Goal: Task Accomplishment & Management: Complete application form

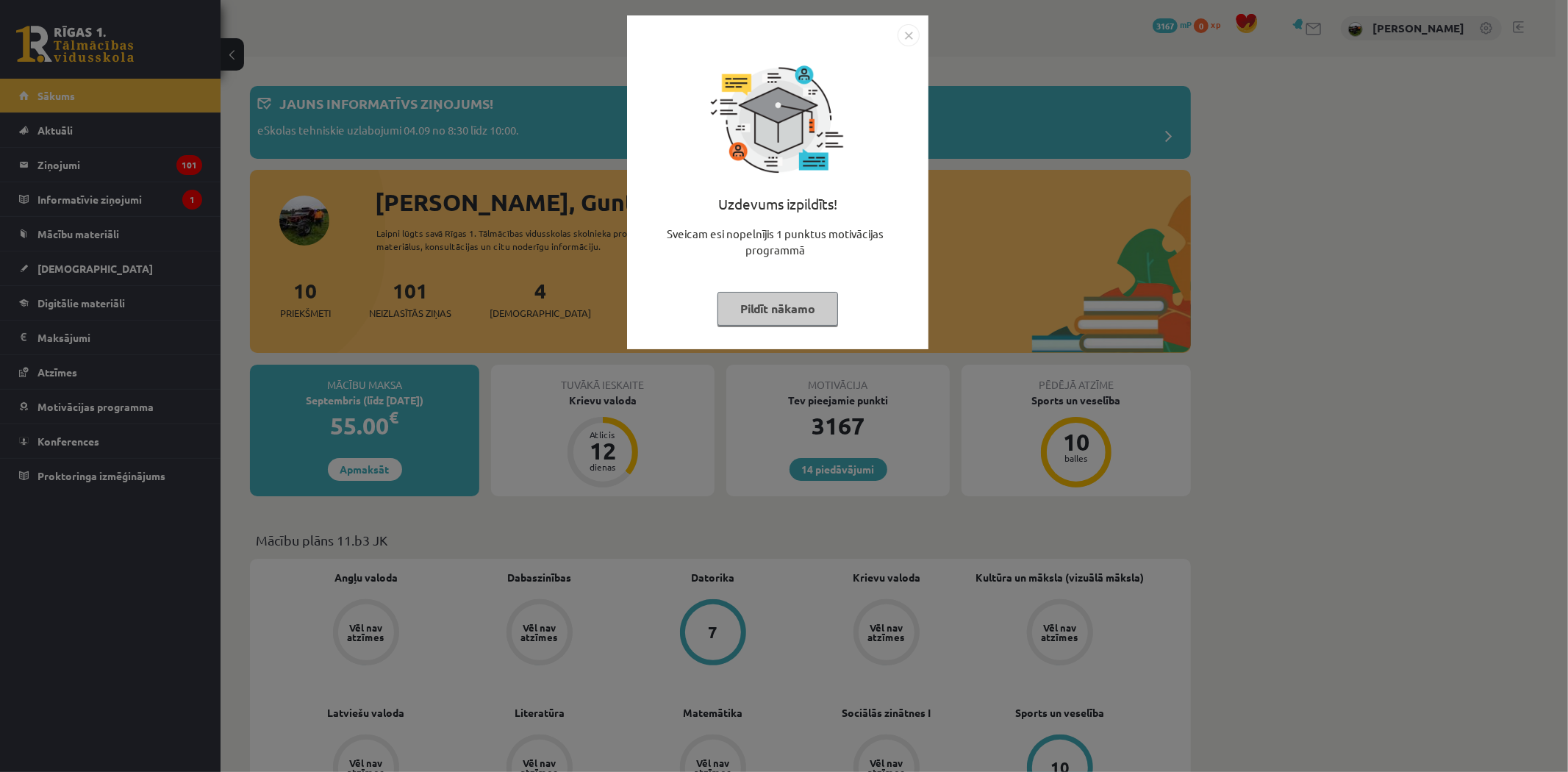
click at [86, 191] on div "Uzdevums izpildīts! Sveicam esi nopelnījis 1 punktus motivācijas programmā Pild…" at bounding box center [784, 386] width 1568 height 772
click at [906, 39] on img "Close" at bounding box center [908, 34] width 22 height 22
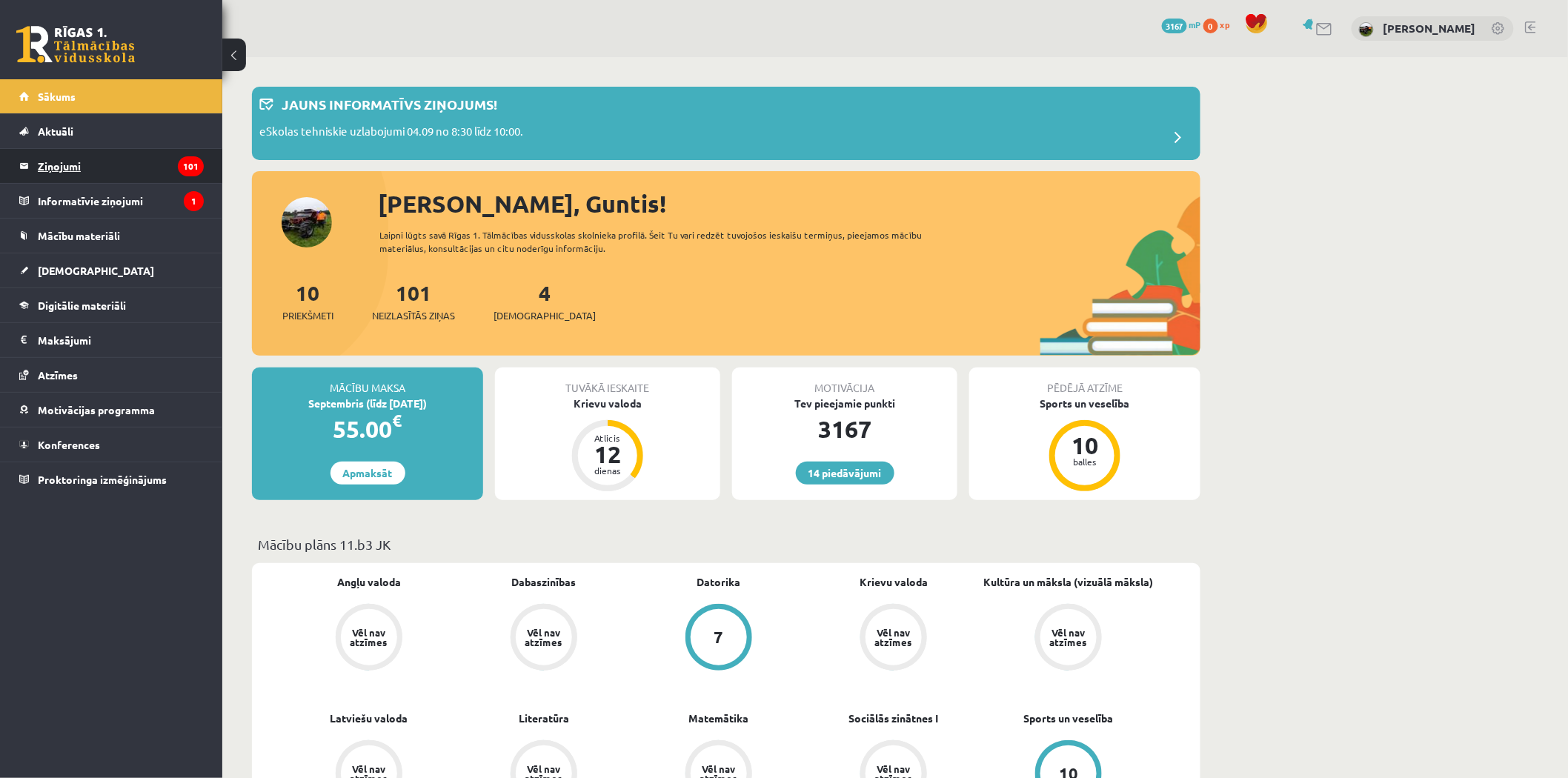
click at [135, 171] on legend "Ziņojumi 101" at bounding box center [120, 166] width 166 height 35
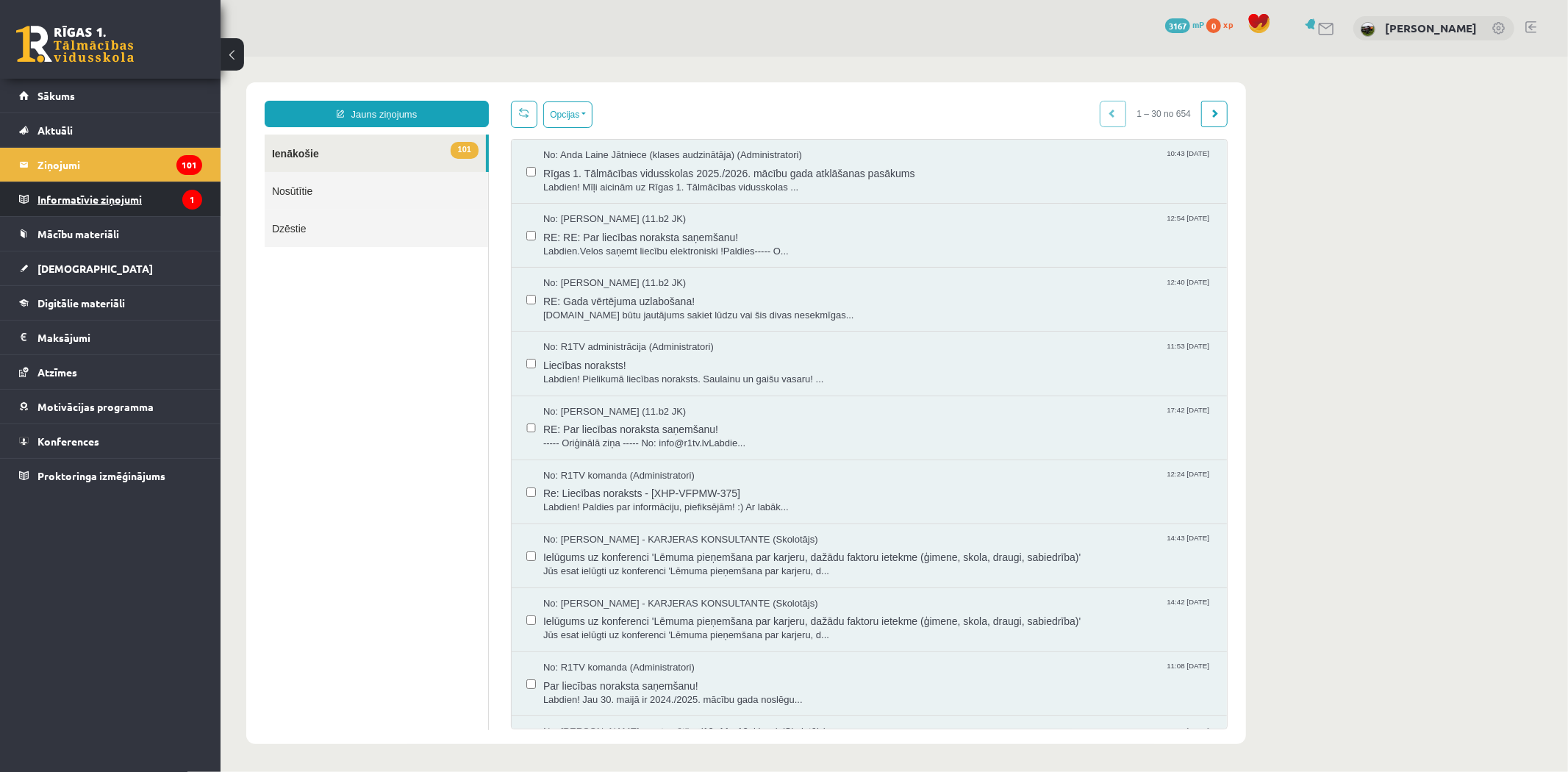
click at [82, 200] on legend "Informatīvie ziņojumi 1" at bounding box center [119, 200] width 165 height 34
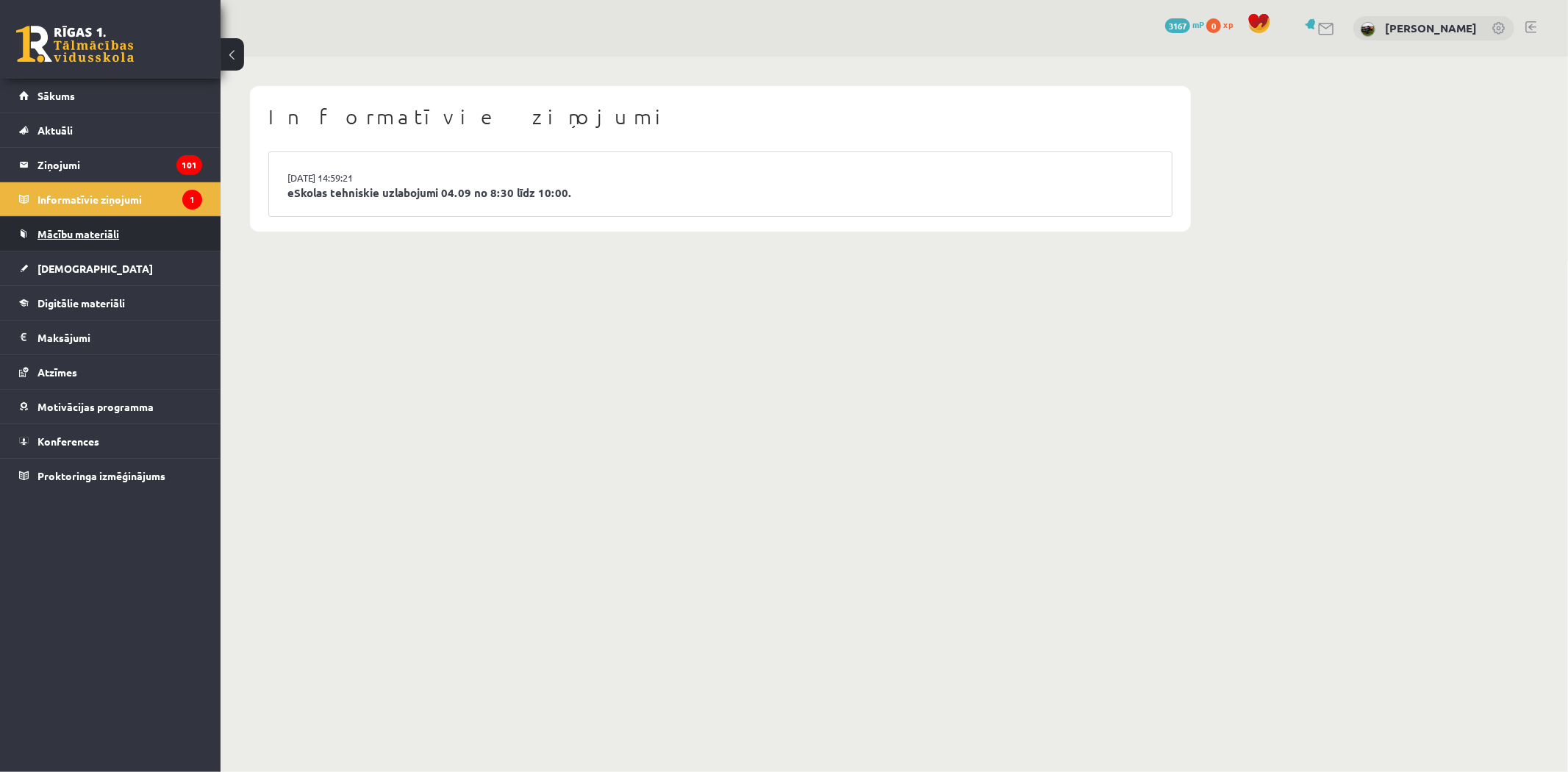
click at [61, 231] on span "Mācību materiāli" at bounding box center [78, 234] width 82 height 13
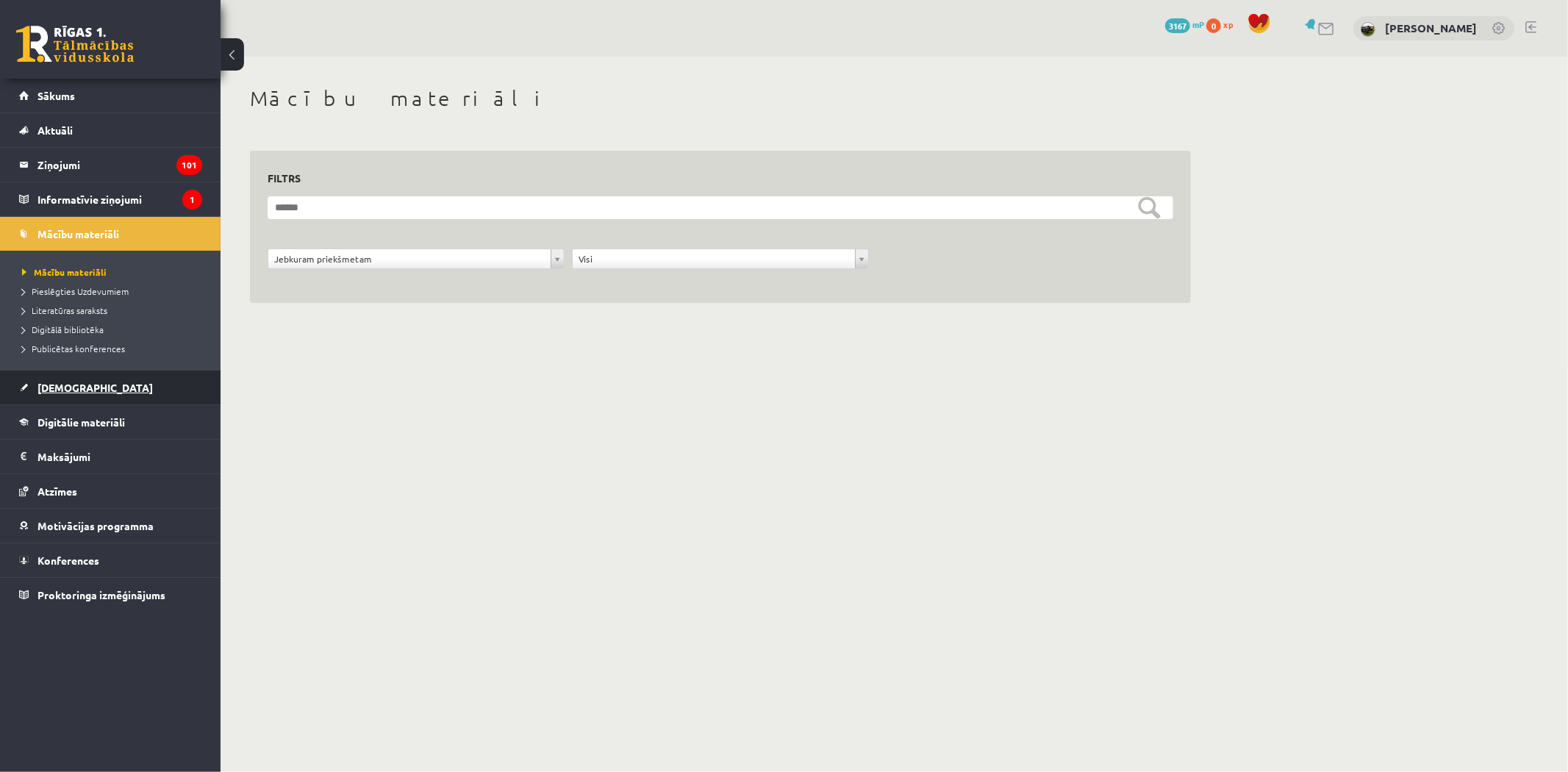
click at [59, 386] on span "[DEMOGRAPHIC_DATA]" at bounding box center [94, 387] width 115 height 13
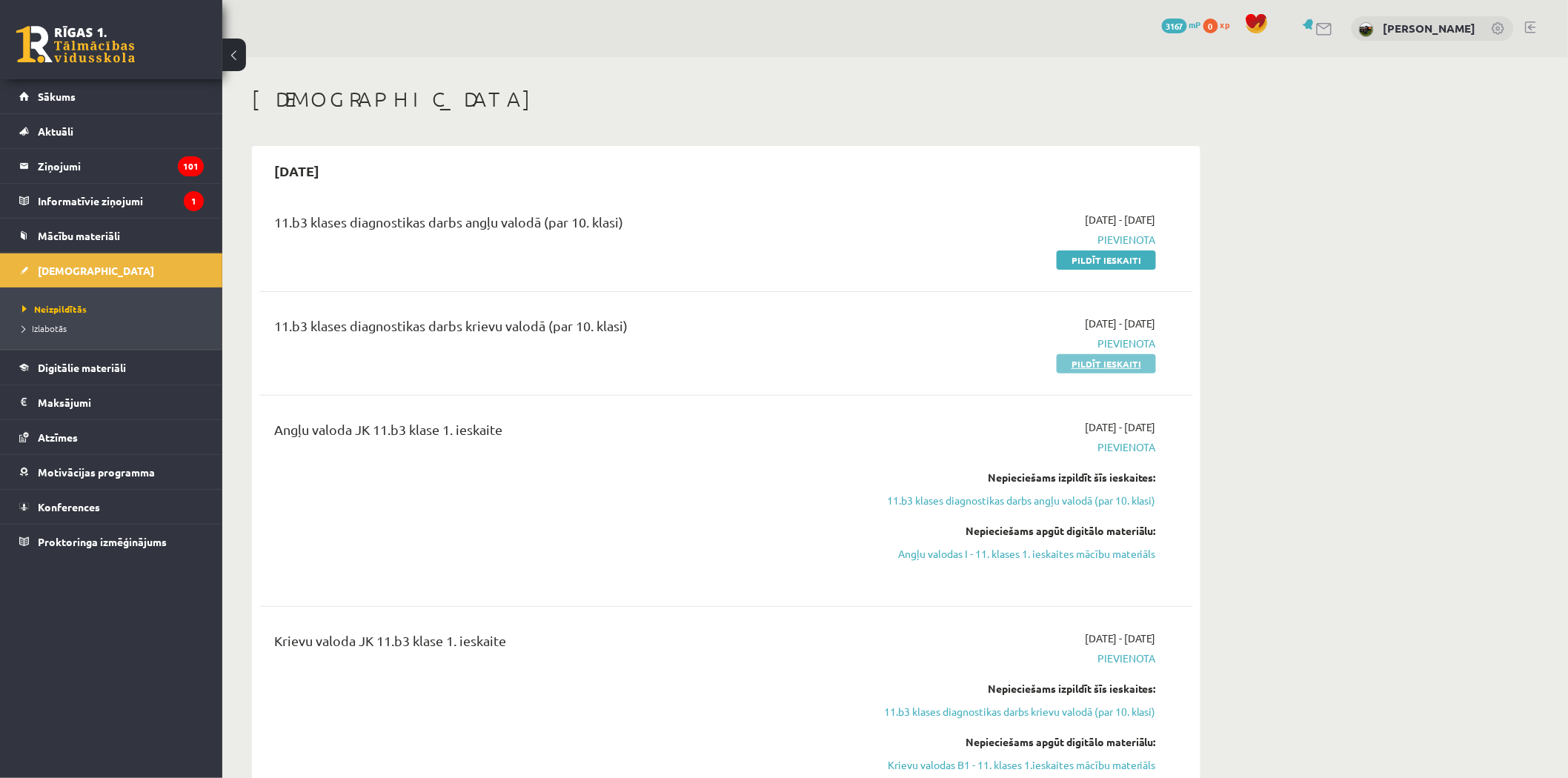
click at [1114, 363] on link "Pildīt ieskaiti" at bounding box center [1105, 364] width 99 height 19
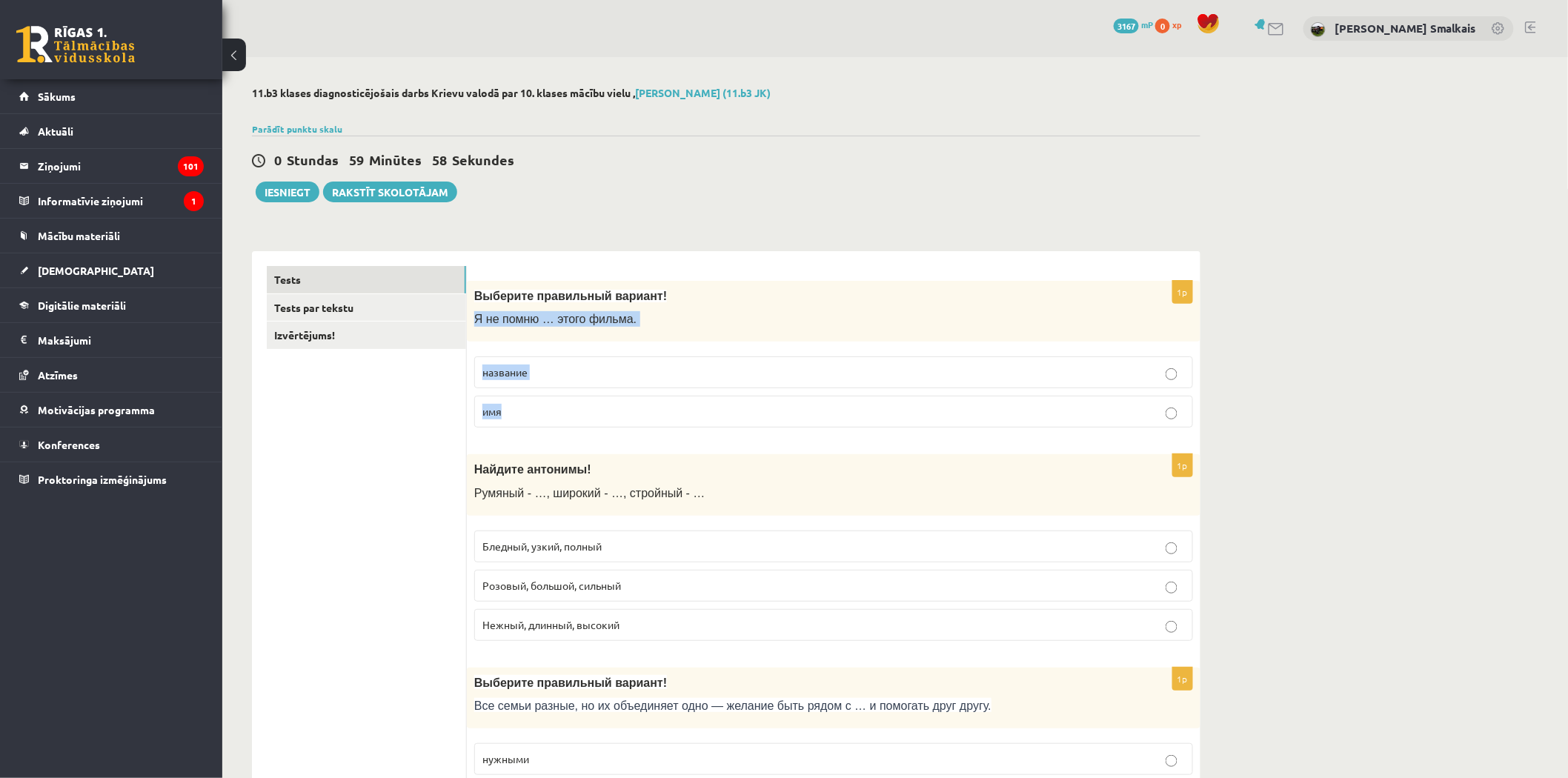
drag, startPoint x: 533, startPoint y: 316, endPoint x: 609, endPoint y: 413, distance: 123.2
click at [609, 413] on div "1p Выберите правильный вариант! Я не помню … этого фильма. название имя" at bounding box center [834, 361] width 734 height 159
copy div "Я не помню … этого фильма. название имя"
click at [507, 380] on p "название" at bounding box center [834, 372] width 702 height 15
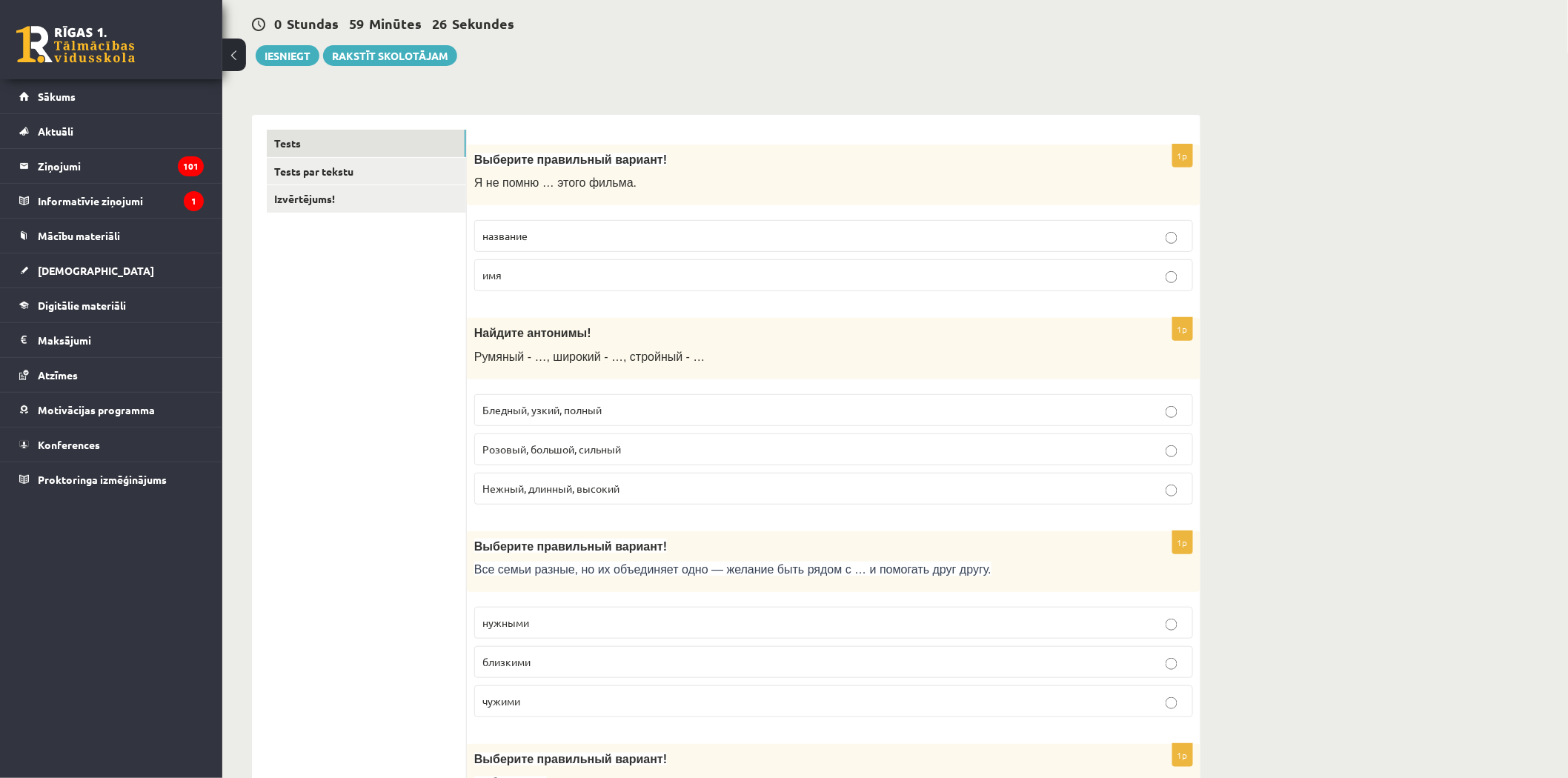
scroll to position [164, 0]
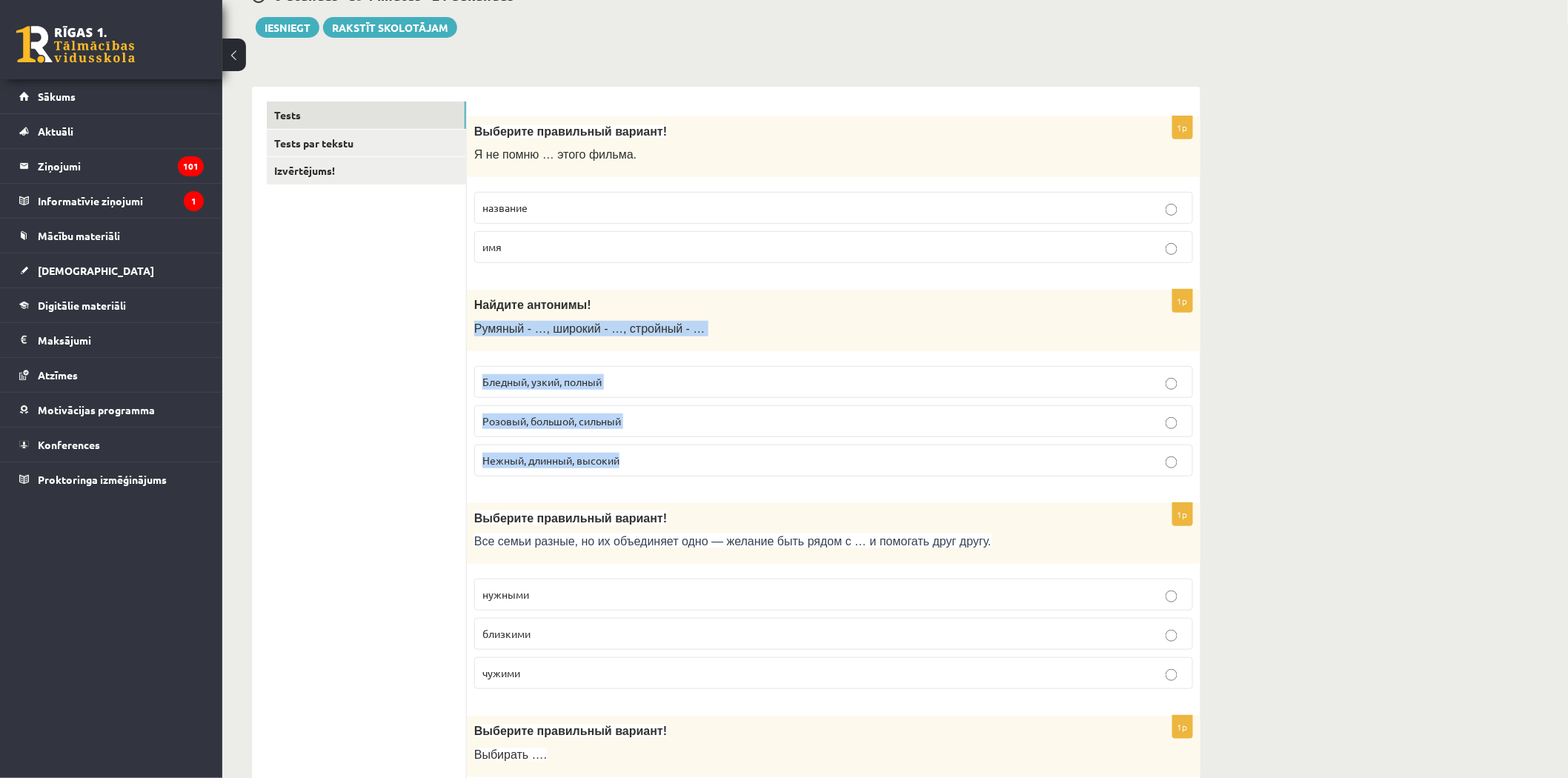
drag, startPoint x: 469, startPoint y: 330, endPoint x: 634, endPoint y: 452, distance: 205.2
click at [634, 452] on div "1p Найдите антонимы! Румяный - …, широкий - …, стройный - … Бледный, узкий, пол…" at bounding box center [834, 389] width 734 height 199
copy div "Румяный - …, широкий - …, стройный - … Бледный, узкий, полный Розовый, большой,…"
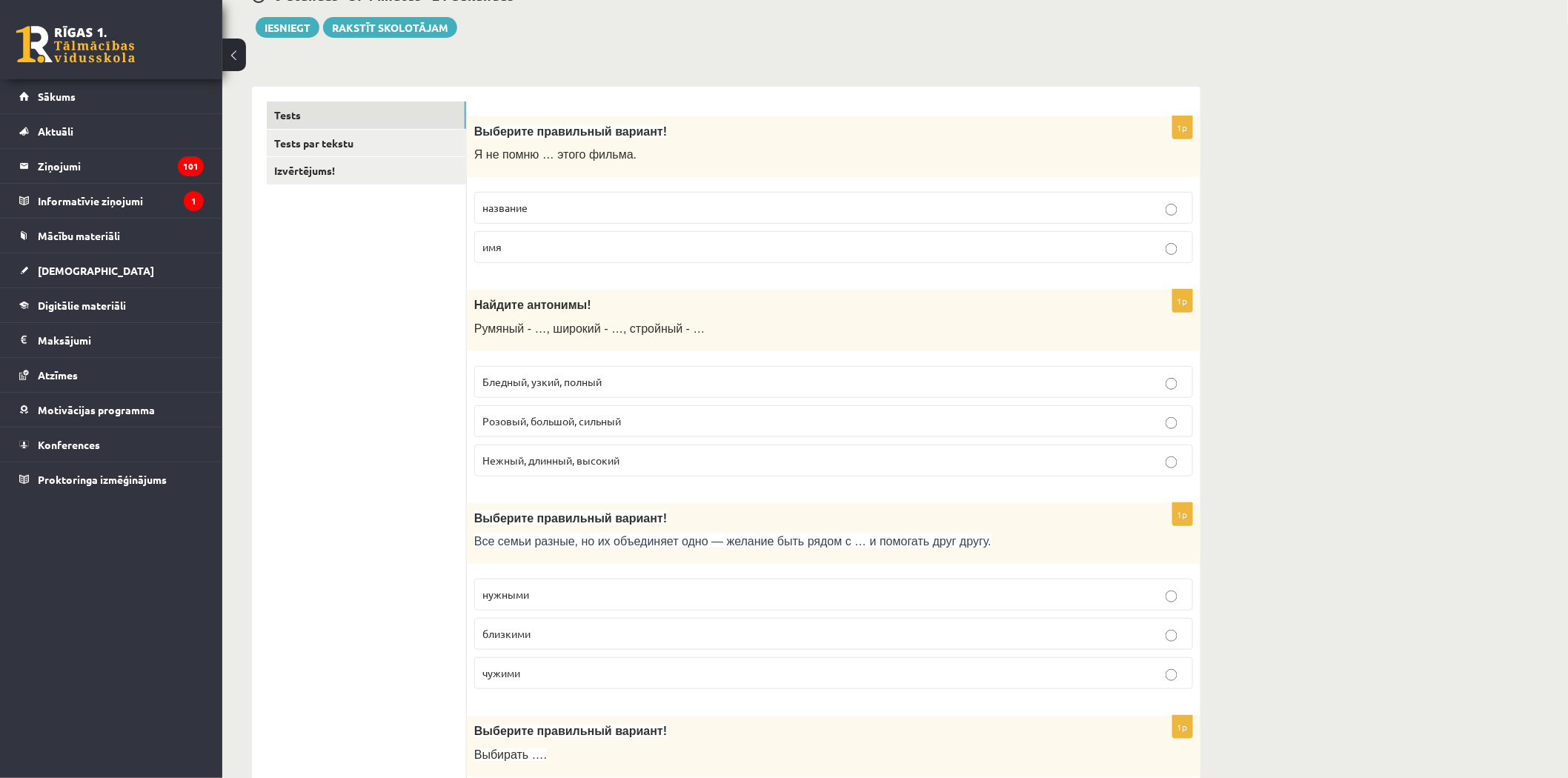
click at [560, 390] on label "Бледный, узкий, полный" at bounding box center [833, 382] width 719 height 32
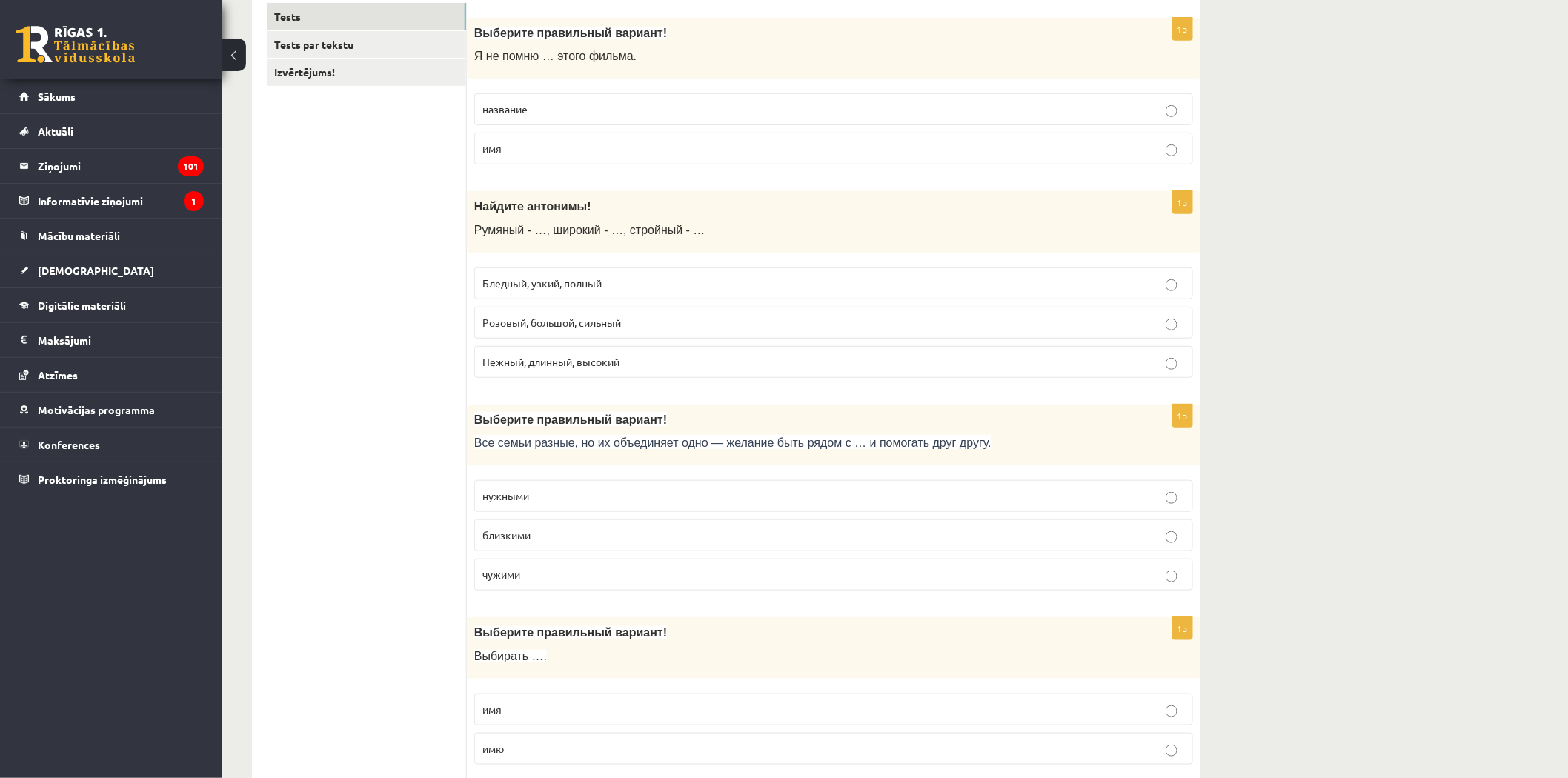
scroll to position [329, 0]
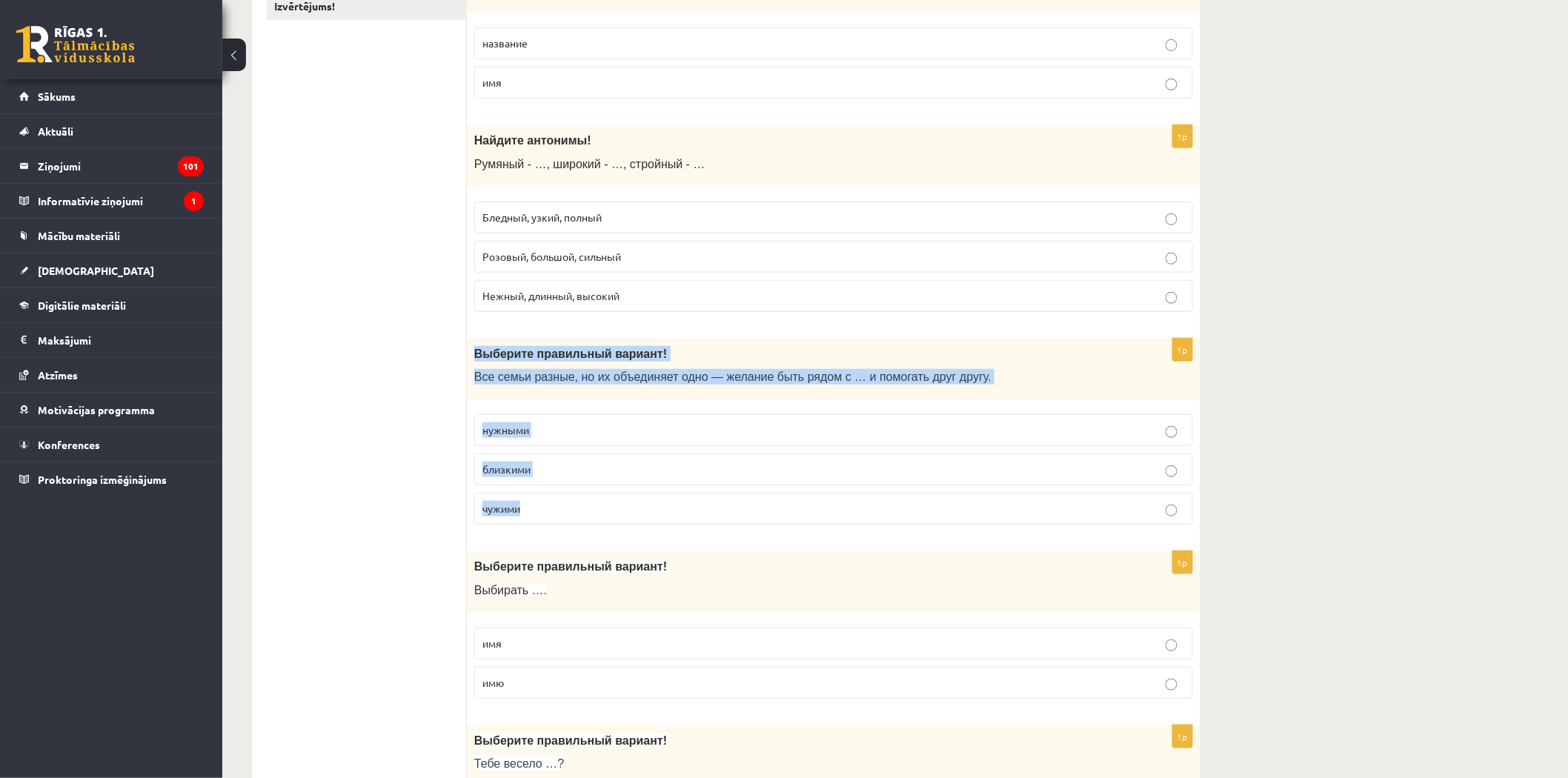
drag, startPoint x: 473, startPoint y: 353, endPoint x: 565, endPoint y: 519, distance: 189.8
click at [565, 519] on div "1p Выберите правильный вариант! Все семьи разные, но их объединяет одно — желан…" at bounding box center [834, 437] width 734 height 199
copy div "Выберите правильный вариант! Все семьи разные, но их объединяет одно — желание …"
click at [523, 477] on p "близкими" at bounding box center [834, 469] width 702 height 15
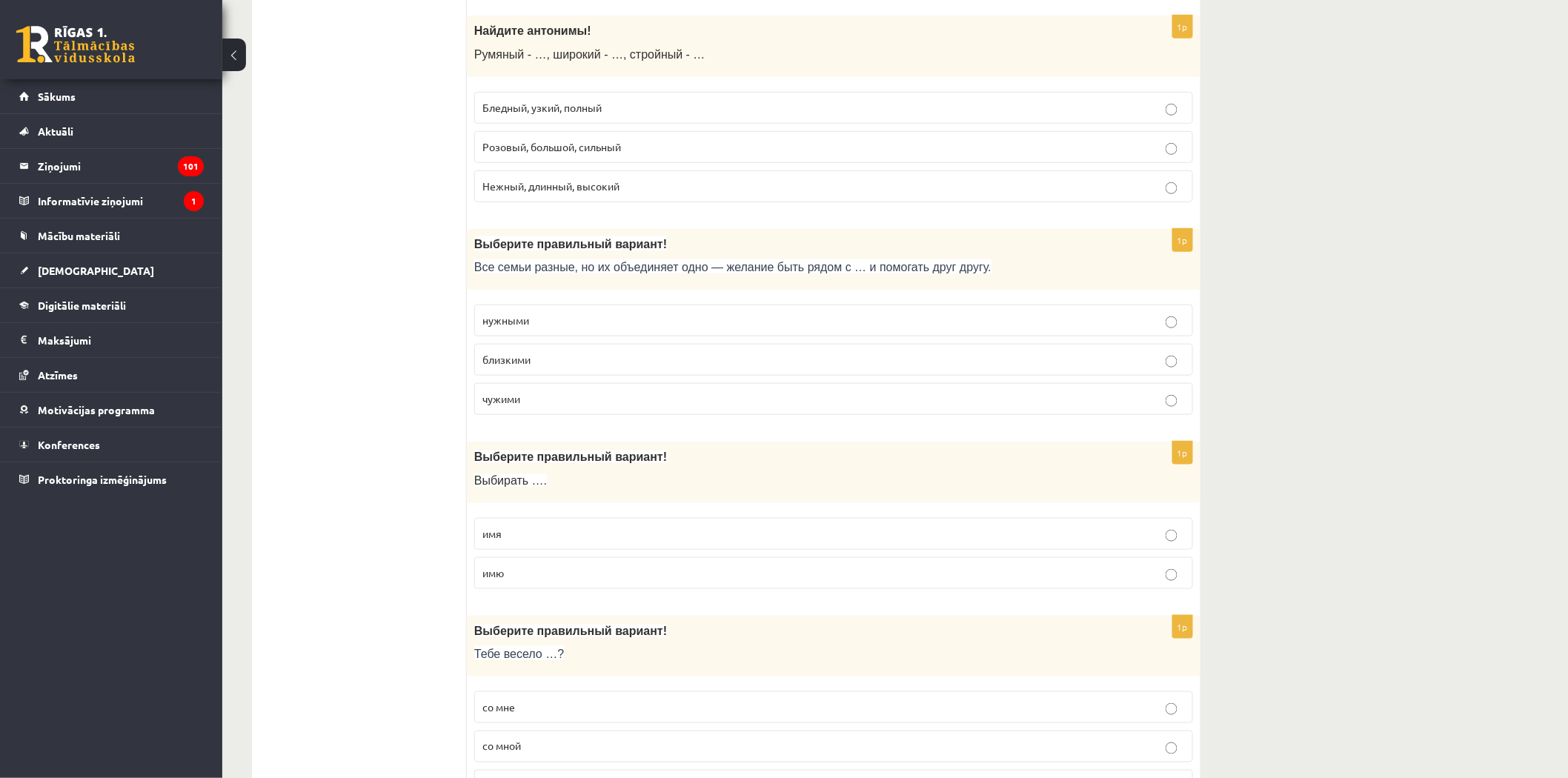
scroll to position [493, 0]
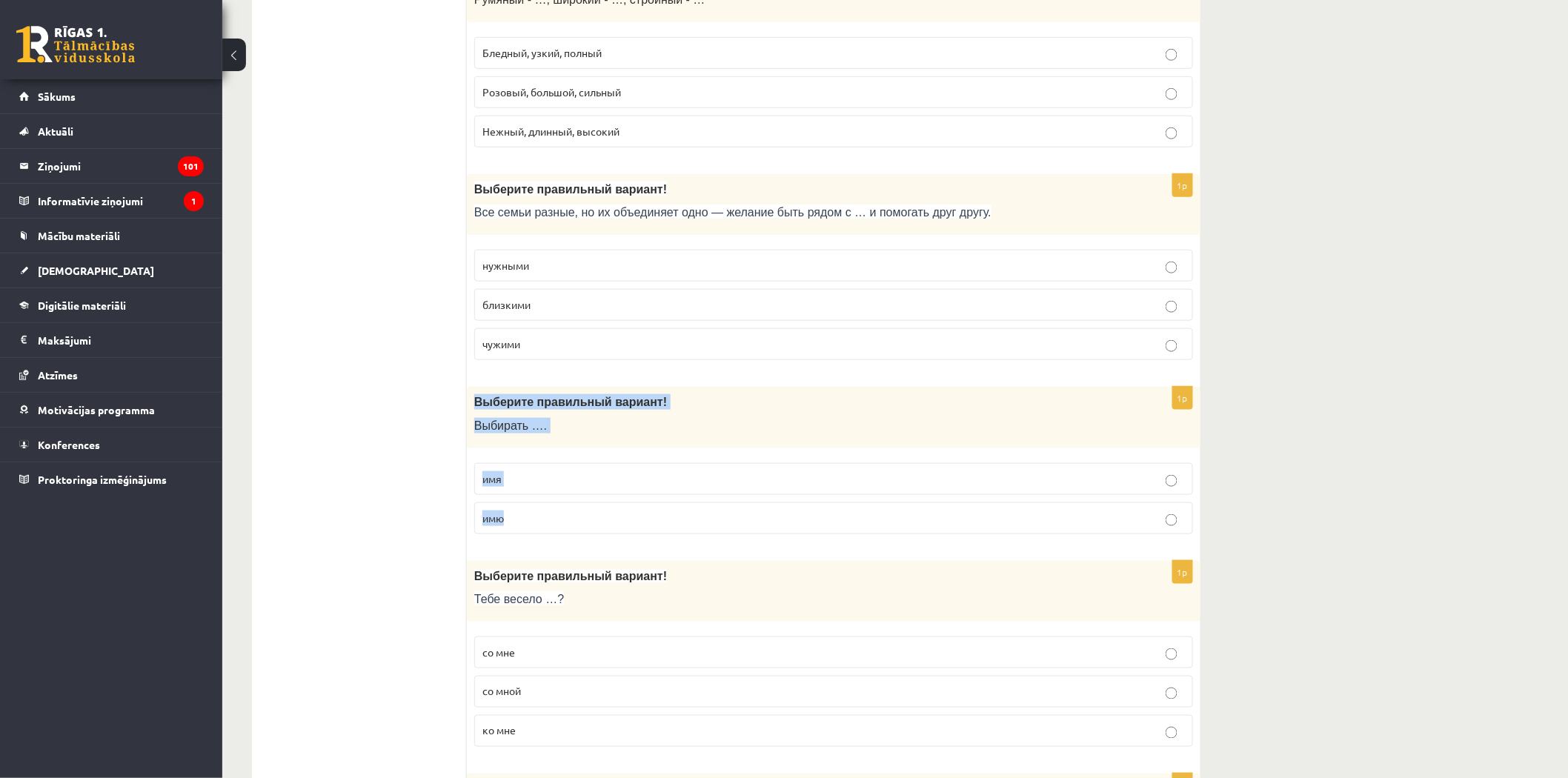
drag, startPoint x: 470, startPoint y: 403, endPoint x: 573, endPoint y: 506, distance: 145.7
click at [573, 506] on div "1p Выберите правильный вариант! Выбирать …. имя имю" at bounding box center [834, 466] width 734 height 159
copy div "Выберите правильный вариант! Выбирать …. имя имю"
click at [494, 479] on span "имя" at bounding box center [492, 479] width 19 height 13
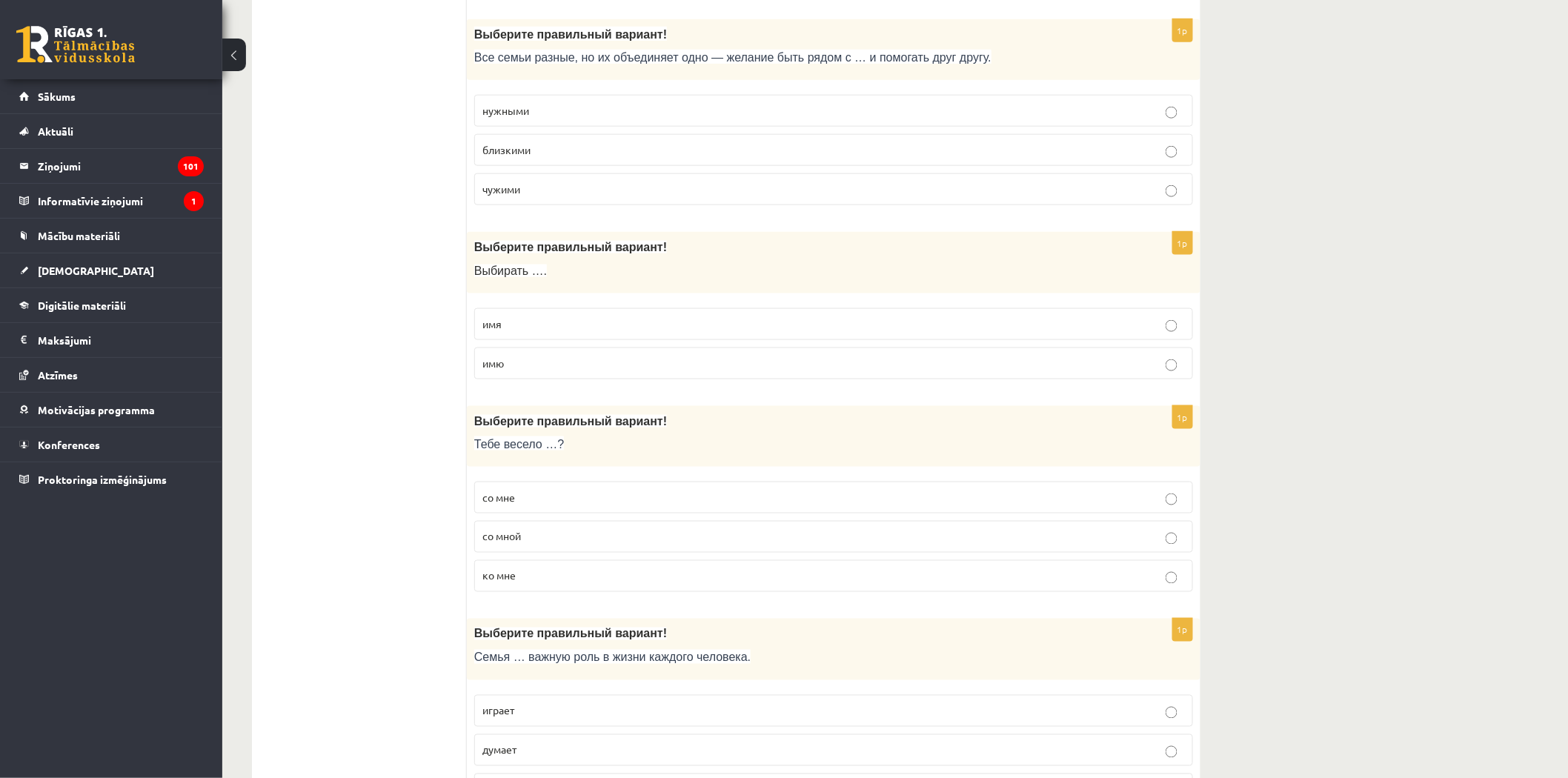
scroll to position [658, 0]
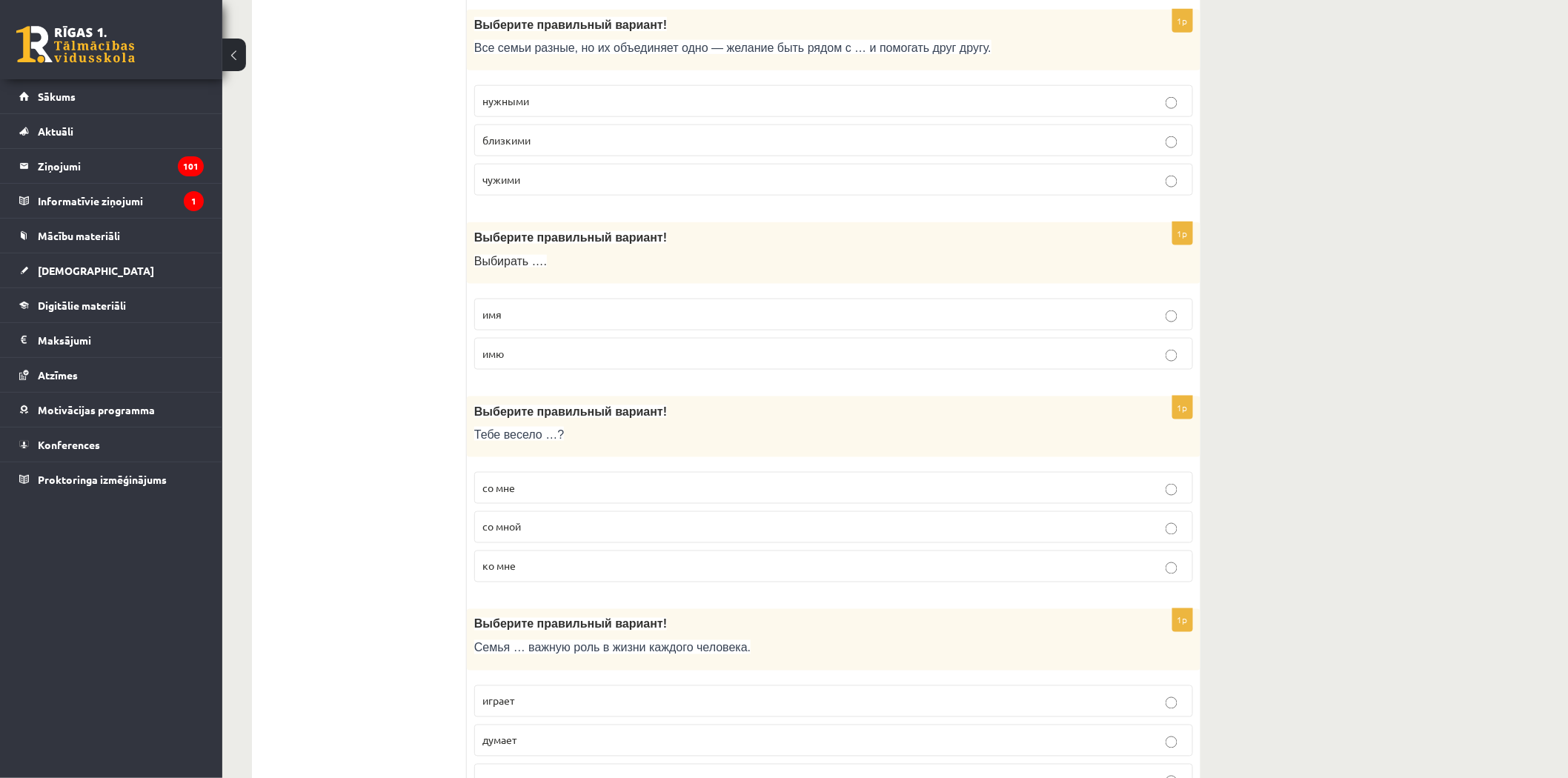
click at [511, 539] on label "со мной" at bounding box center [833, 527] width 719 height 32
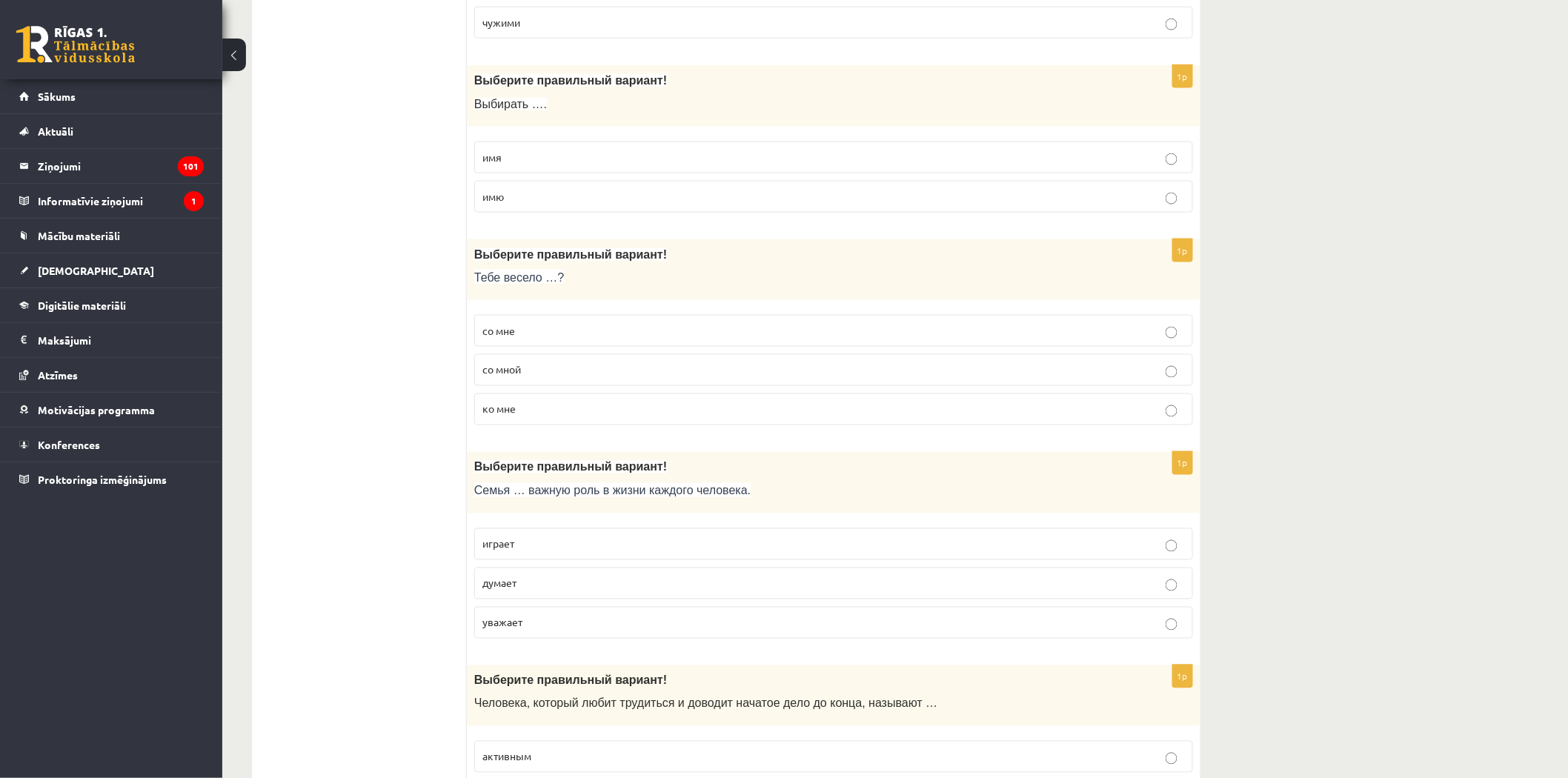
scroll to position [823, 0]
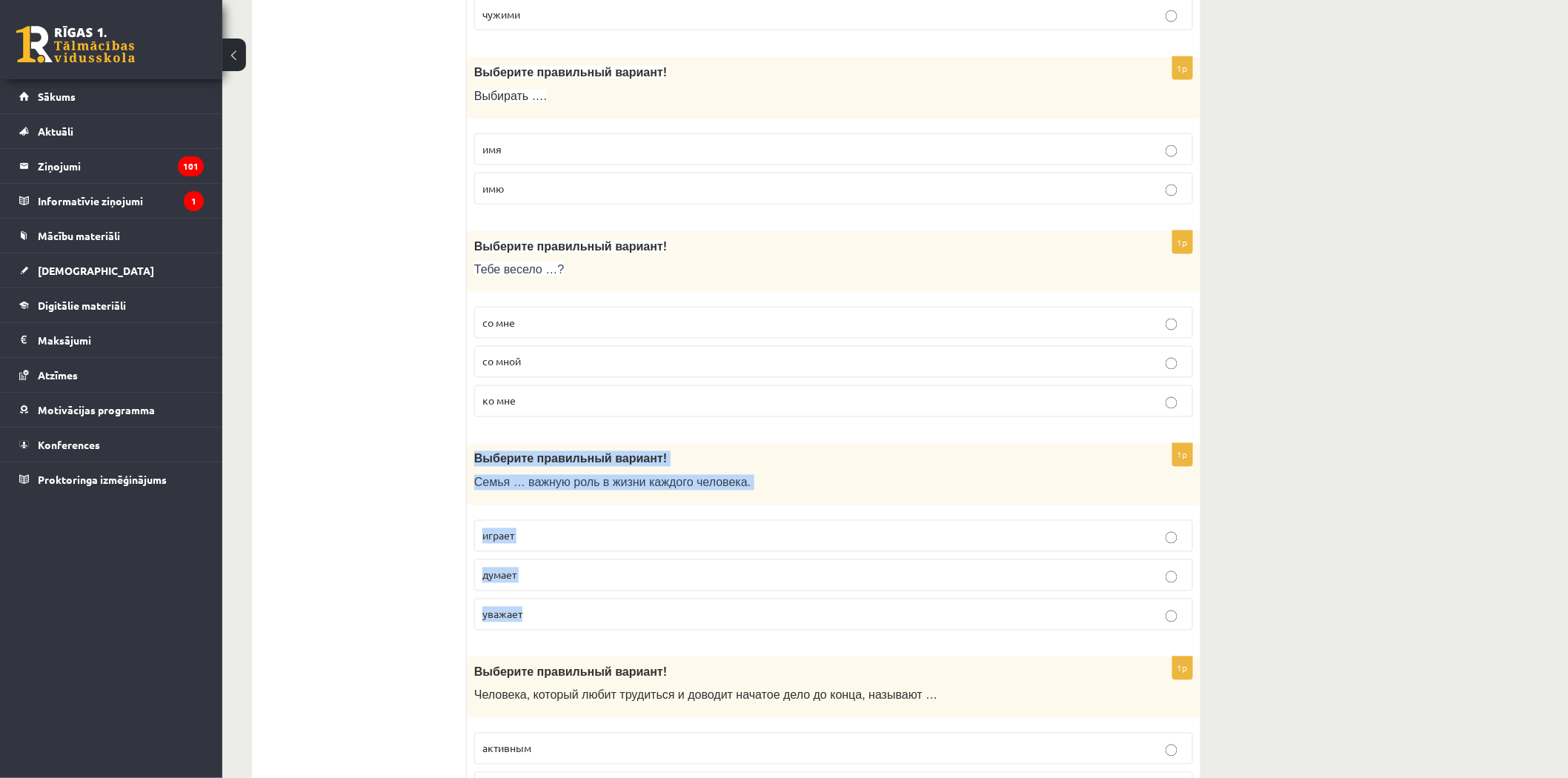
drag, startPoint x: 472, startPoint y: 460, endPoint x: 560, endPoint y: 618, distance: 180.9
click at [560, 618] on div "1p Выберите правильный вариант! Семья … важную роль в жизни каждого человека. и…" at bounding box center [834, 543] width 734 height 199
copy div "Выберите правильный вариант! Семья … важную роль в жизни каждого человека. игра…"
click at [503, 535] on span "играет" at bounding box center [498, 535] width 32 height 13
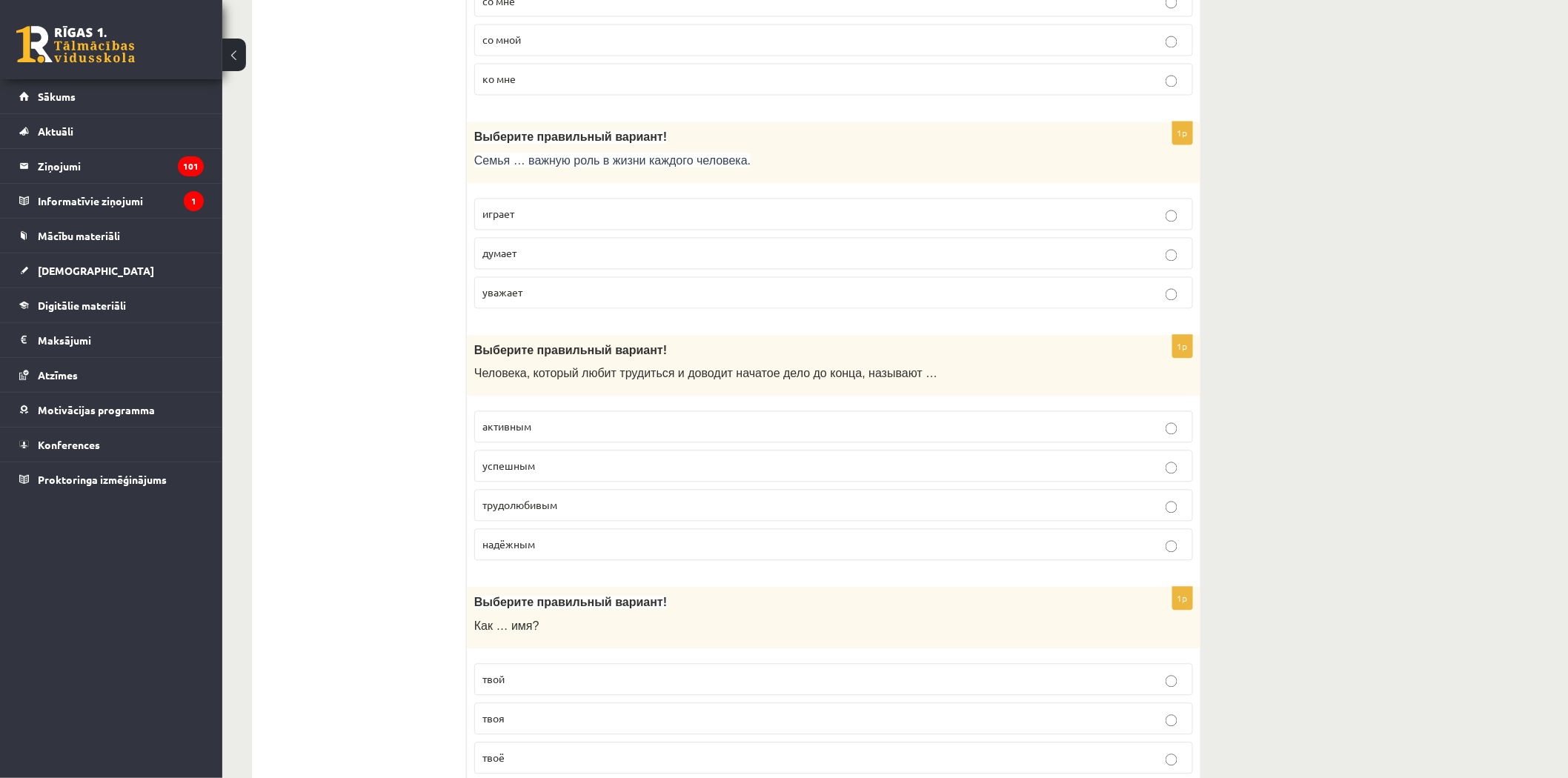
scroll to position [1152, 0]
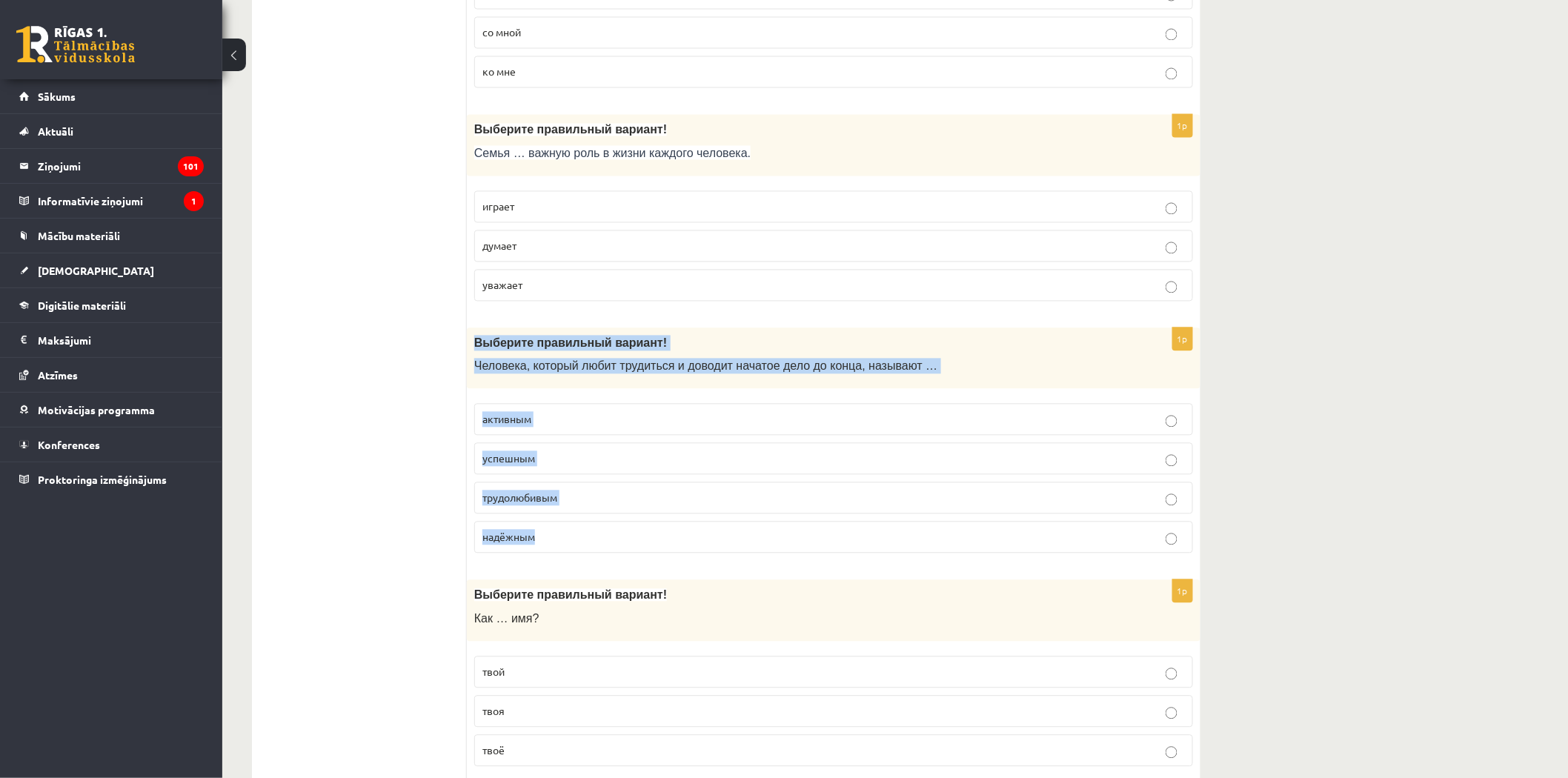
drag, startPoint x: 471, startPoint y: 348, endPoint x: 565, endPoint y: 536, distance: 210.2
click at [565, 536] on div "1p Выберите правильный вариант! Человека, который любит трудиться и доводит нач…" at bounding box center [834, 447] width 734 height 238
copy div "Выберите правильный вариант! Человека, который любит трудиться и доводит начато…"
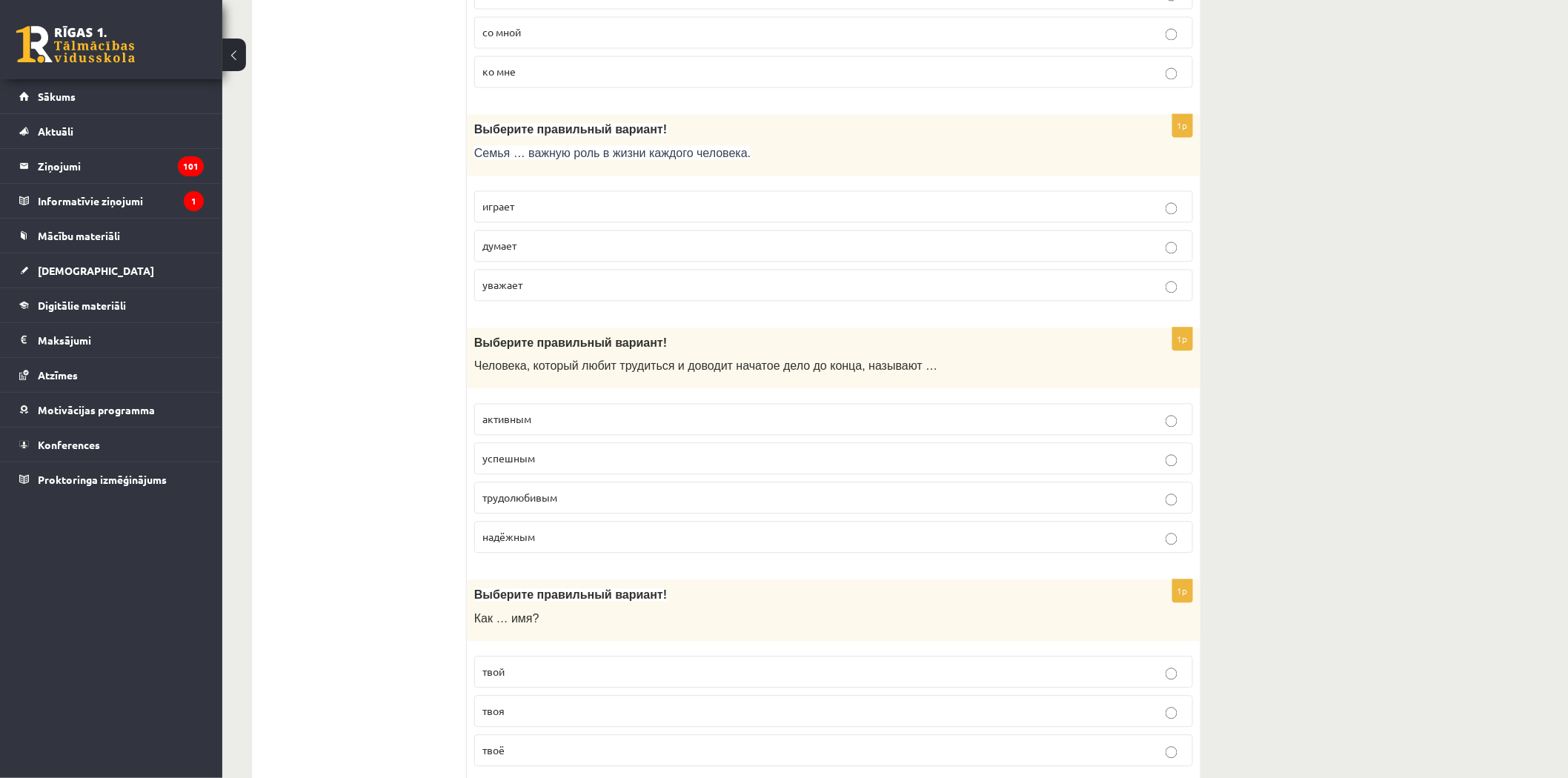
click at [527, 494] on p "трудолюбивым" at bounding box center [834, 498] width 702 height 15
click at [533, 507] on p "трудолюбивым" at bounding box center [834, 498] width 702 height 15
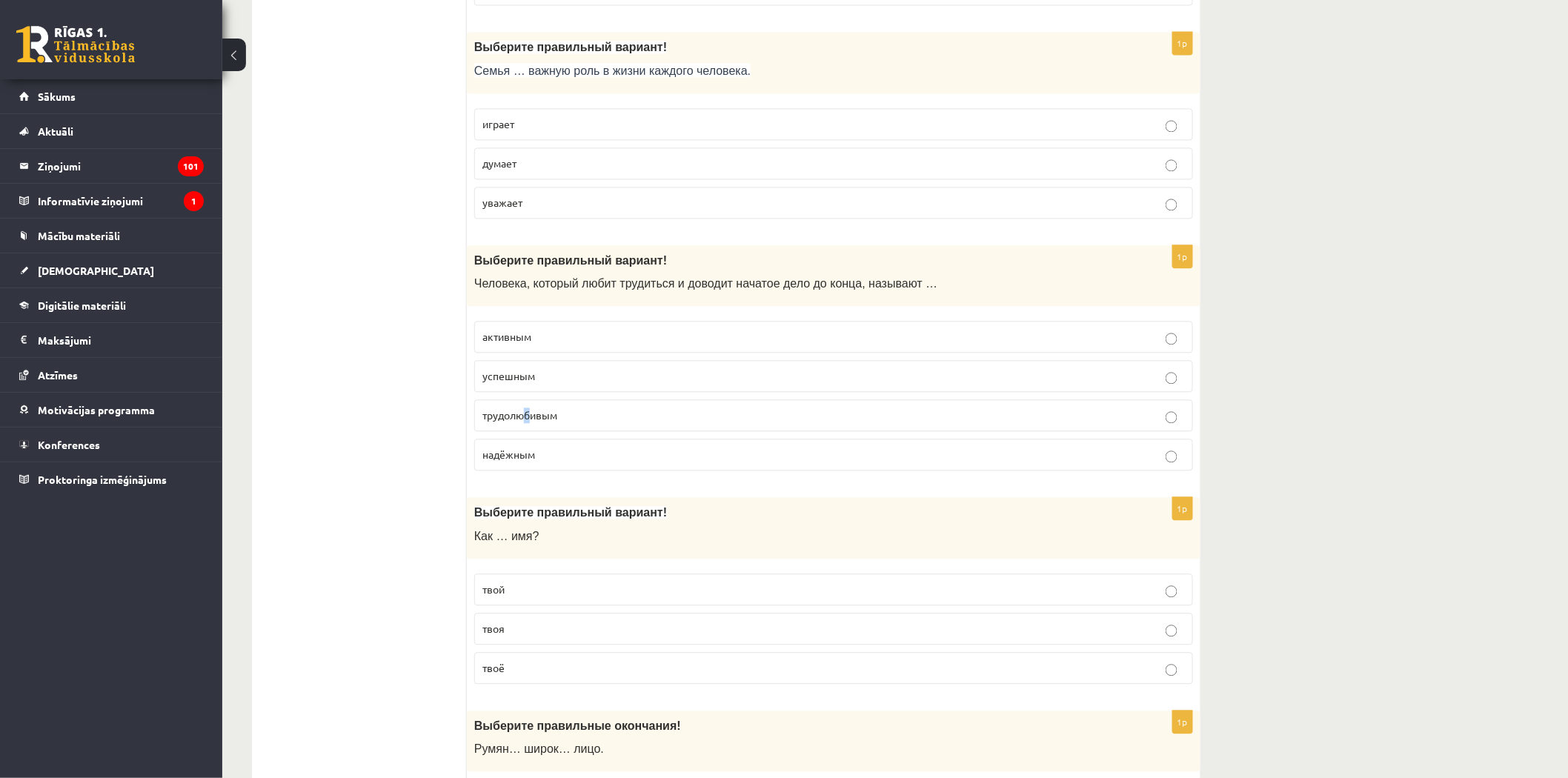
scroll to position [1317, 0]
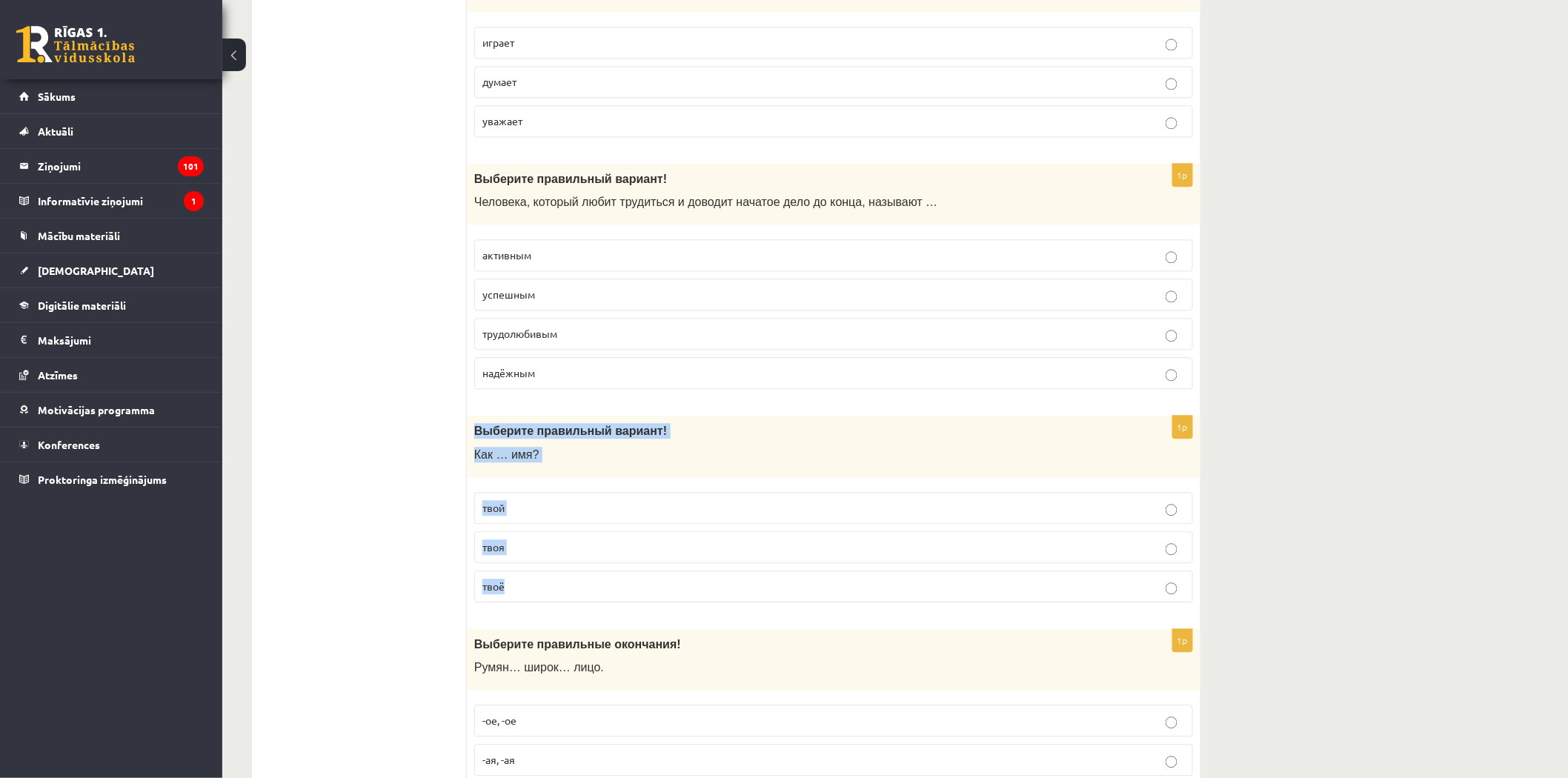
drag, startPoint x: 473, startPoint y: 435, endPoint x: 567, endPoint y: 588, distance: 179.6
click at [567, 588] on div "1p Выберите правильный вариант! Как … имя? твой твоя твоё" at bounding box center [834, 514] width 734 height 199
copy div "Выберите правильный вариант! Как … имя? твой твоя твоё"
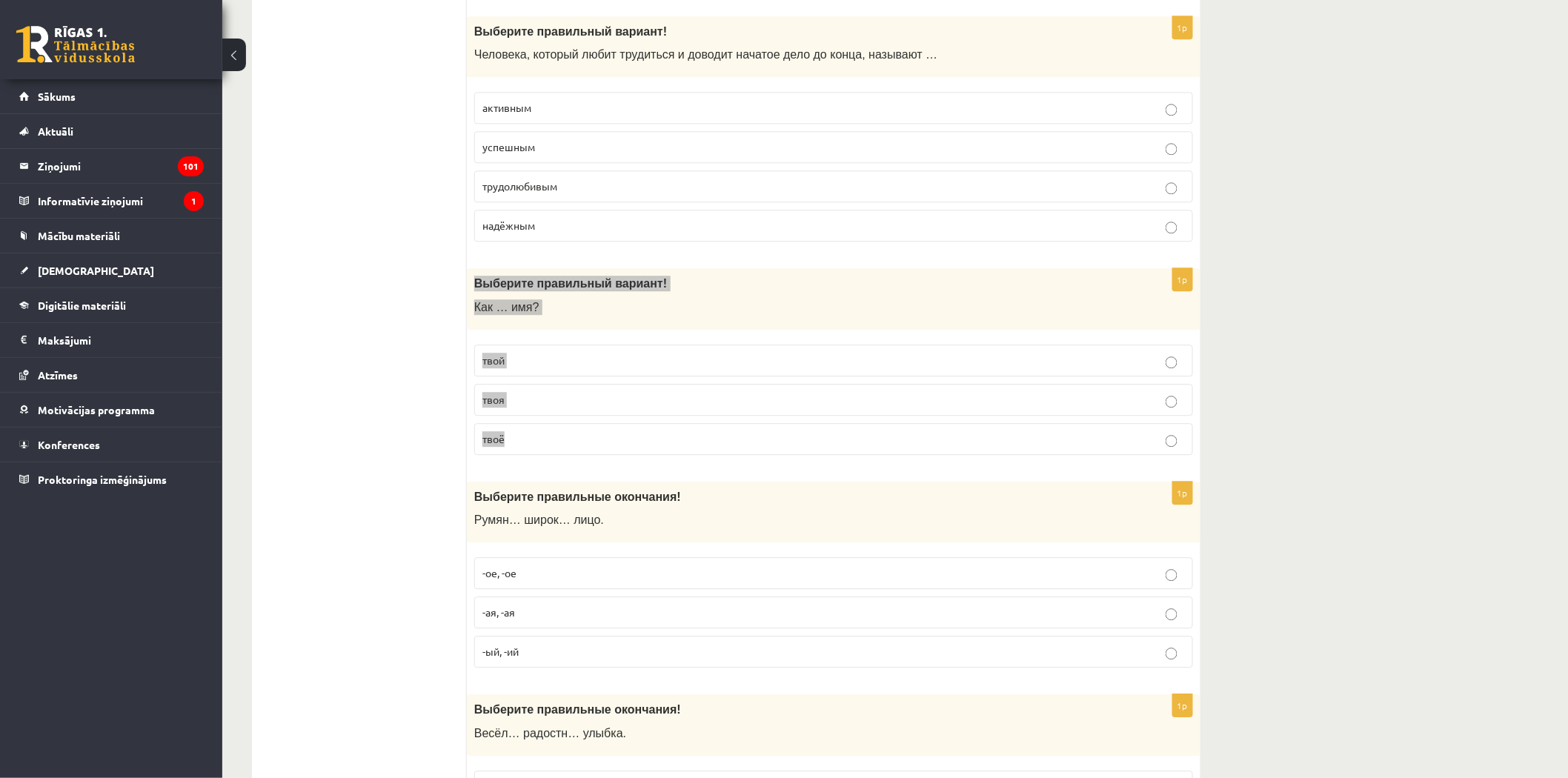
scroll to position [1452, 0]
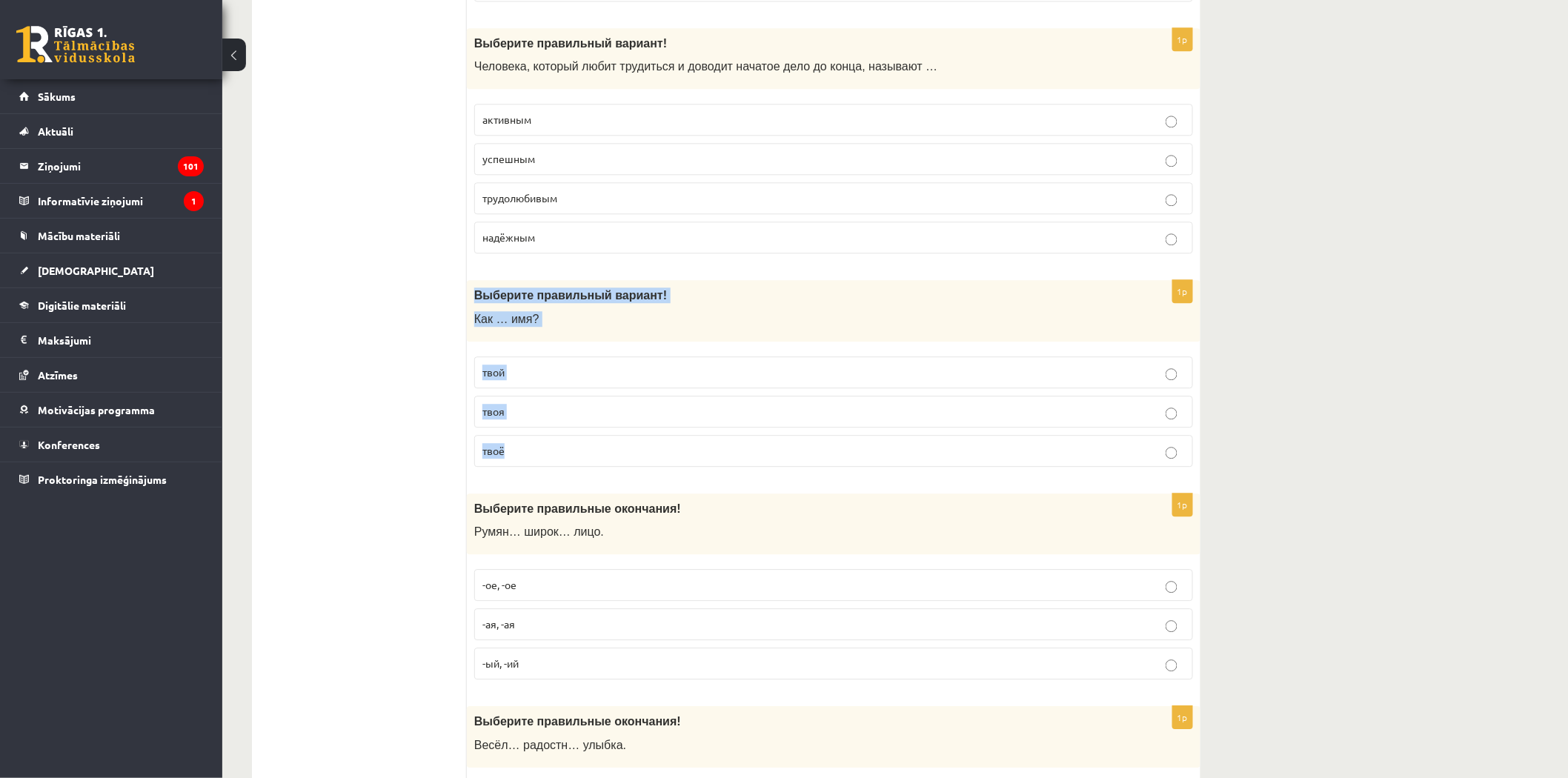
click at [502, 450] on span "твоё" at bounding box center [493, 451] width 22 height 13
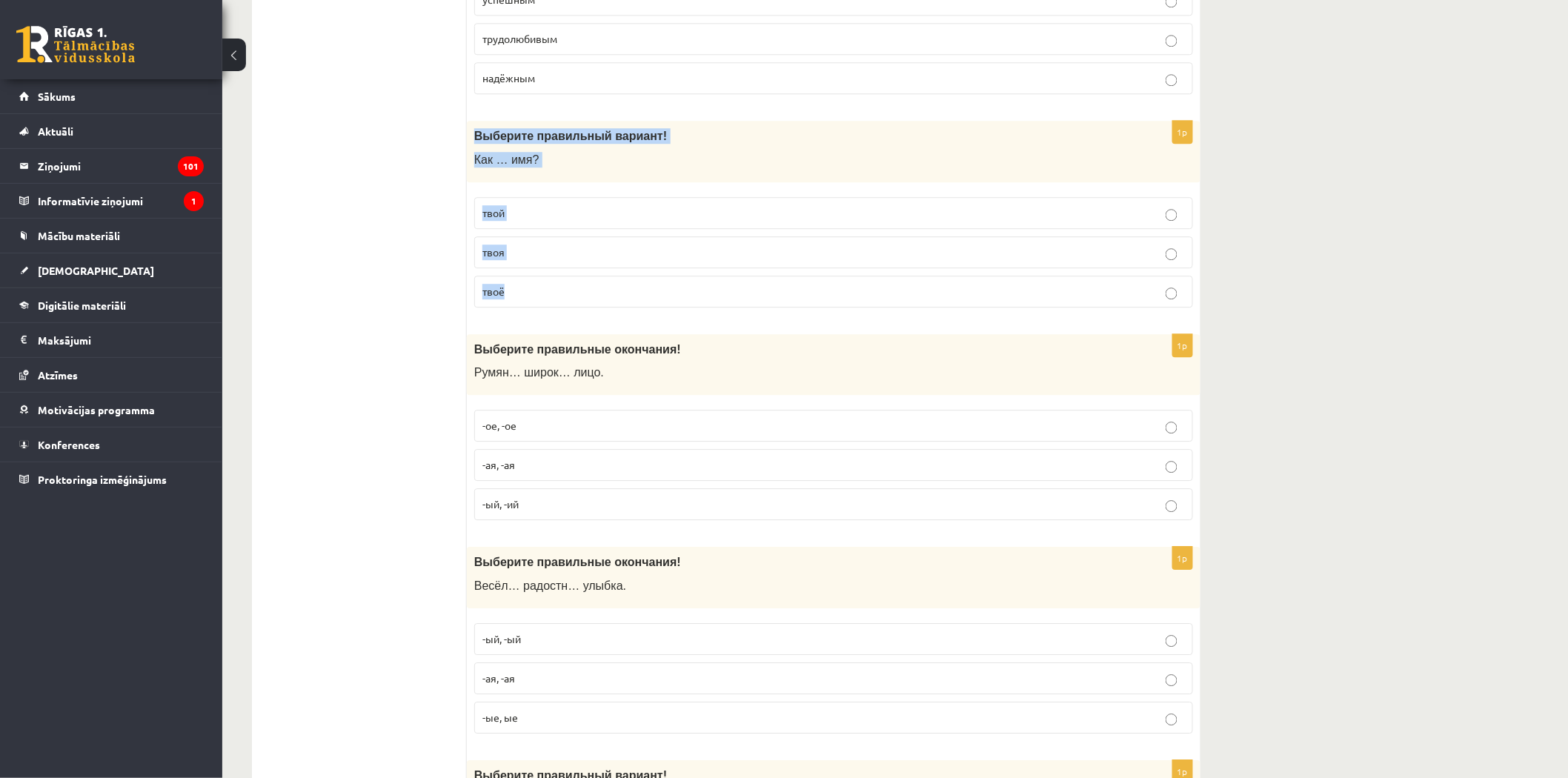
scroll to position [1616, 0]
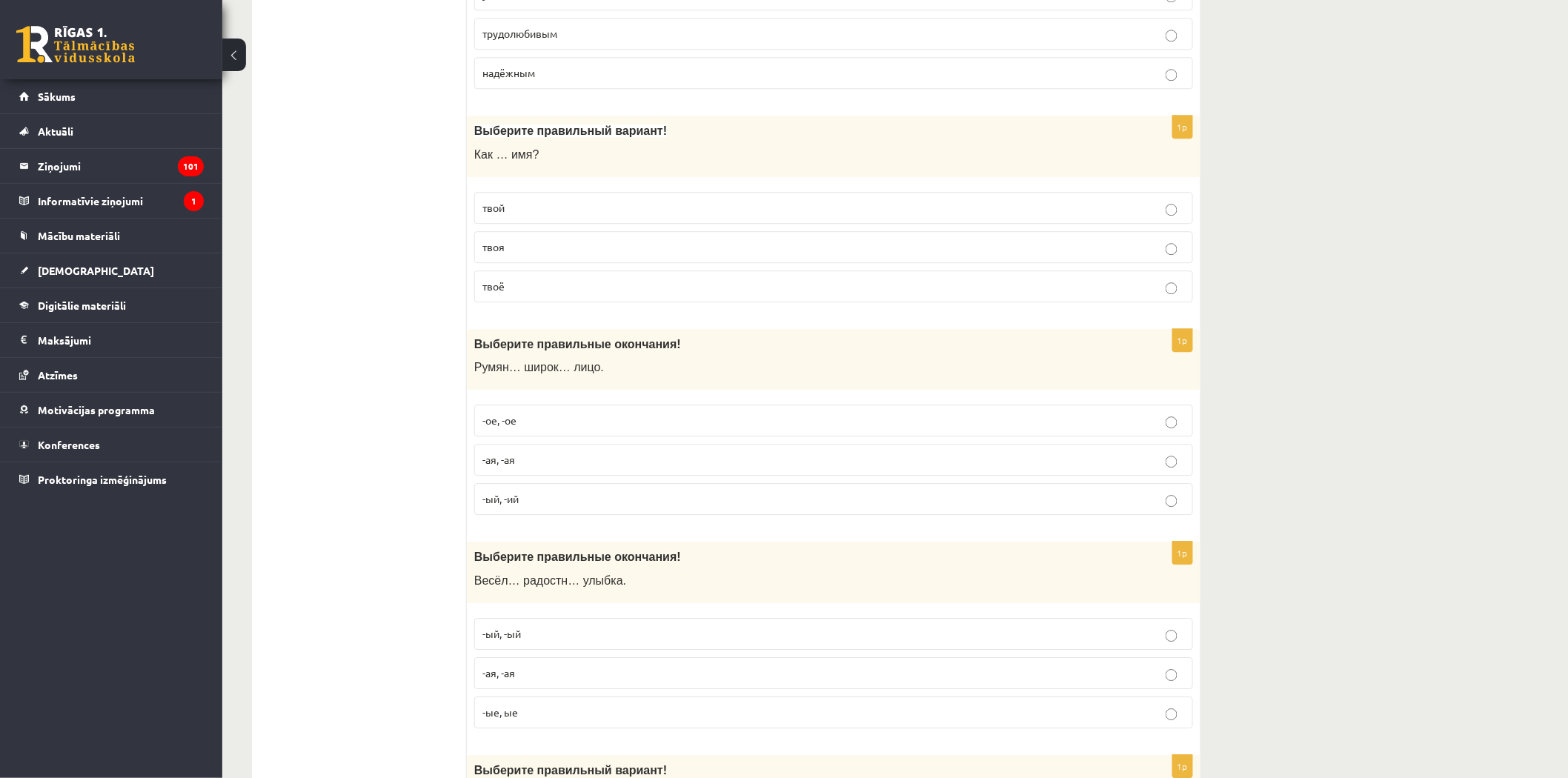
drag, startPoint x: 476, startPoint y: 348, endPoint x: 558, endPoint y: 505, distance: 177.1
click at [558, 505] on div "1p Выберите правильные окончания! Румян… широк… лицо. -ое, -ое -ая, -ая -ый, -ий" at bounding box center [834, 428] width 734 height 199
copy div "Выберите правильные окончания! Румян… широк… лицо. -ое, -ое -ая, -ая -ый, -ий"
click at [534, 428] on p "-ое, -ое" at bounding box center [834, 420] width 702 height 15
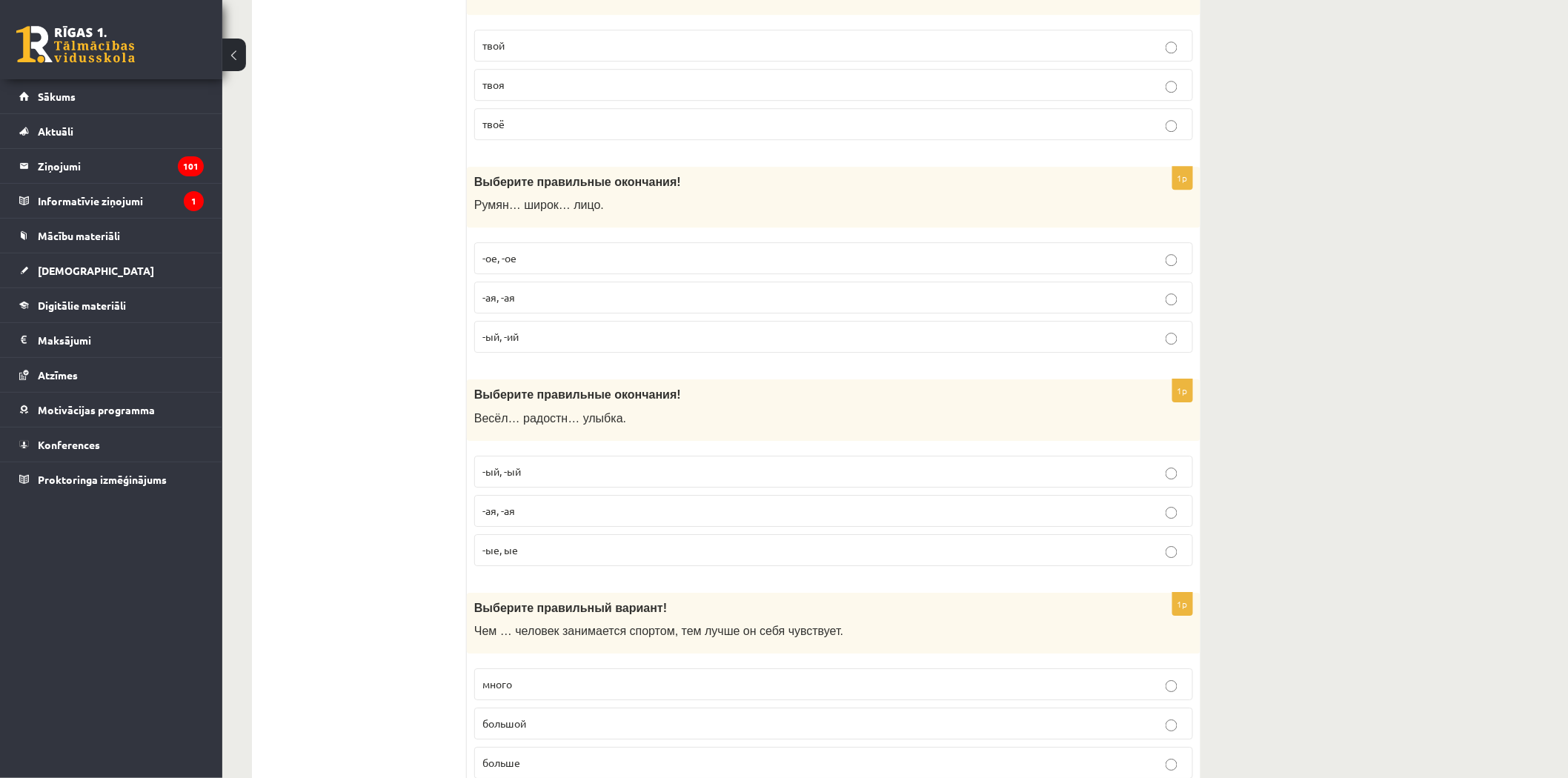
scroll to position [1781, 0]
click at [573, 505] on label "-ая, -ая" at bounding box center [833, 508] width 719 height 32
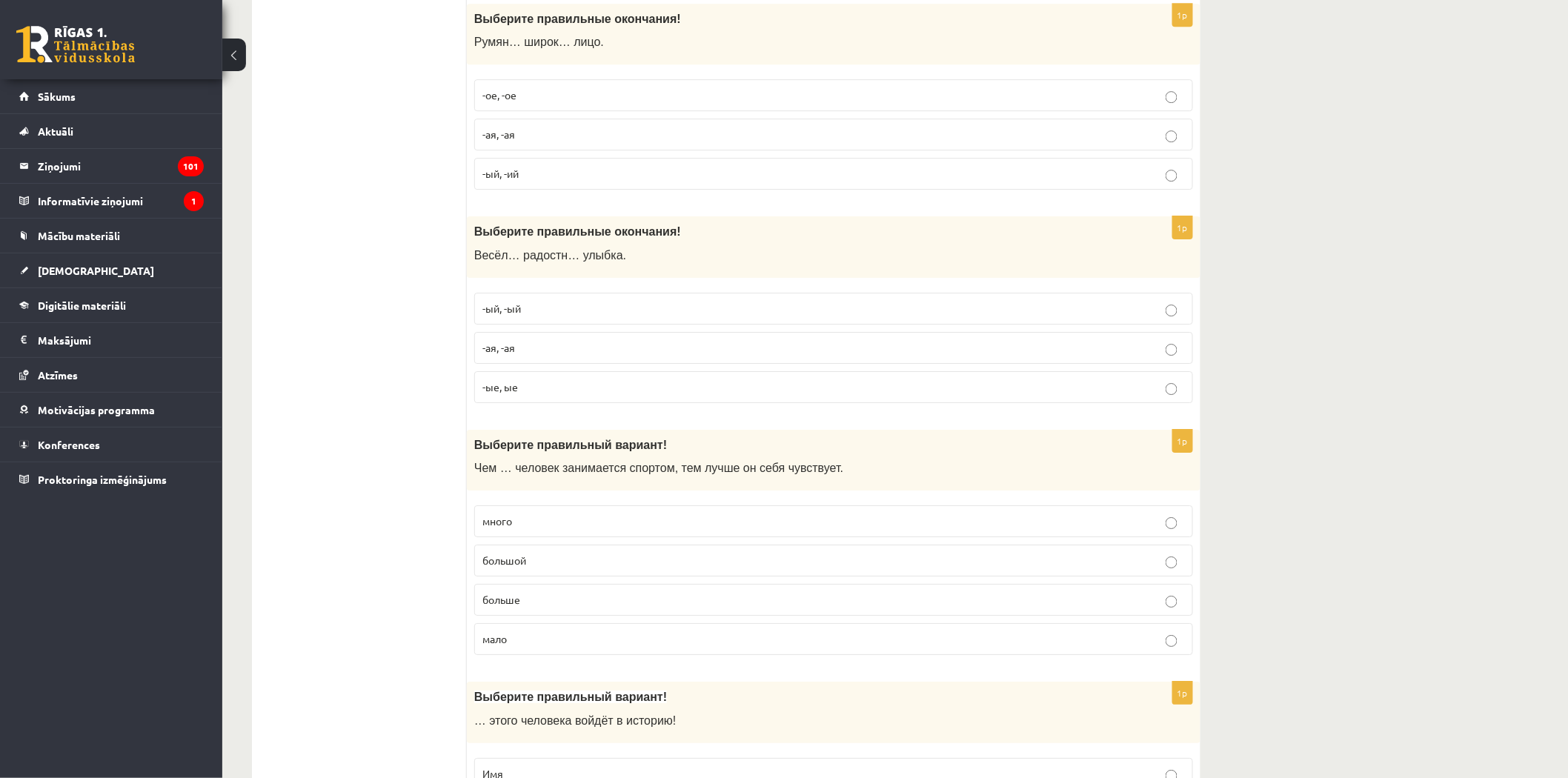
scroll to position [1945, 0]
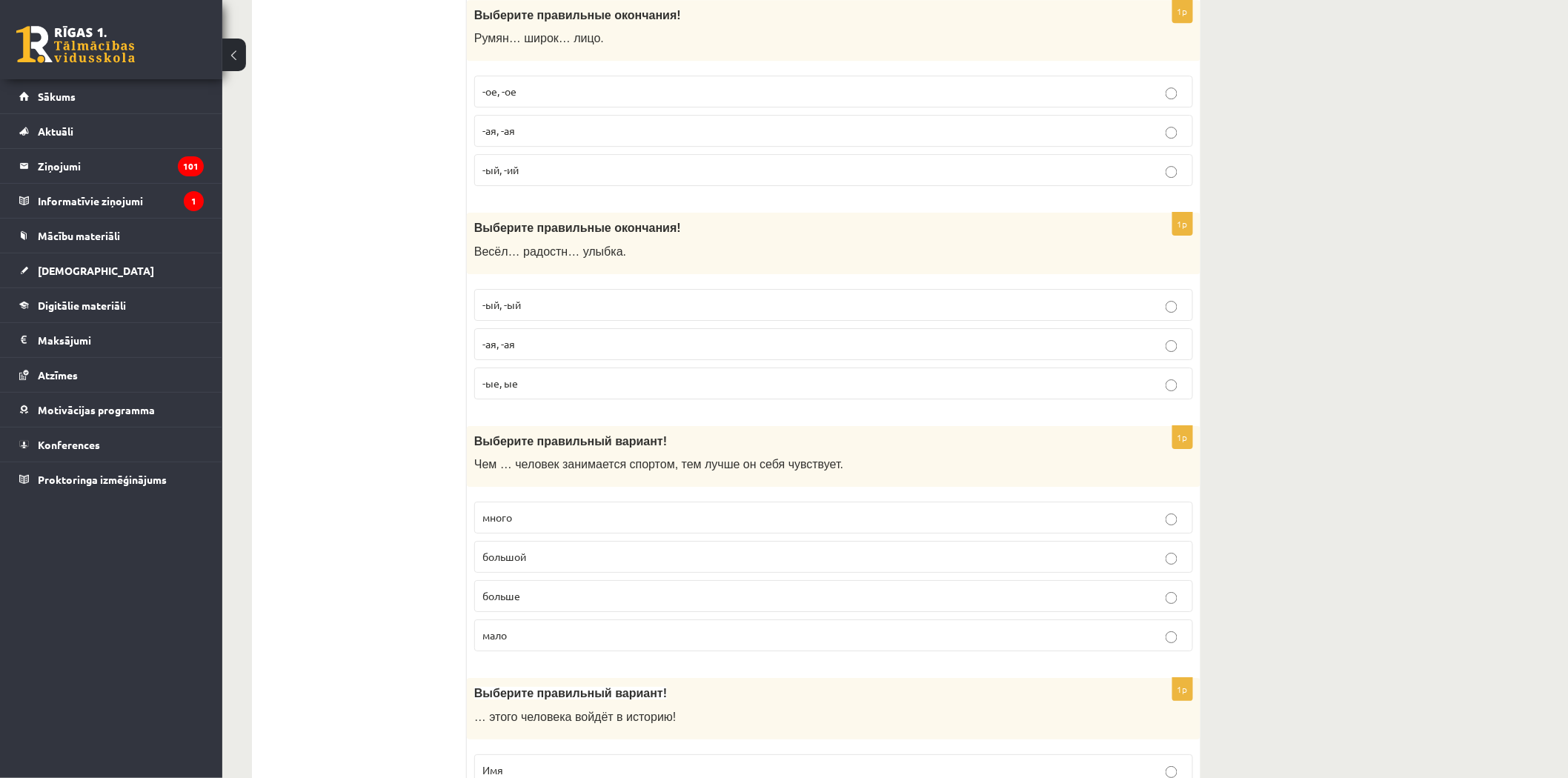
click at [519, 602] on span "больше" at bounding box center [501, 596] width 37 height 13
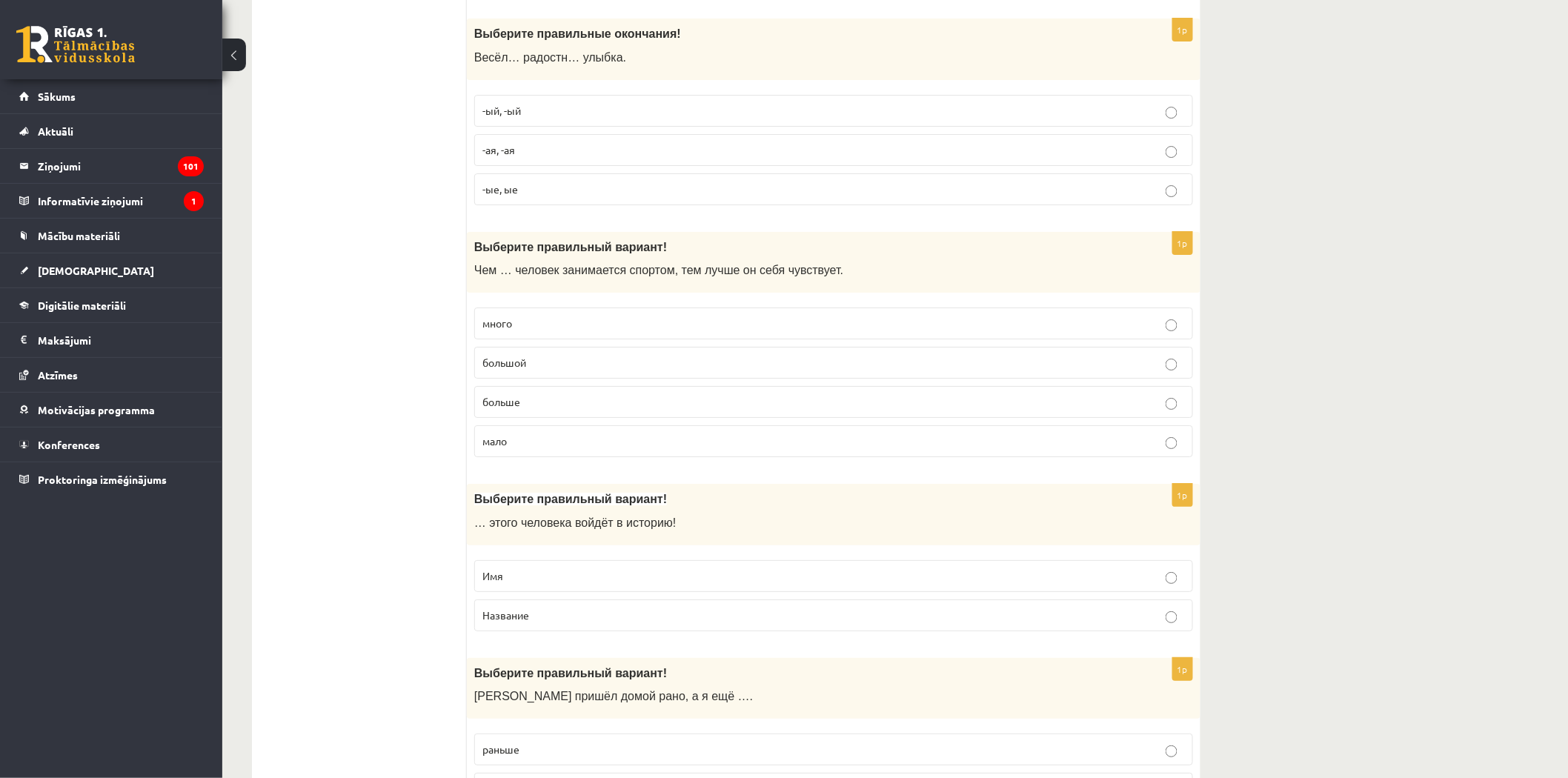
scroll to position [2193, 0]
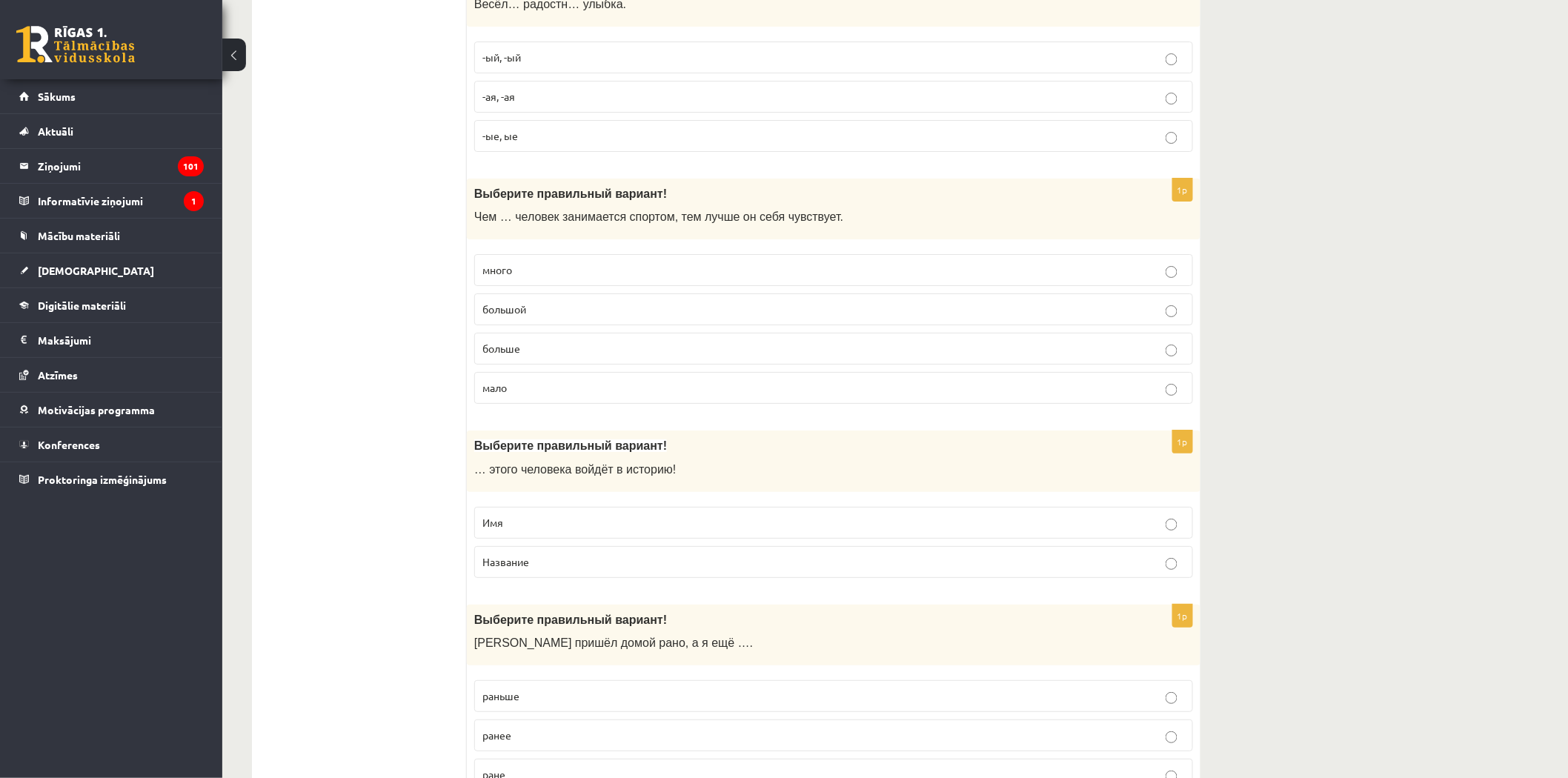
click at [493, 529] on span "Имя" at bounding box center [493, 523] width 21 height 13
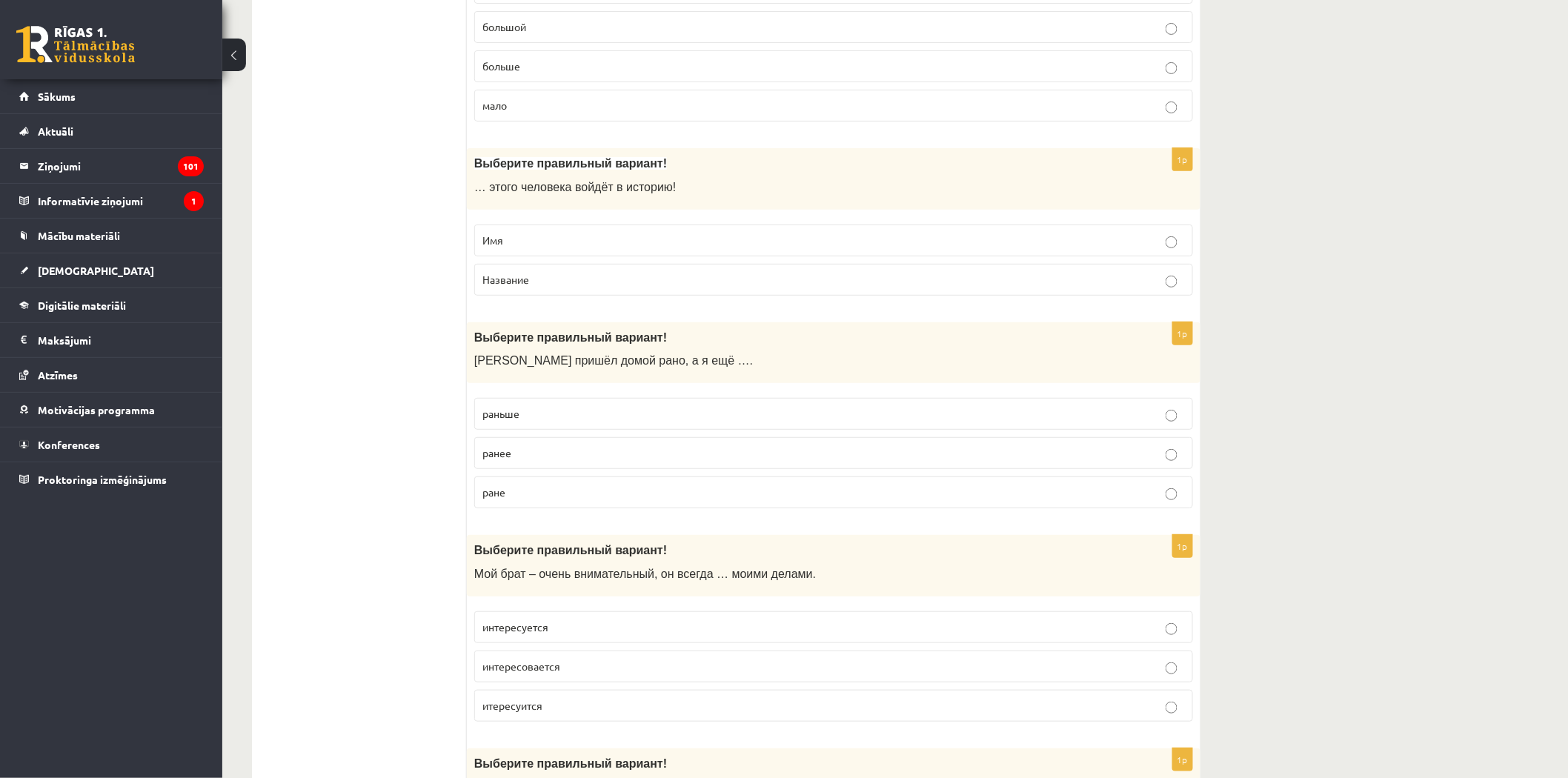
scroll to position [2522, 0]
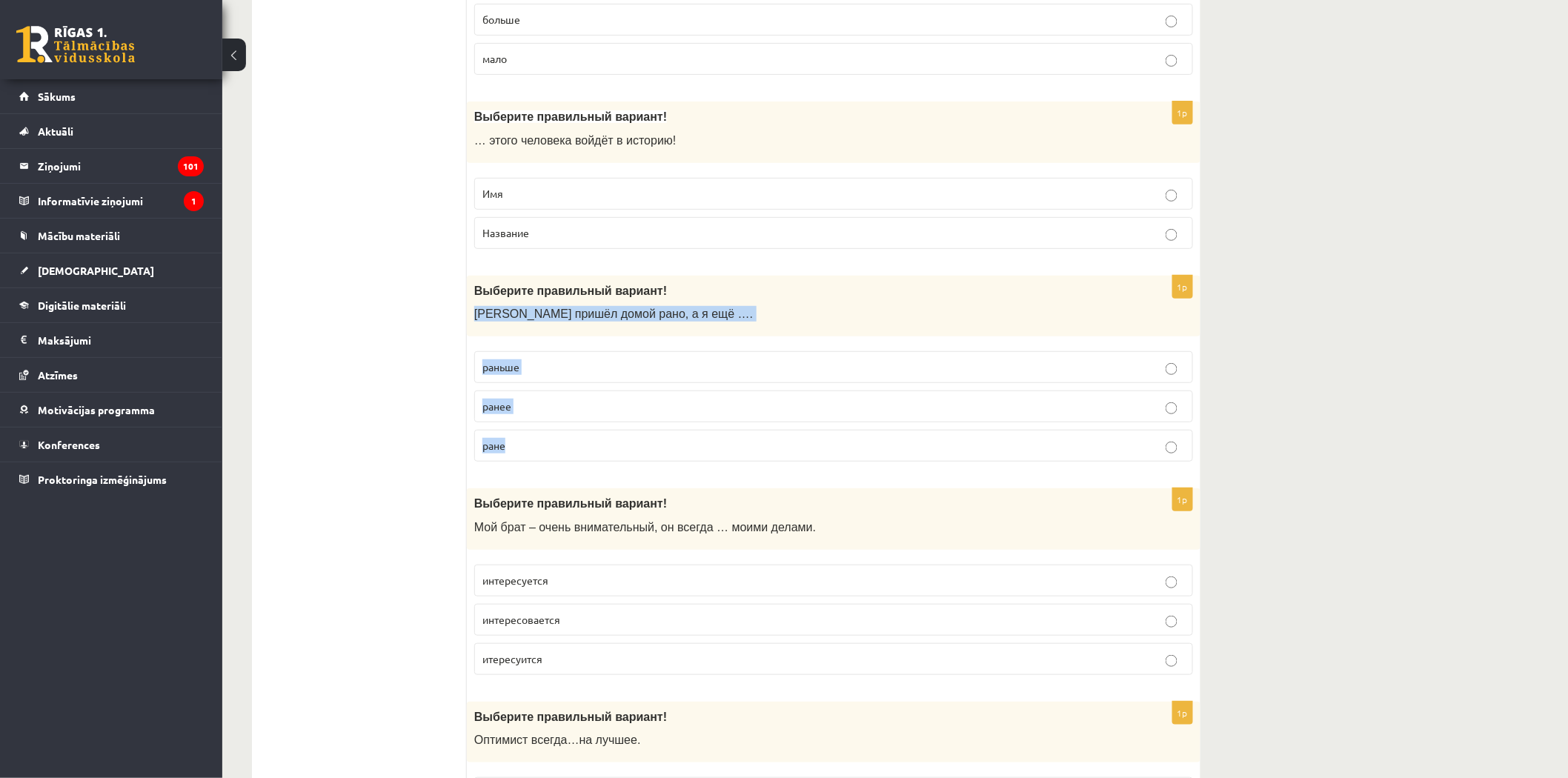
drag, startPoint x: 474, startPoint y: 316, endPoint x: 551, endPoint y: 462, distance: 165.1
click at [551, 462] on div "1p Выберите правильный вариант! Андрей пришёл домой рано, а я ещё …. раньше ран…" at bounding box center [834, 374] width 734 height 199
copy div "Андрей пришёл домой рано, а я ещё …. раньше ранее ране"
click at [524, 375] on p "раньше" at bounding box center [834, 367] width 702 height 15
click at [503, 587] on span "интересуется" at bounding box center [515, 580] width 66 height 13
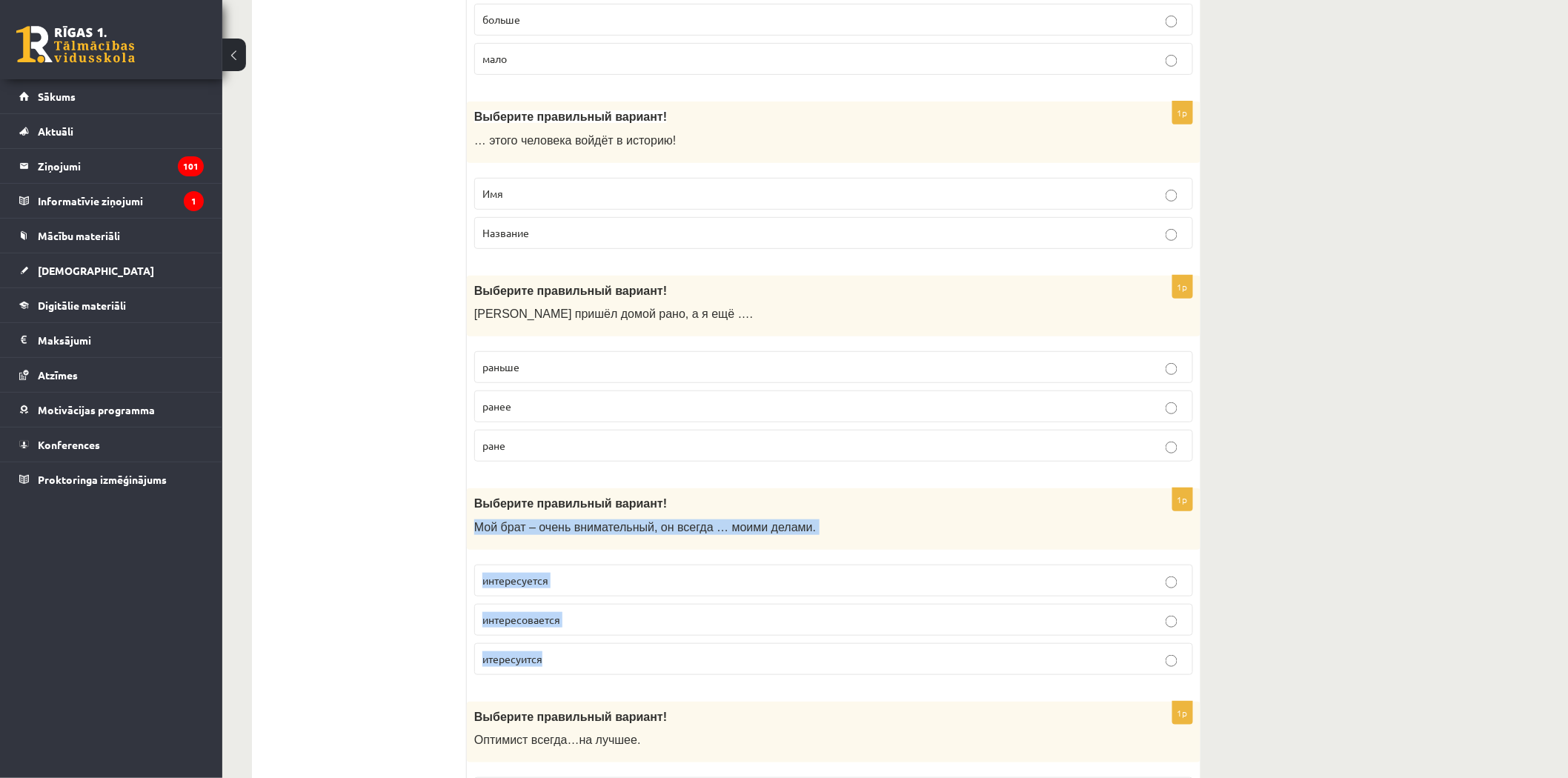
drag, startPoint x: 477, startPoint y: 535, endPoint x: 568, endPoint y: 672, distance: 164.5
click at [568, 672] on div "1p Выберите правильный вариант! Мой брат – очень внимательный, он всегда … моим…" at bounding box center [834, 587] width 734 height 199
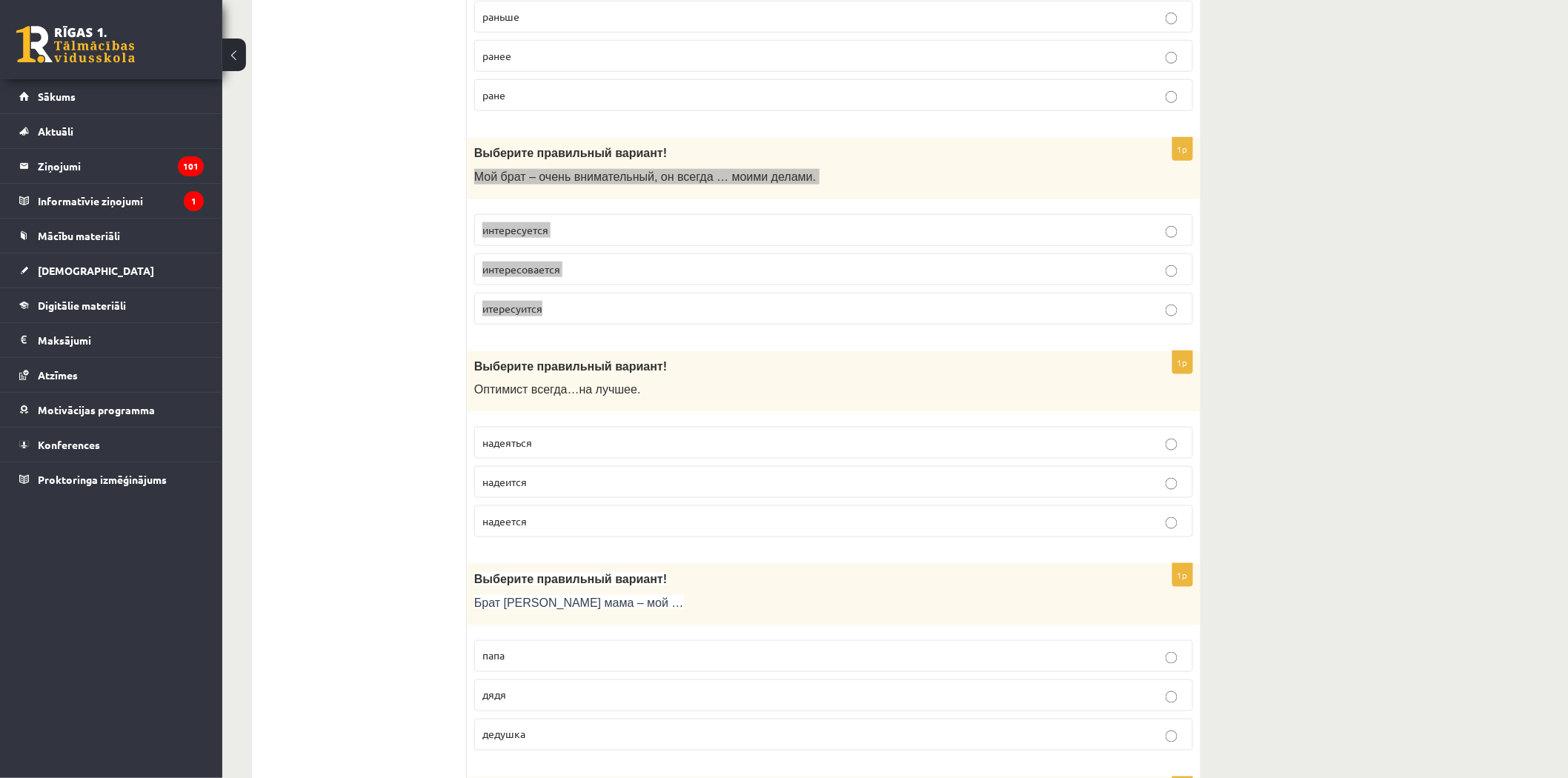
scroll to position [2935, 0]
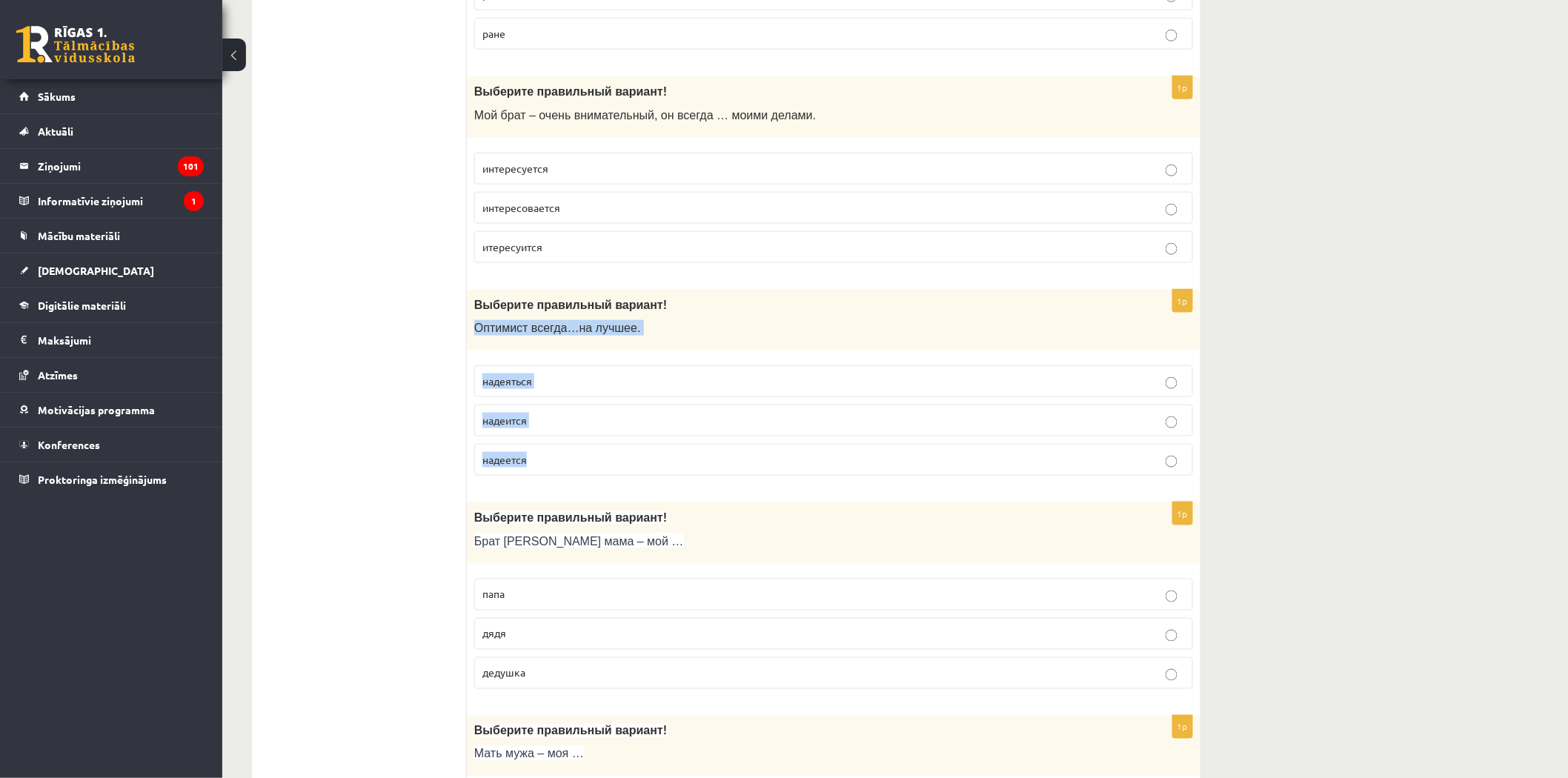
drag, startPoint x: 477, startPoint y: 334, endPoint x: 568, endPoint y: 472, distance: 165.3
click at [568, 472] on div "1p Выберите правильный вариант! О птимист всегда … на лучшее . надеяться надеит…" at bounding box center [834, 389] width 734 height 199
click at [521, 467] on p "надеется" at bounding box center [834, 460] width 702 height 15
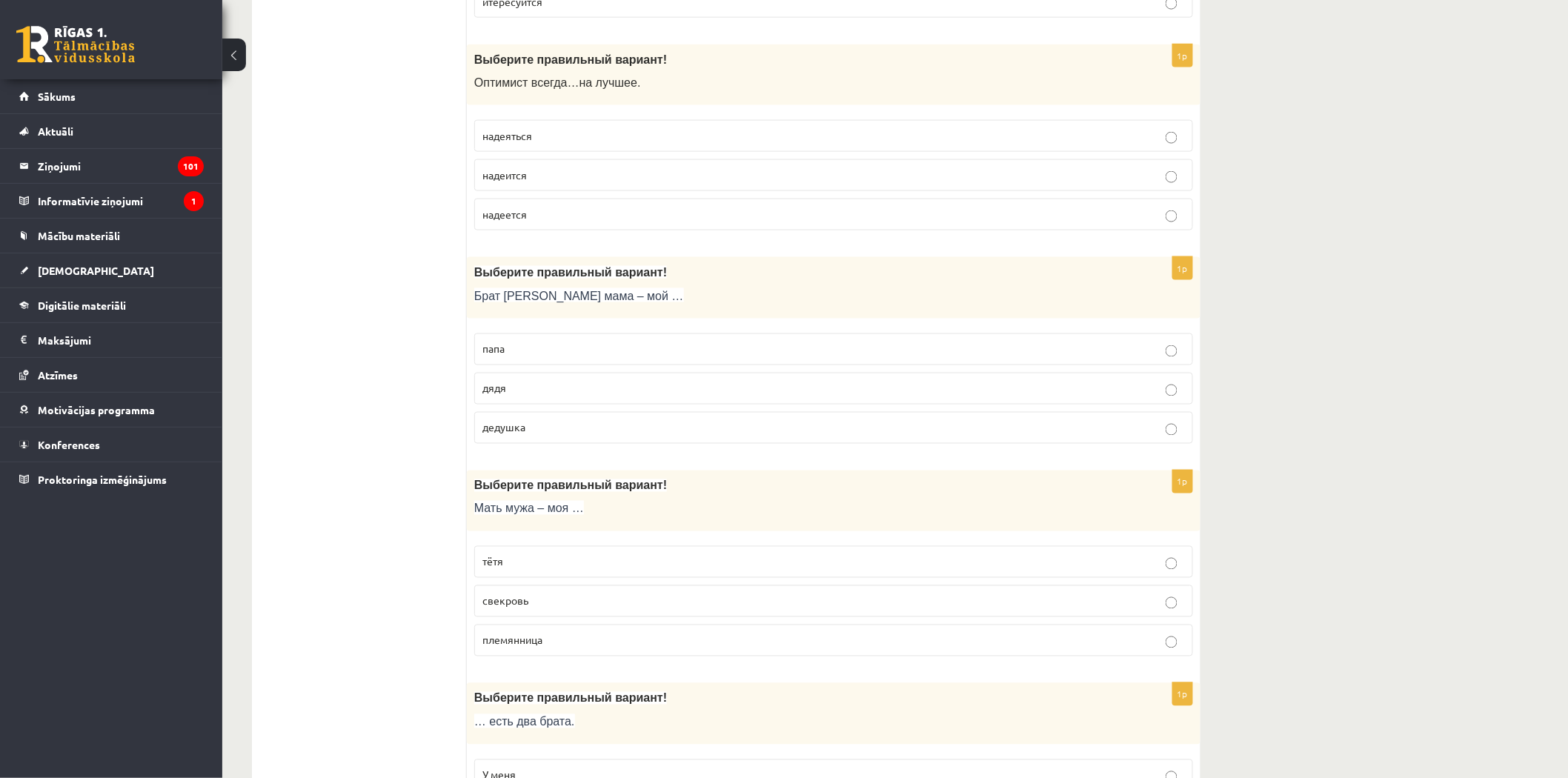
scroll to position [3264, 0]
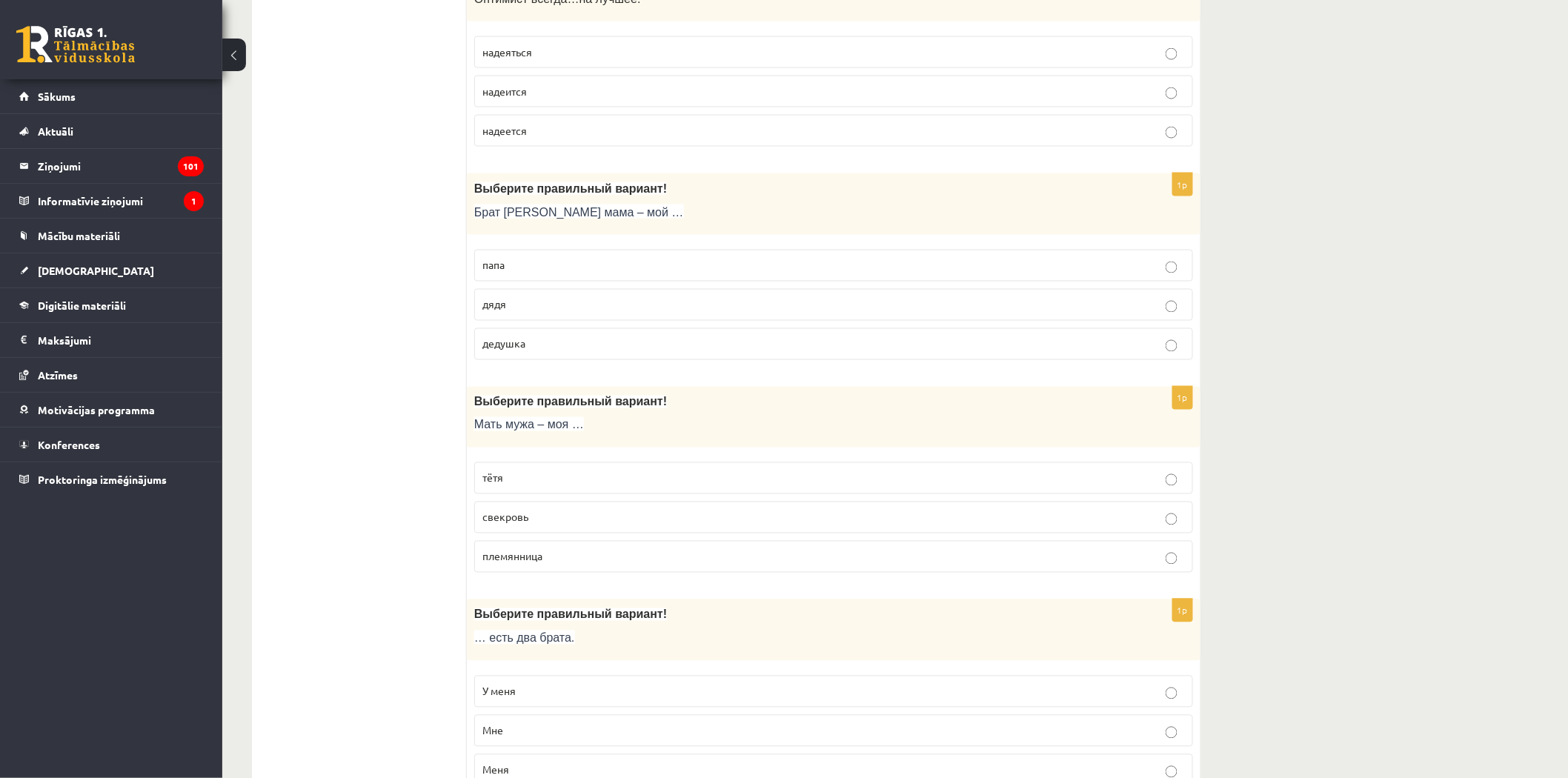
click at [496, 311] on span "дядя" at bounding box center [494, 304] width 24 height 13
drag, startPoint x: 477, startPoint y: 435, endPoint x: 587, endPoint y: 571, distance: 174.9
click at [587, 571] on div "1p Выберите правильный вариант! Мать мужа – моя … тётя свекровь племянница" at bounding box center [834, 485] width 734 height 199
click at [528, 526] on p "свекровь" at bounding box center [834, 517] width 702 height 15
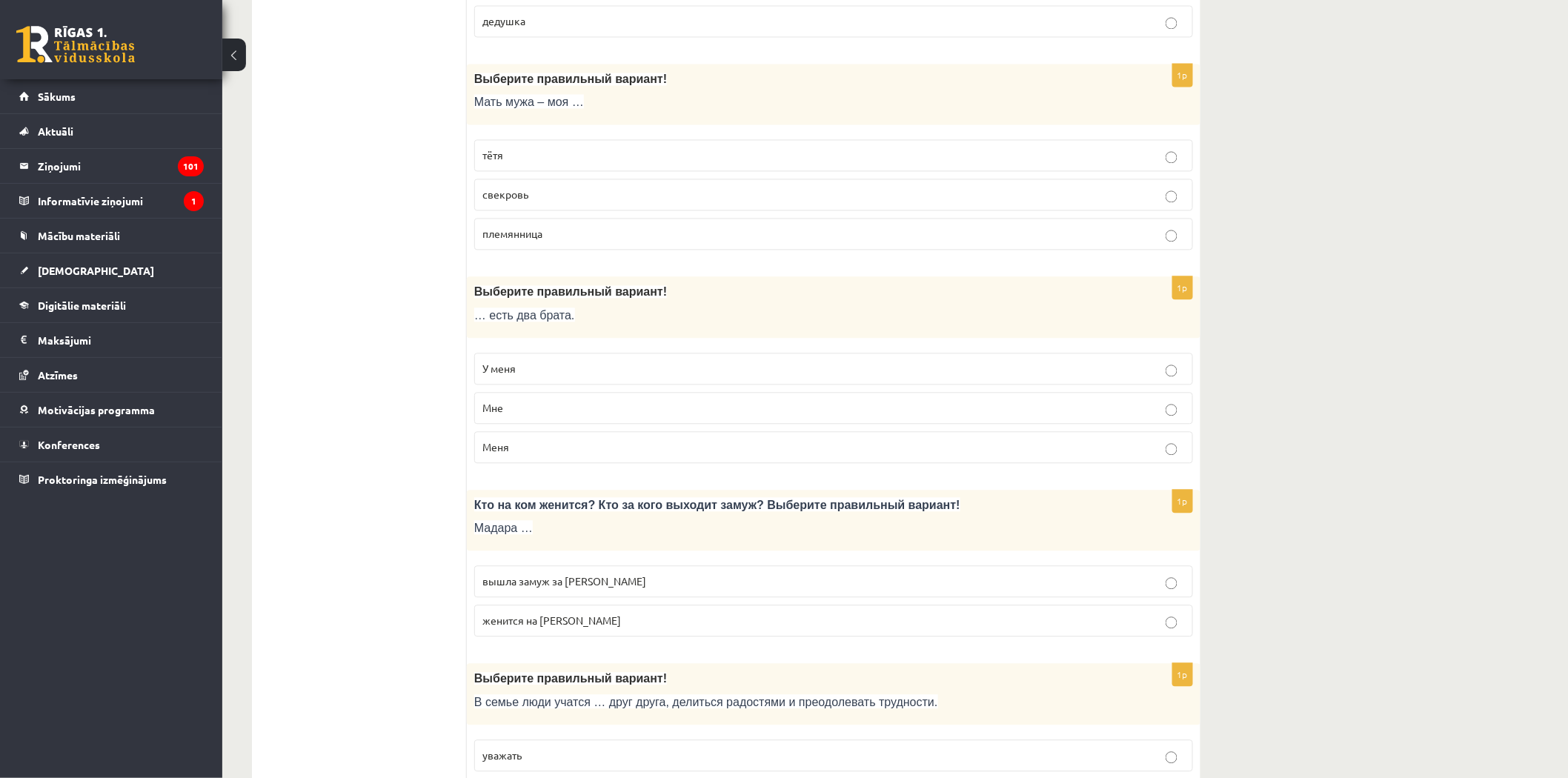
scroll to position [3592, 0]
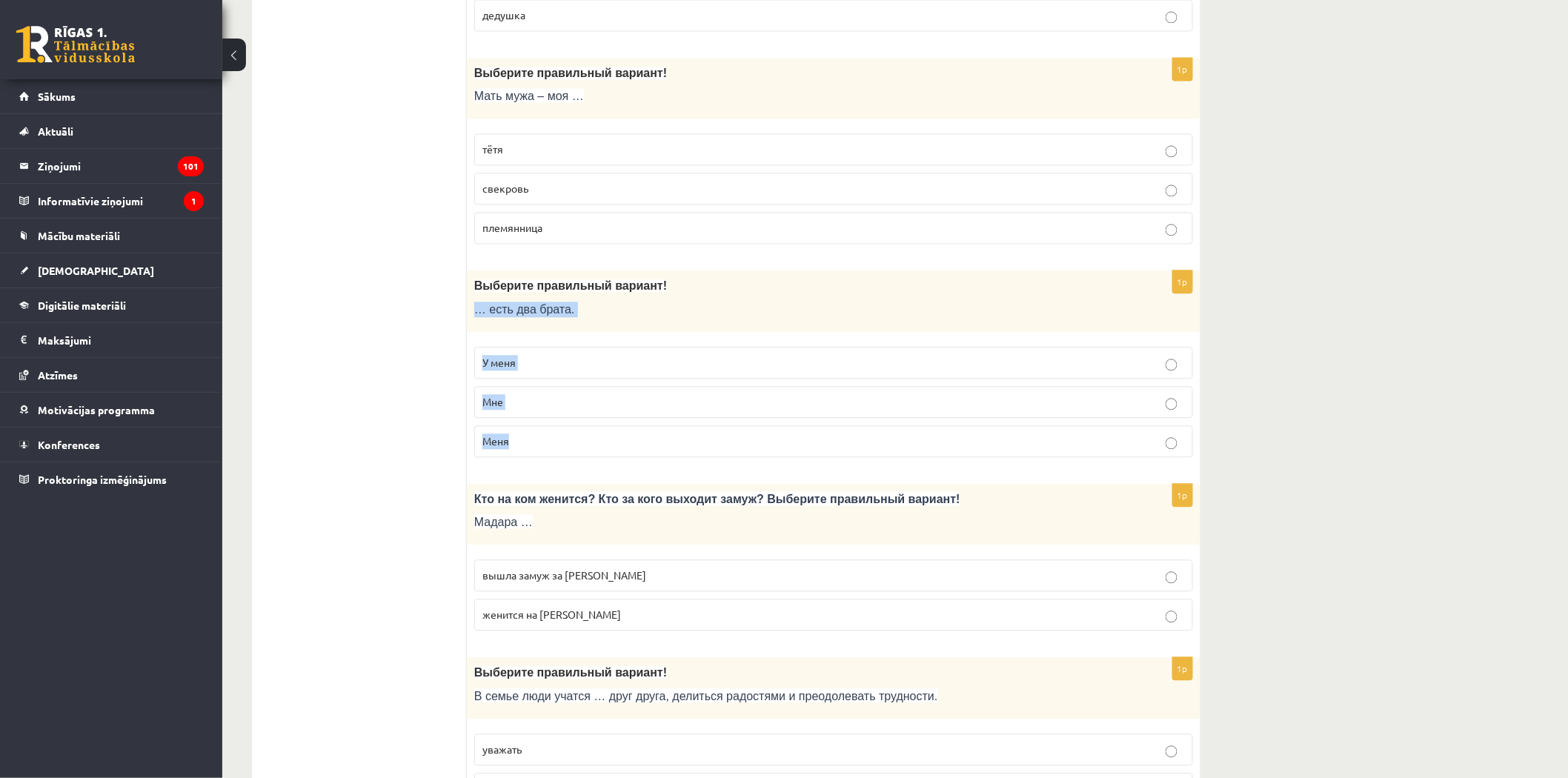
drag, startPoint x: 476, startPoint y: 313, endPoint x: 553, endPoint y: 450, distance: 157.2
click at [555, 450] on div "1p Выберите правильный вариант! … есть два брата. У меня Мне Меня" at bounding box center [834, 369] width 734 height 199
click at [534, 370] on p "У меня" at bounding box center [834, 363] width 702 height 15
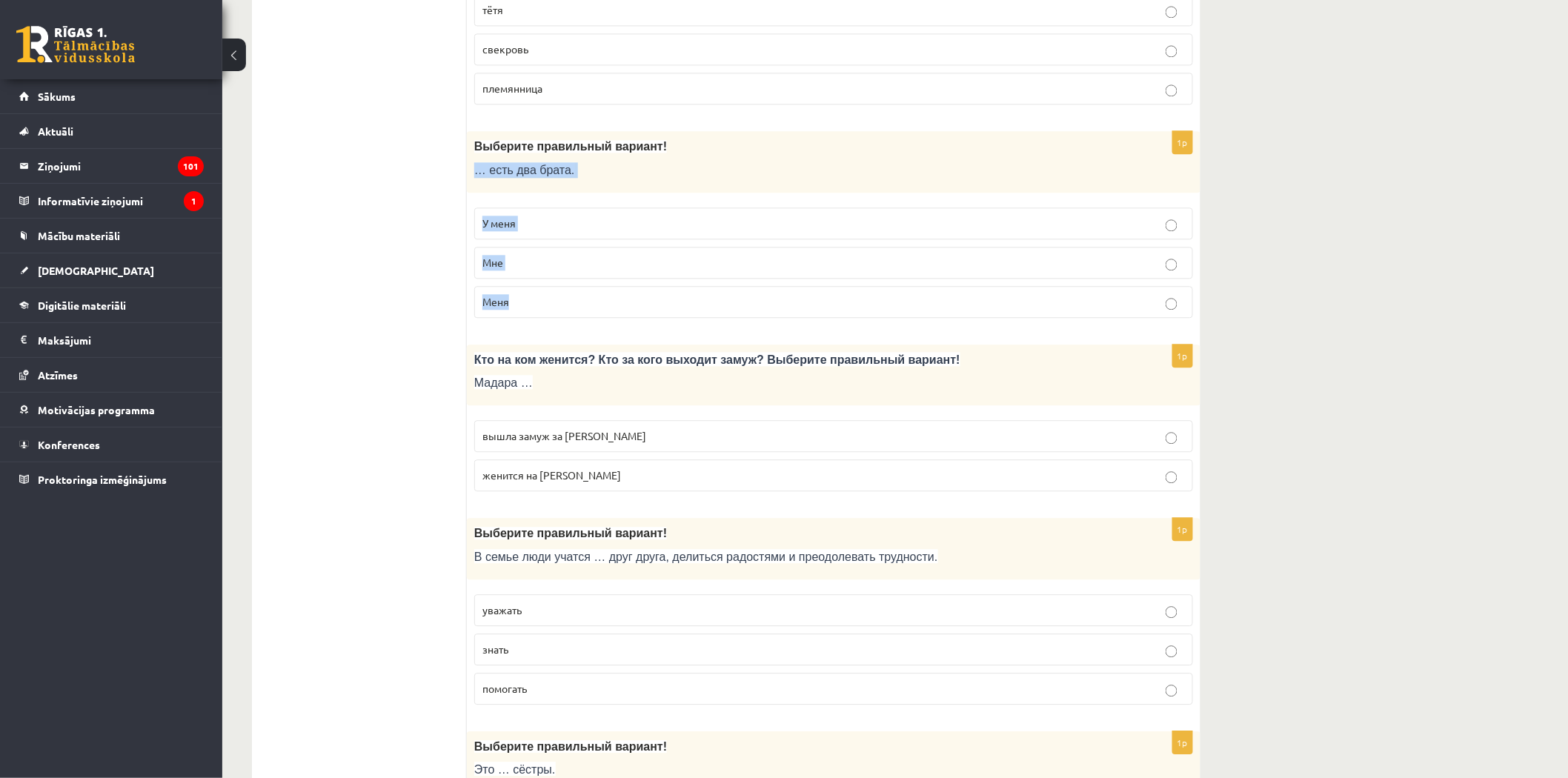
scroll to position [3758, 0]
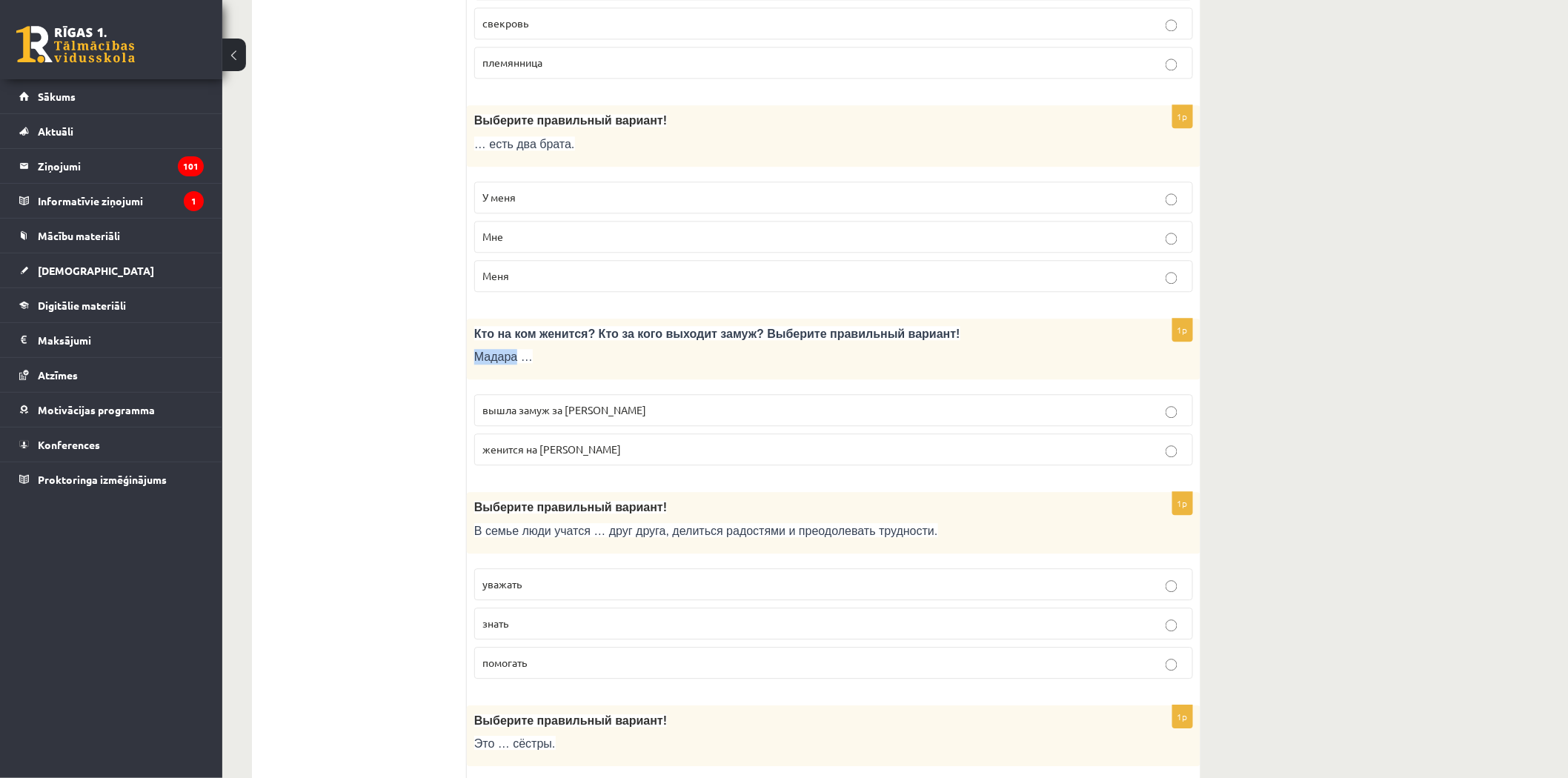
drag, startPoint x: 470, startPoint y: 360, endPoint x: 487, endPoint y: 343, distance: 24.0
click at [514, 375] on div "Кто на ком женится? Кто за кого выходит замуж? Выберите правильный вариант! Мад…" at bounding box center [834, 349] width 734 height 61
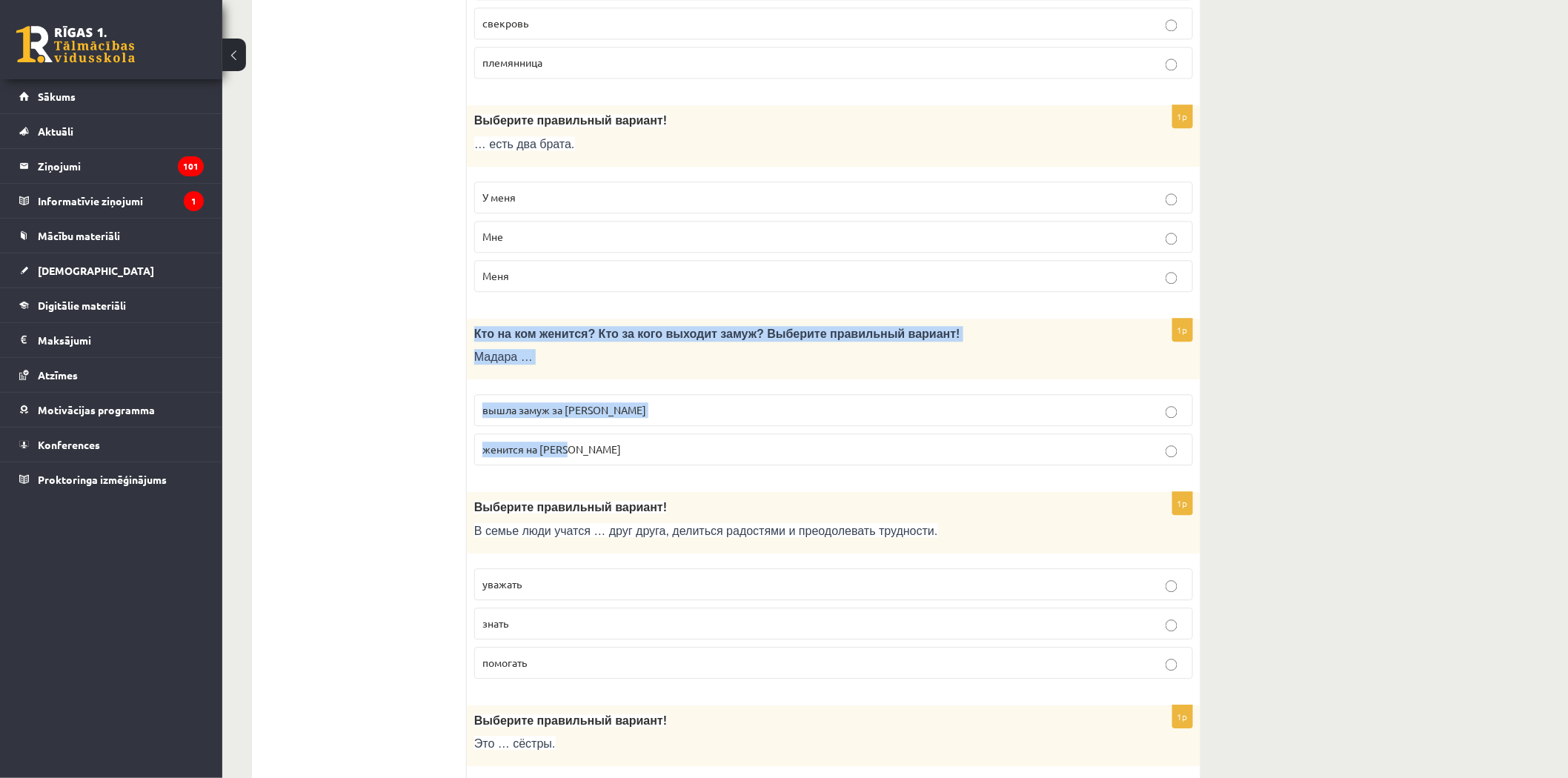
drag, startPoint x: 475, startPoint y: 342, endPoint x: 557, endPoint y: 411, distance: 107.2
click at [591, 463] on div "1p Кто на ком женится? Кто за кого выходит замуж? Выберите правильный вариант! …" at bounding box center [834, 398] width 734 height 159
click at [496, 455] on span "женится на Марке" at bounding box center [552, 449] width 138 height 13
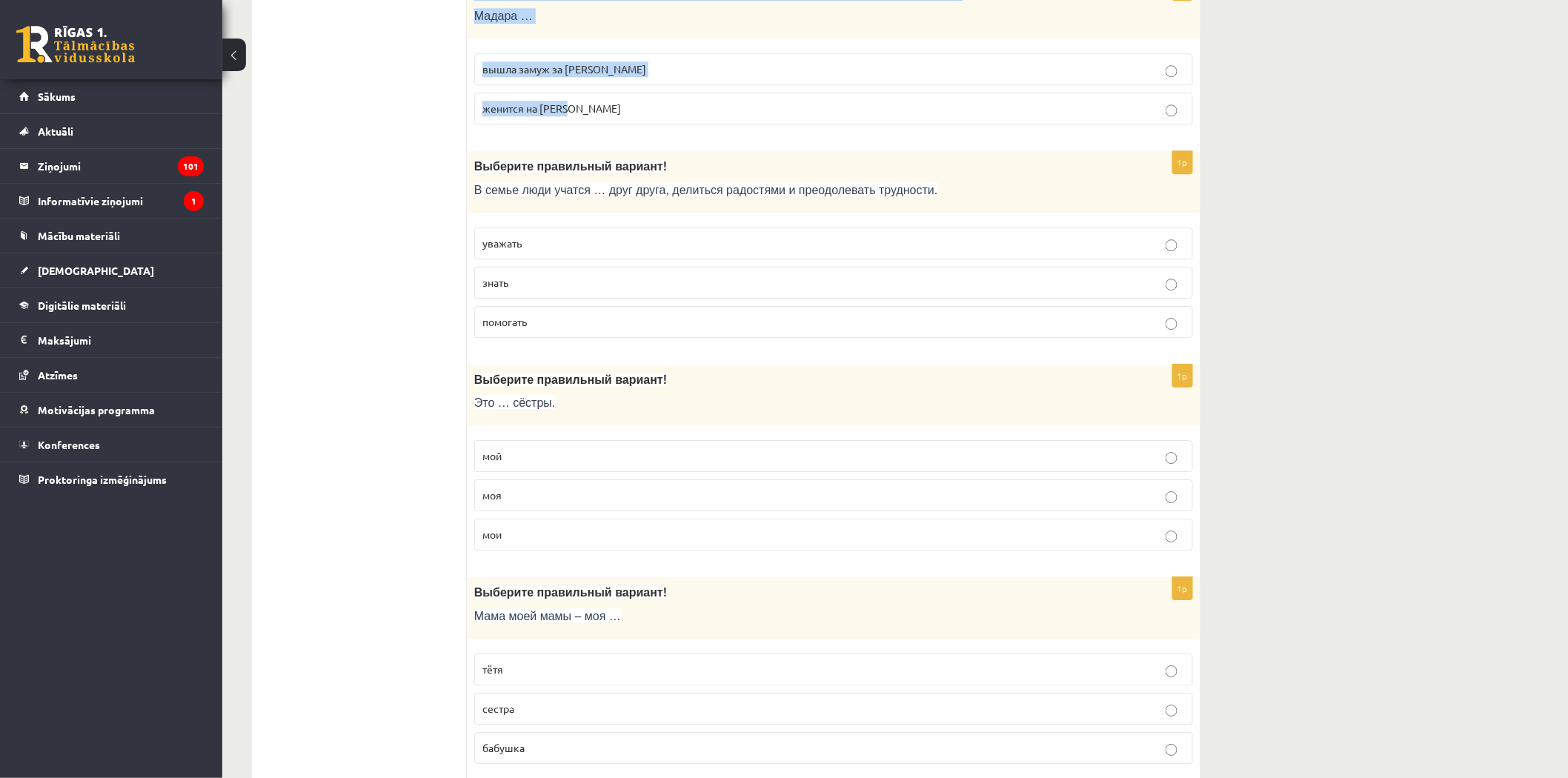
scroll to position [4087, 0]
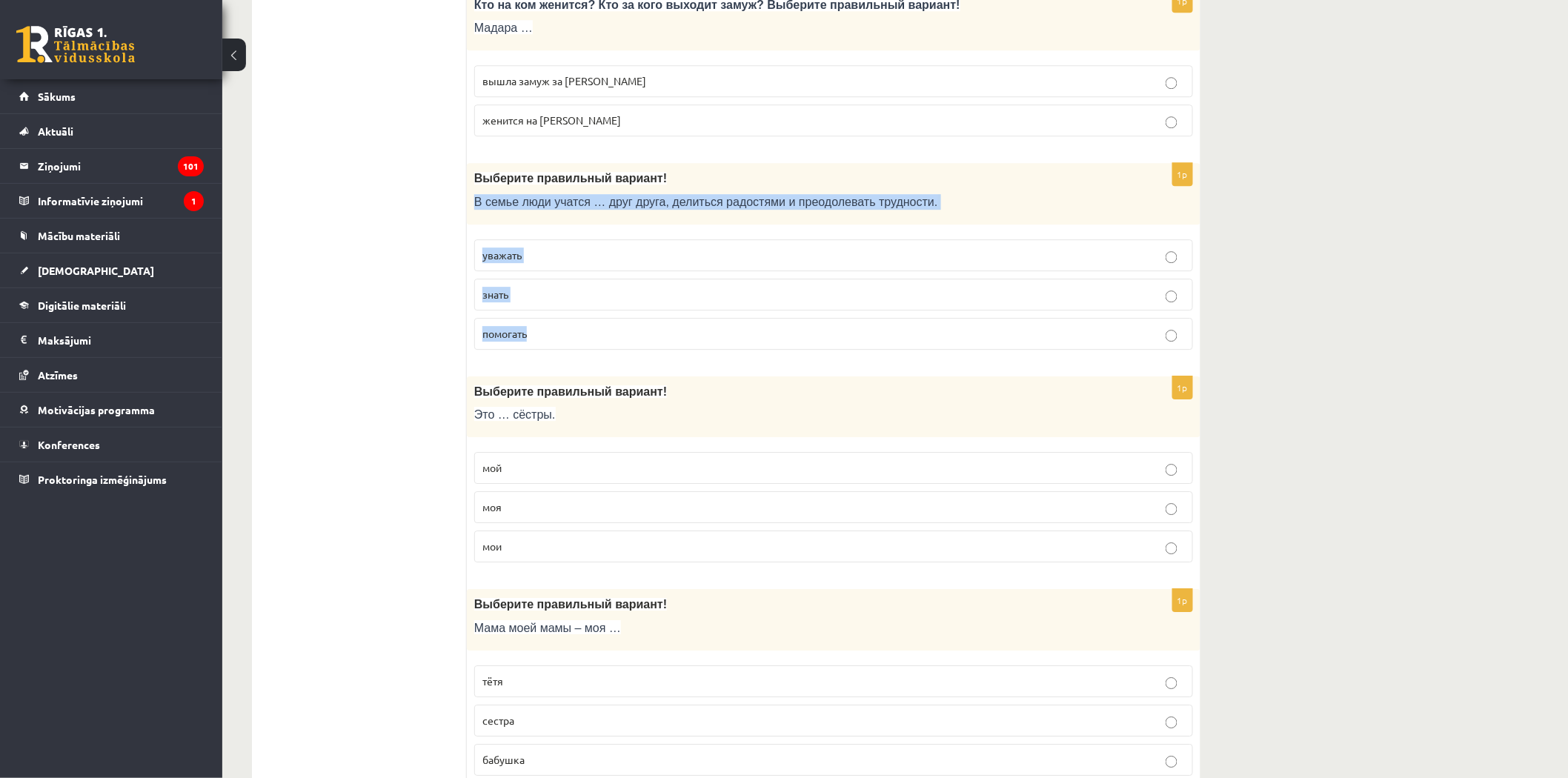
drag, startPoint x: 476, startPoint y: 207, endPoint x: 568, endPoint y: 337, distance: 159.3
click at [568, 337] on div "1p Выберите правильный вариант! В семье люди учатся … друг друга, делиться радо…" at bounding box center [834, 262] width 734 height 199
click at [509, 263] on p "уважать" at bounding box center [834, 255] width 702 height 15
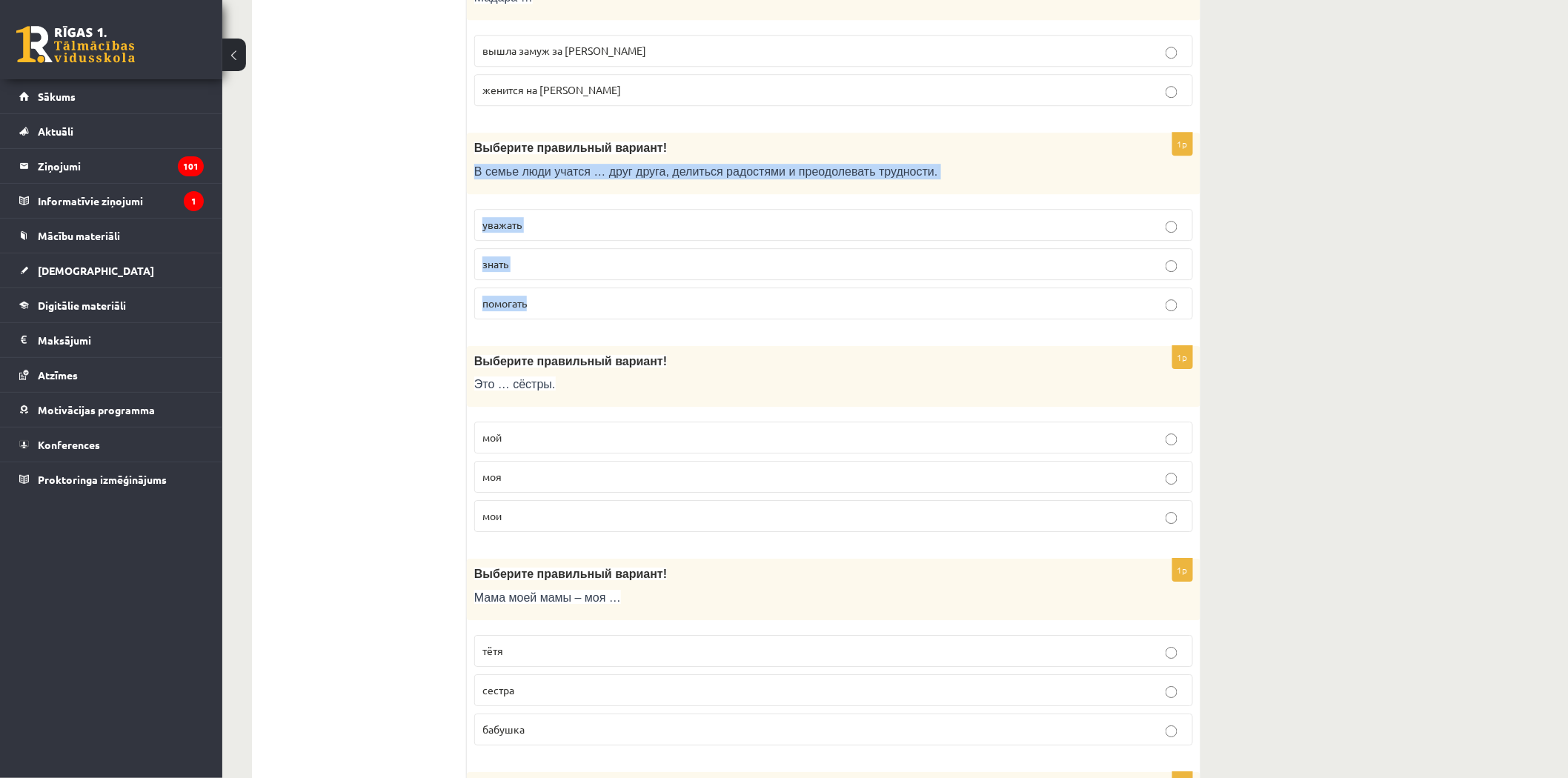
scroll to position [4251, 0]
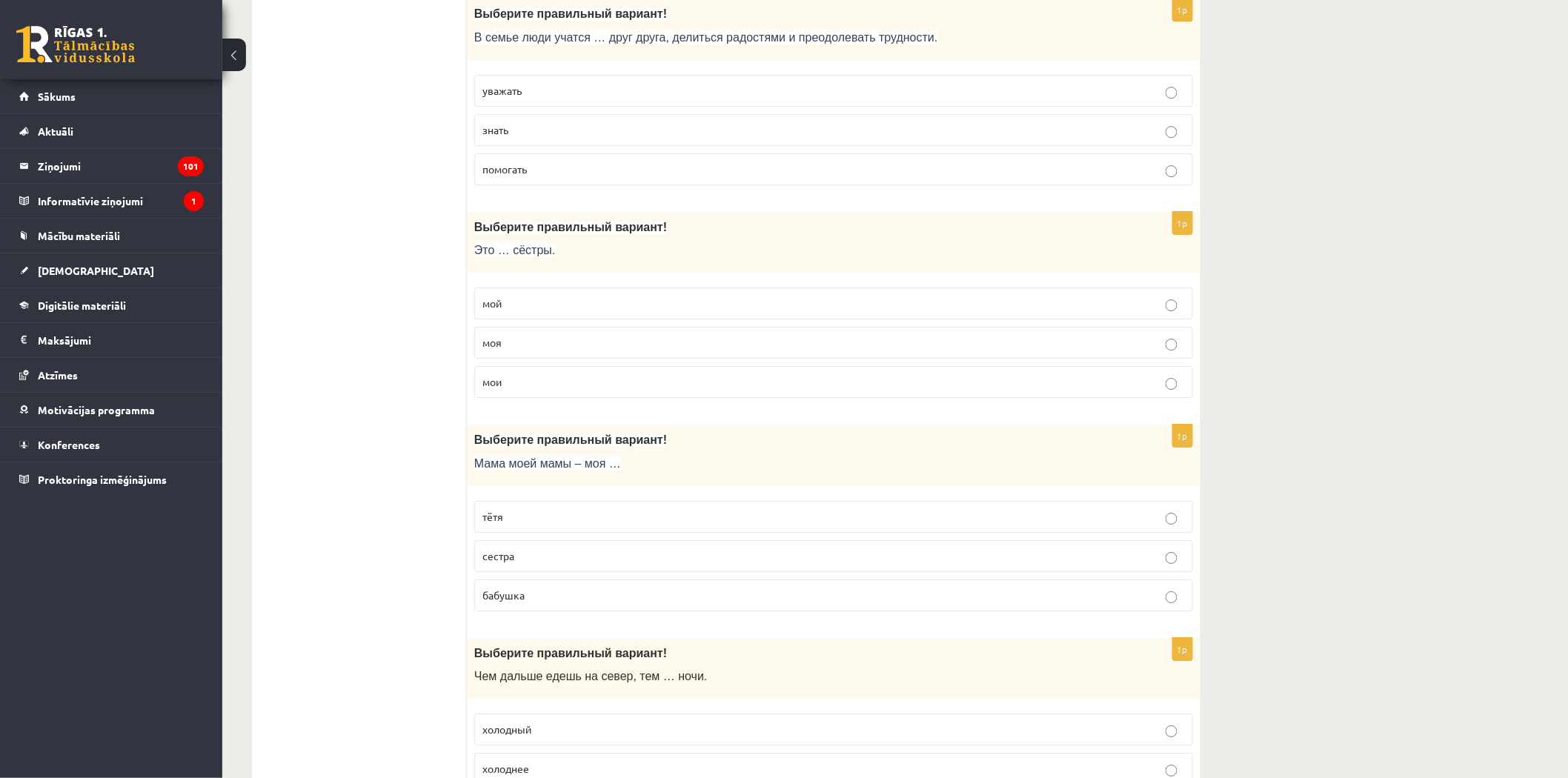
click at [530, 348] on p "моя" at bounding box center [834, 342] width 702 height 15
drag, startPoint x: 479, startPoint y: 258, endPoint x: 533, endPoint y: 442, distance: 191.8
click at [476, 256] on span "Это … сёстры." at bounding box center [514, 249] width 82 height 12
drag, startPoint x: 472, startPoint y: 259, endPoint x: 544, endPoint y: 379, distance: 139.9
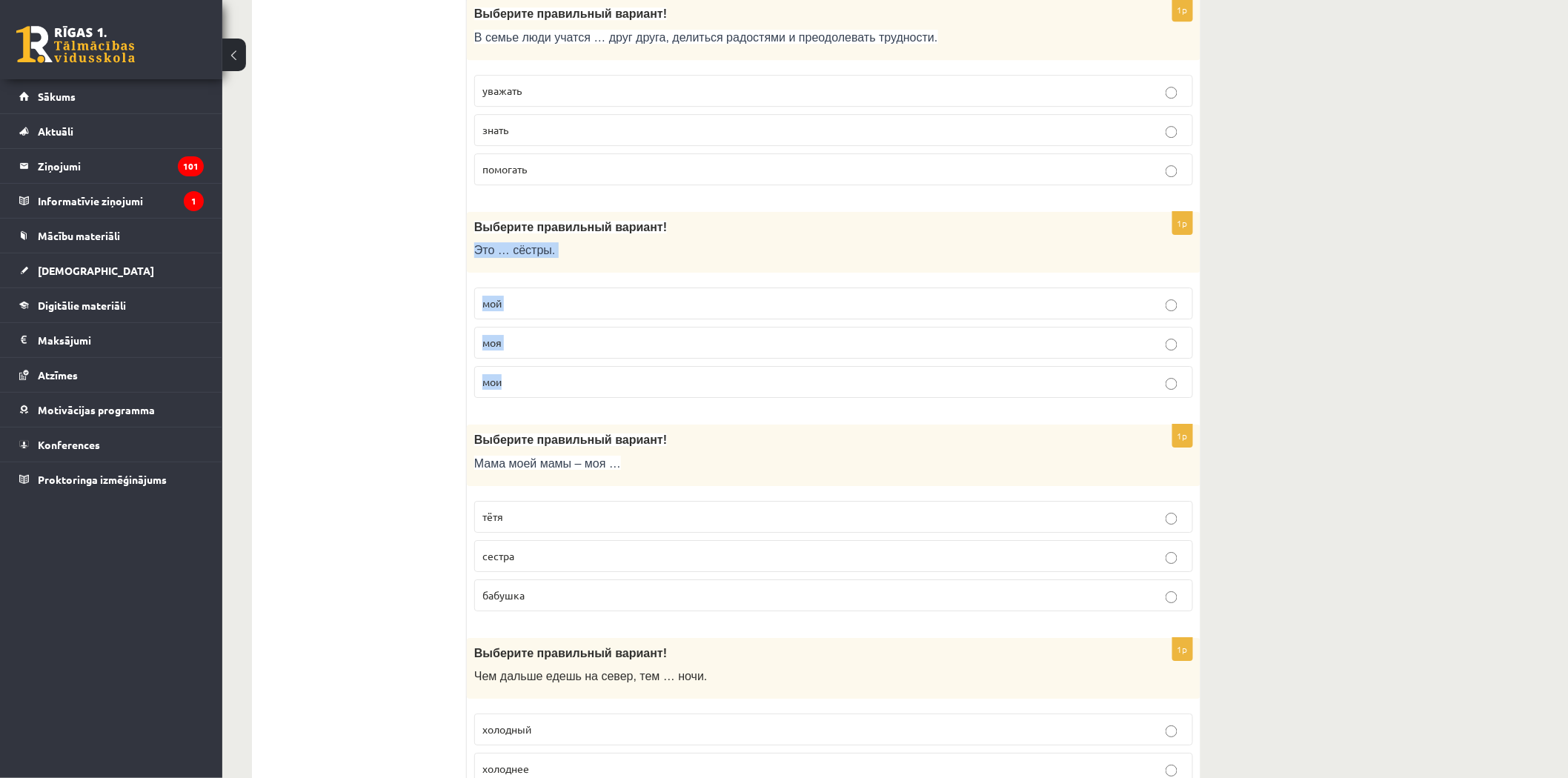
click at [544, 379] on div "1p Выберите правильный вариант! Это … сёстры. мой моя мои" at bounding box center [834, 311] width 734 height 199
click at [542, 389] on p "мои" at bounding box center [834, 382] width 702 height 15
click at [494, 599] on label "бабушка" at bounding box center [833, 595] width 719 height 32
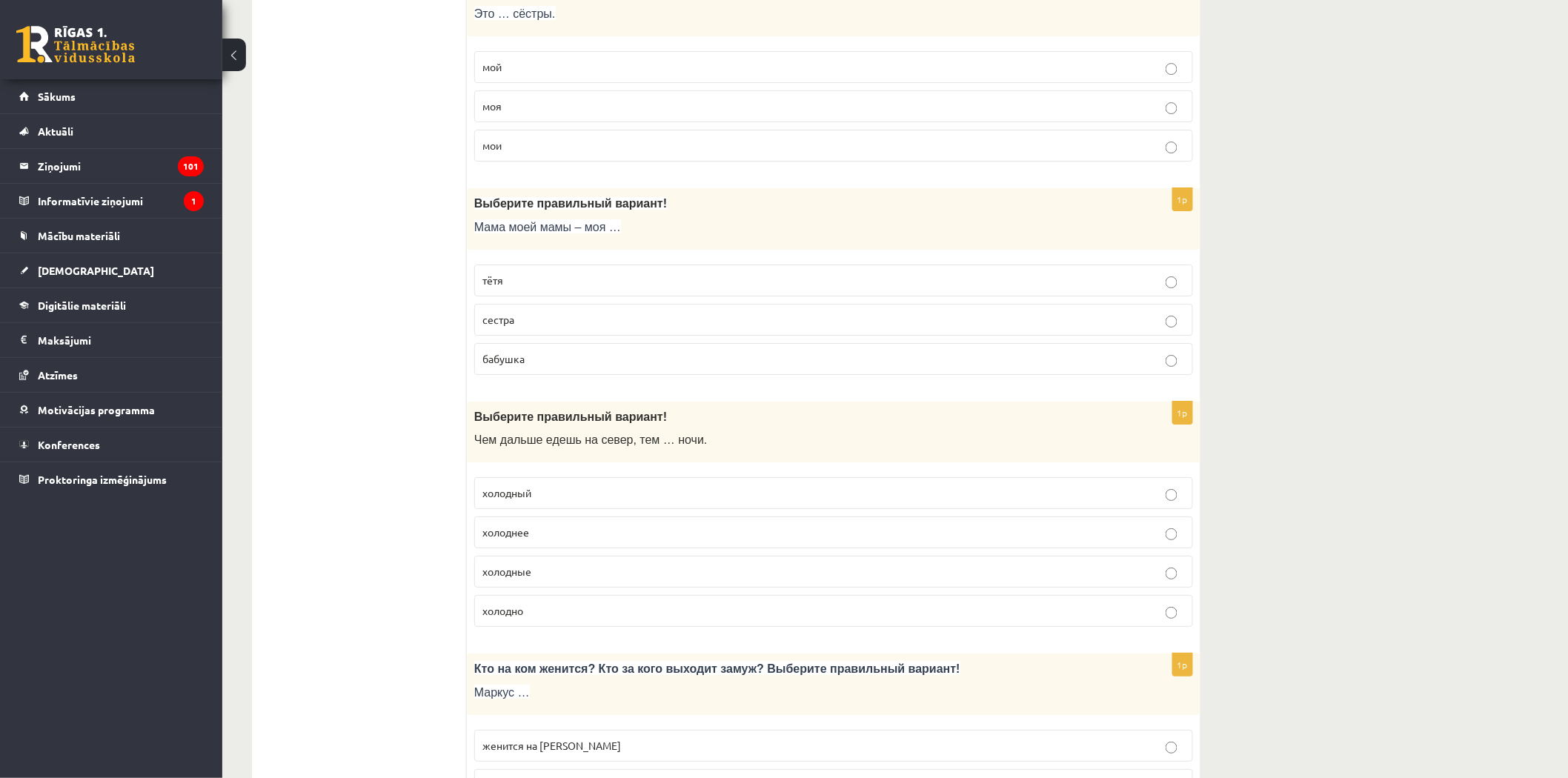
scroll to position [4498, 0]
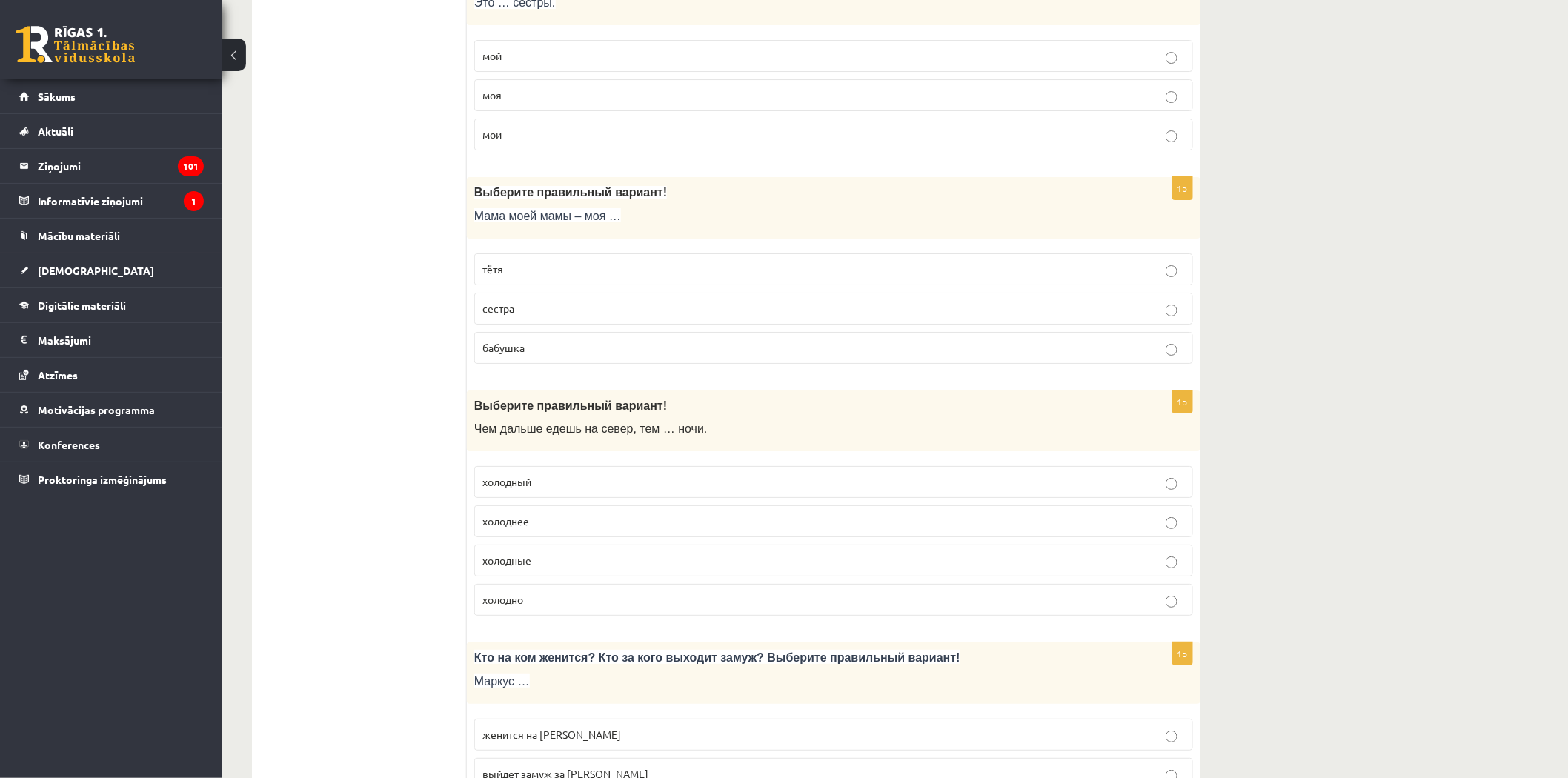
click at [479, 434] on span "Чем дальше едешь на север, тем … ночи." at bounding box center [590, 428] width 233 height 12
drag, startPoint x: 471, startPoint y: 442, endPoint x: 576, endPoint y: 616, distance: 203.2
click at [576, 616] on div "1p Выберите правильный вариант ! Чем дальше едешь на север, тем … ночи. холодны…" at bounding box center [834, 509] width 734 height 238
click at [573, 528] on p "холоднее" at bounding box center [834, 521] width 702 height 15
click at [557, 529] on p "холоднее" at bounding box center [834, 521] width 702 height 15
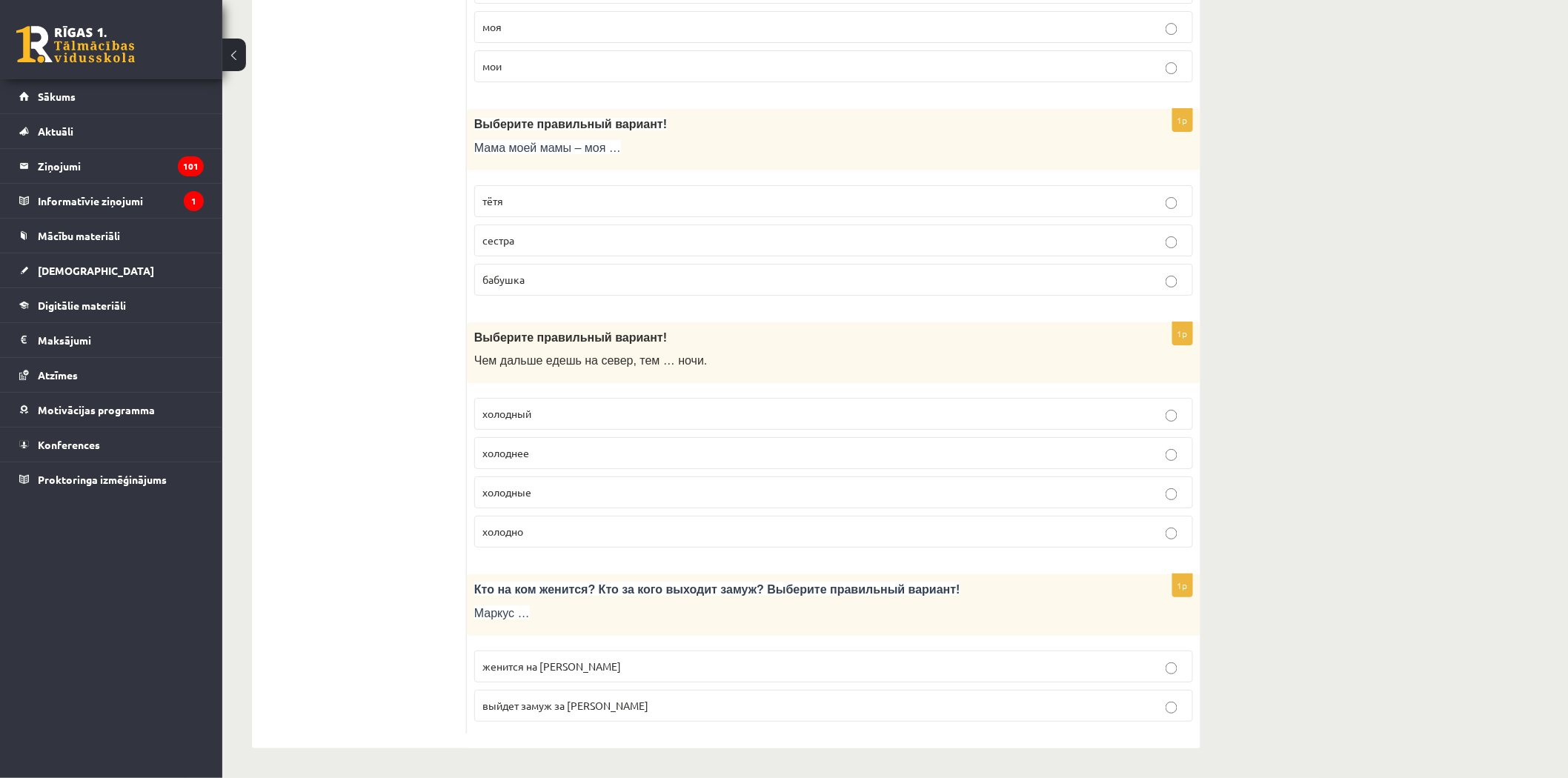
scroll to position [4581, 0]
click at [482, 587] on span "Кто на ком женится? Кто за кого выходит замуж? Выберите правильный вариант!" at bounding box center [717, 589] width 487 height 12
drag, startPoint x: 465, startPoint y: 585, endPoint x: 597, endPoint y: 720, distance: 188.8
click at [586, 714] on label "выйдет замуж за Агнию" at bounding box center [833, 705] width 719 height 32
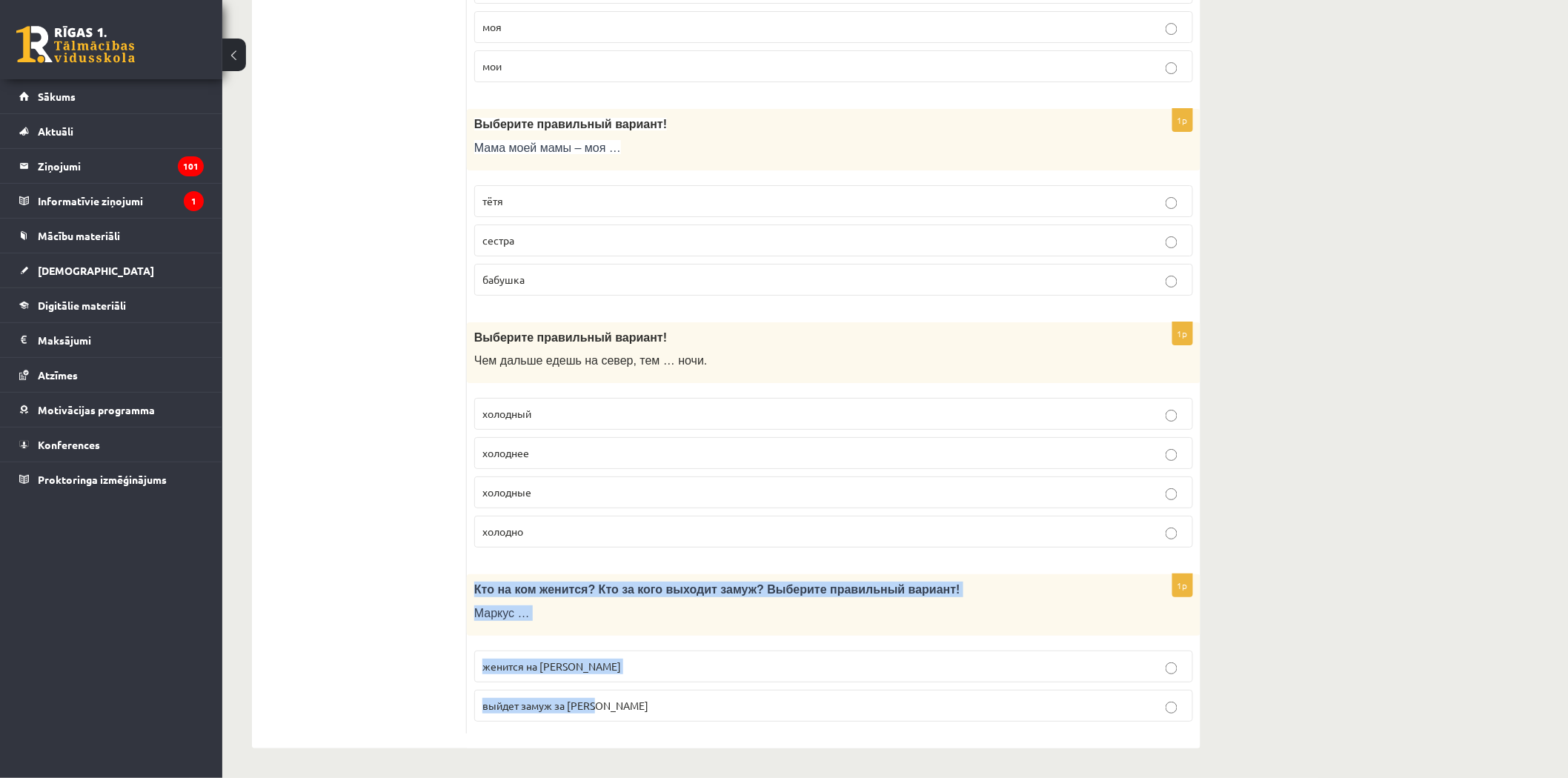
drag, startPoint x: 474, startPoint y: 587, endPoint x: 620, endPoint y: 701, distance: 185.2
click at [620, 705] on div "1p Кто на ком женится? Кто за кого выходит замуж? Выберите правильный вариант! …" at bounding box center [834, 654] width 734 height 159
click at [501, 669] on span "женится на Агнии" at bounding box center [552, 666] width 138 height 13
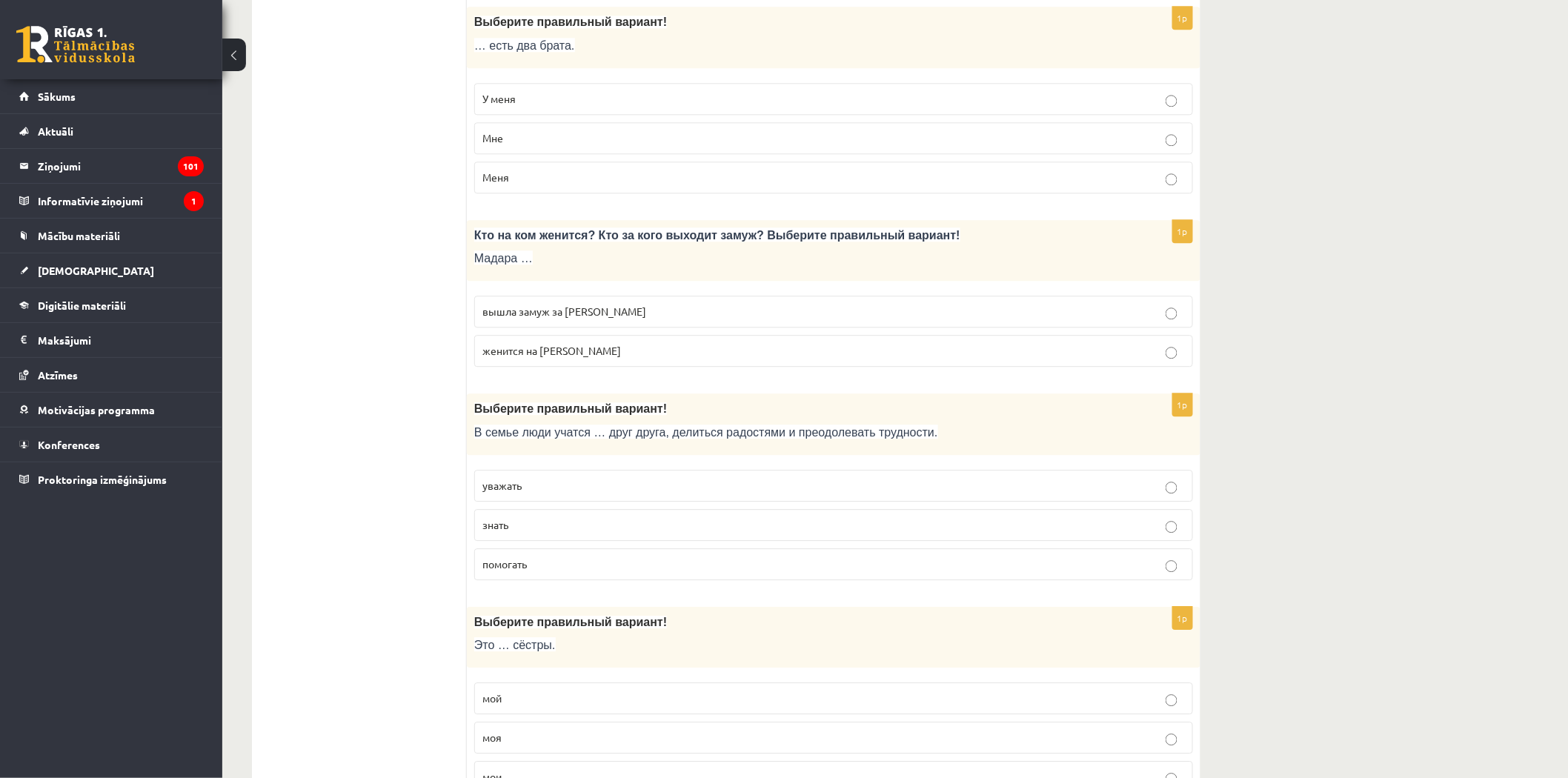
scroll to position [3839, 0]
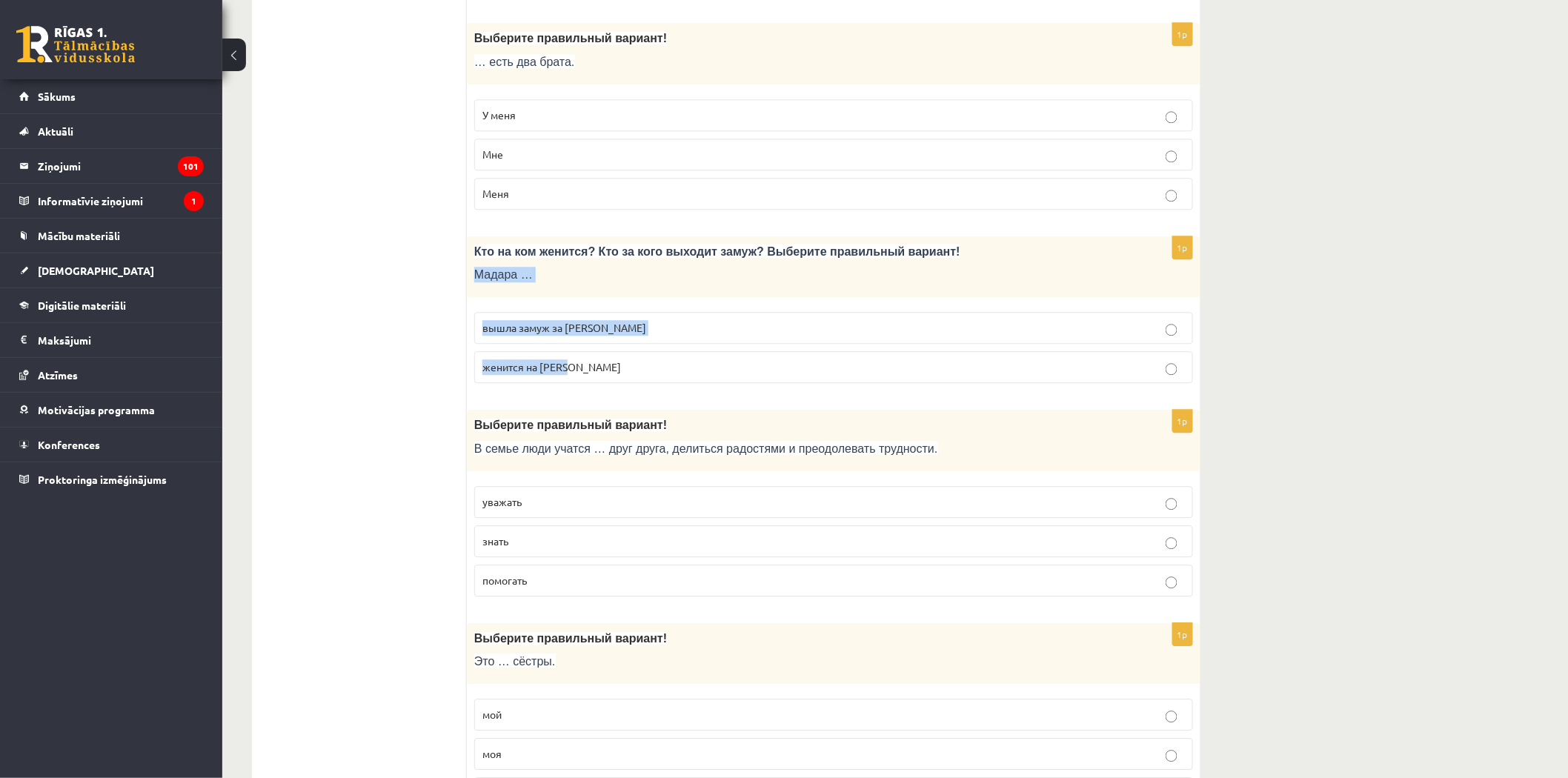
drag, startPoint x: 472, startPoint y: 282, endPoint x: 582, endPoint y: 388, distance: 152.8
click at [582, 388] on div "1p Кто на ком женится? Кто за кого выходит замуж? Выберите правильный вариант! …" at bounding box center [834, 316] width 734 height 159
click at [549, 334] on span "вышла замуж за Марка" at bounding box center [564, 327] width 164 height 13
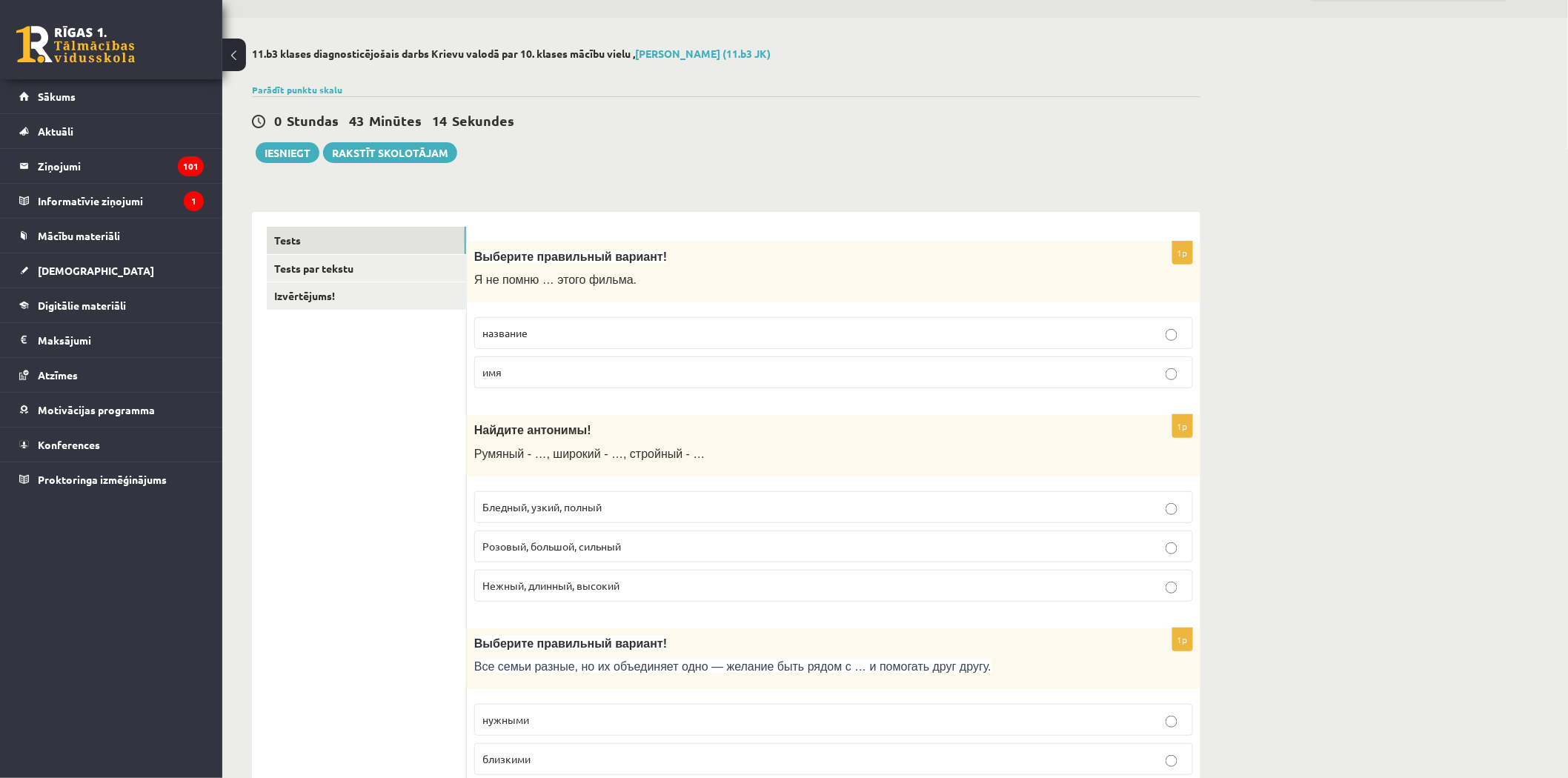
scroll to position [0, 0]
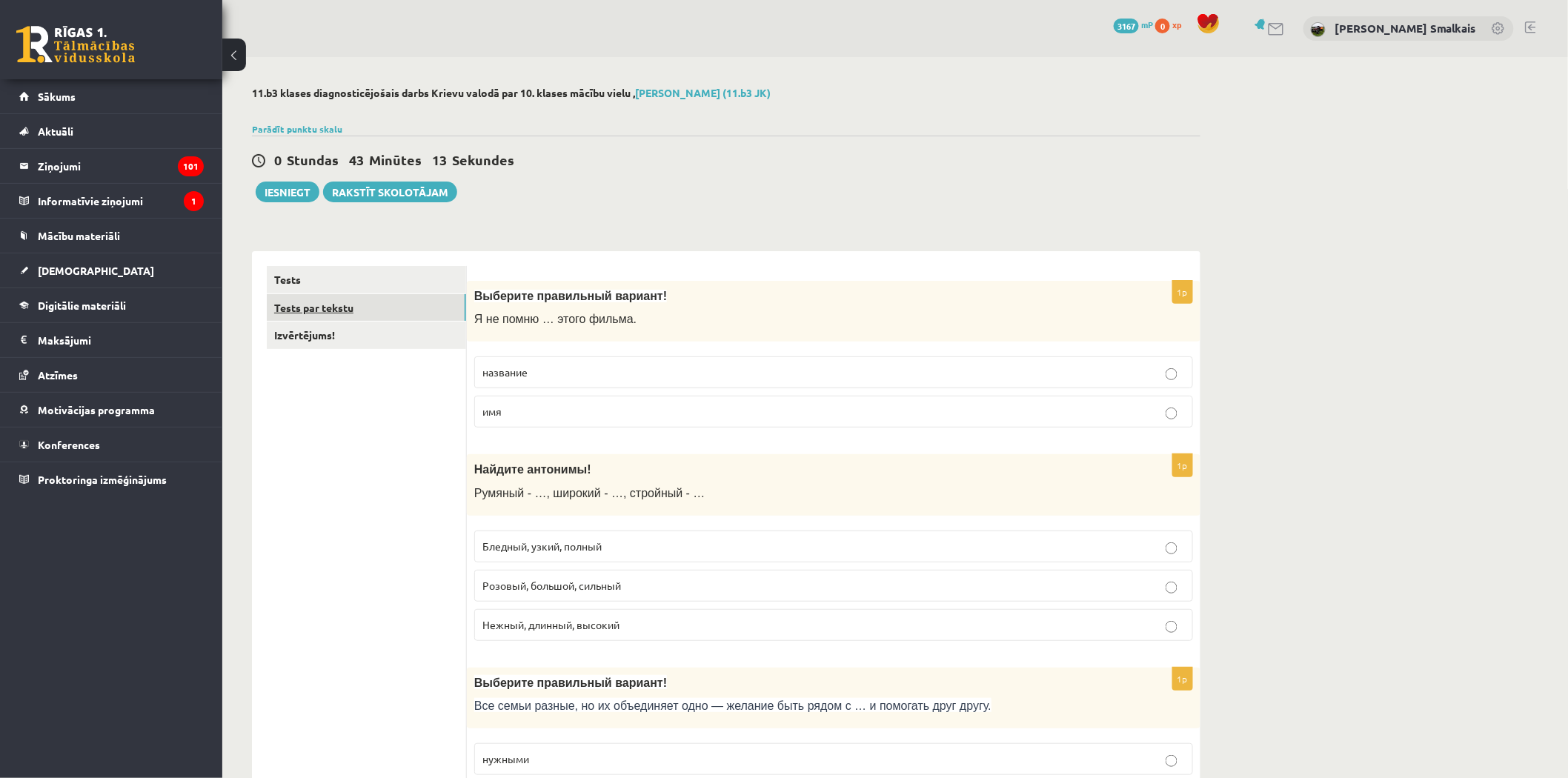
click at [312, 308] on link "Tests par tekstu" at bounding box center [367, 308] width 200 height 28
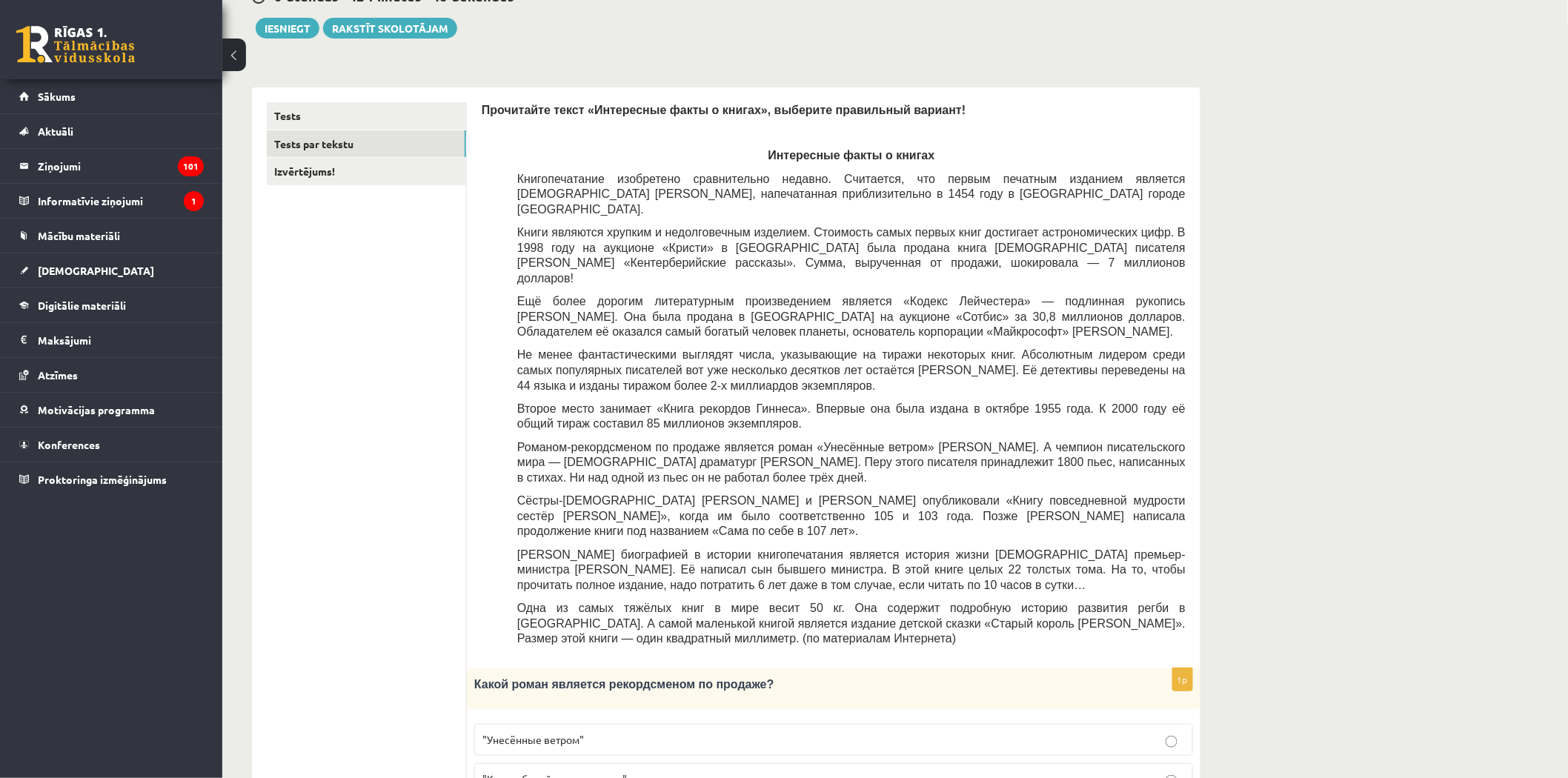
scroll to position [164, 0]
drag, startPoint x: 628, startPoint y: 166, endPoint x: 792, endPoint y: 161, distance: 164.1
click at [792, 161] on div "Прочитайте текст «Интересные факты о книгах», выберите правильный вариант! Инте…" at bounding box center [834, 377] width 704 height 552
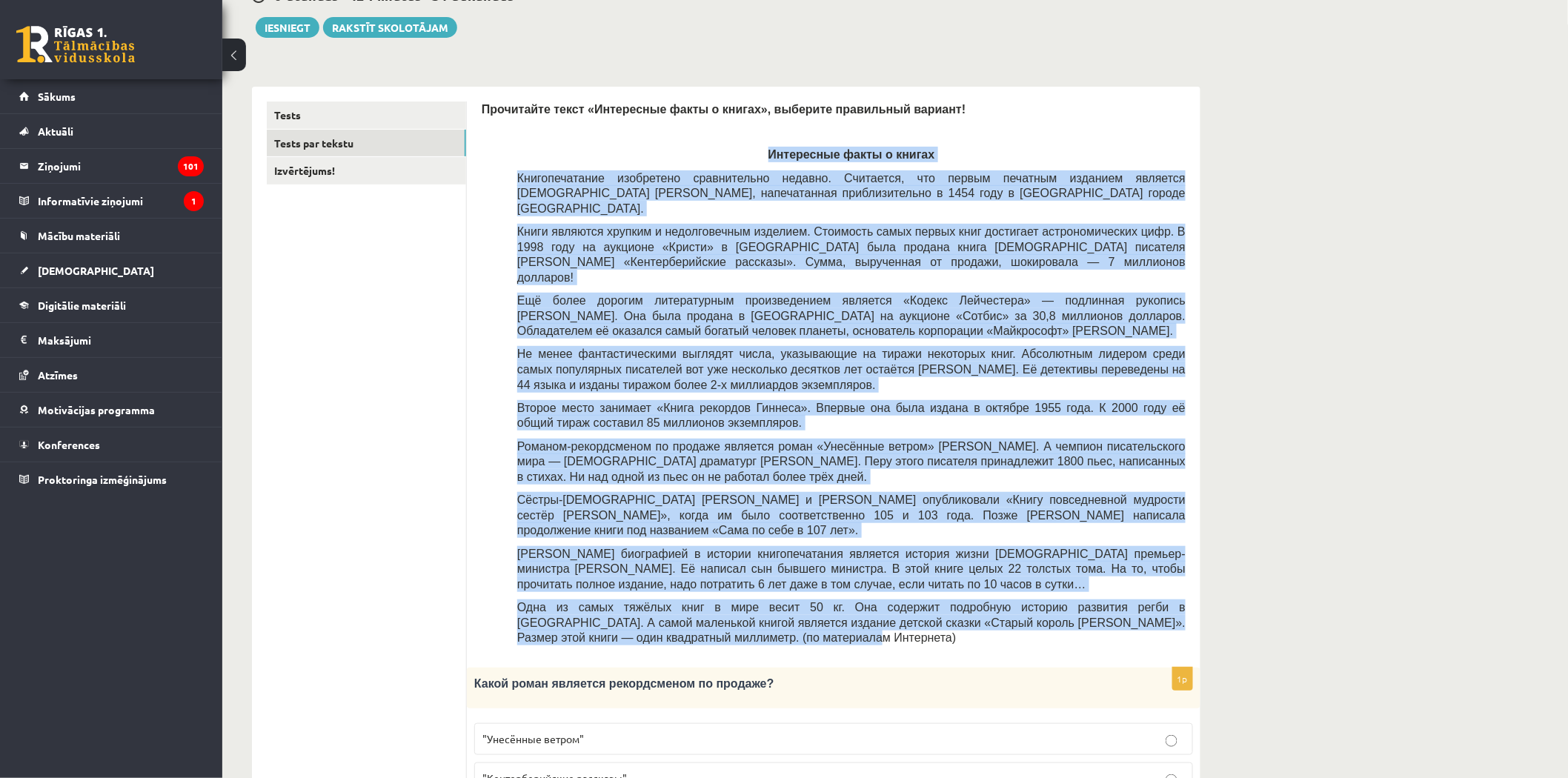
drag, startPoint x: 773, startPoint y: 144, endPoint x: 835, endPoint y: 591, distance: 451.3
click at [835, 591] on div "Прочитайте текст «Интересные факты о книгах», выберите правильный вариант! Инте…" at bounding box center [834, 377] width 704 height 552
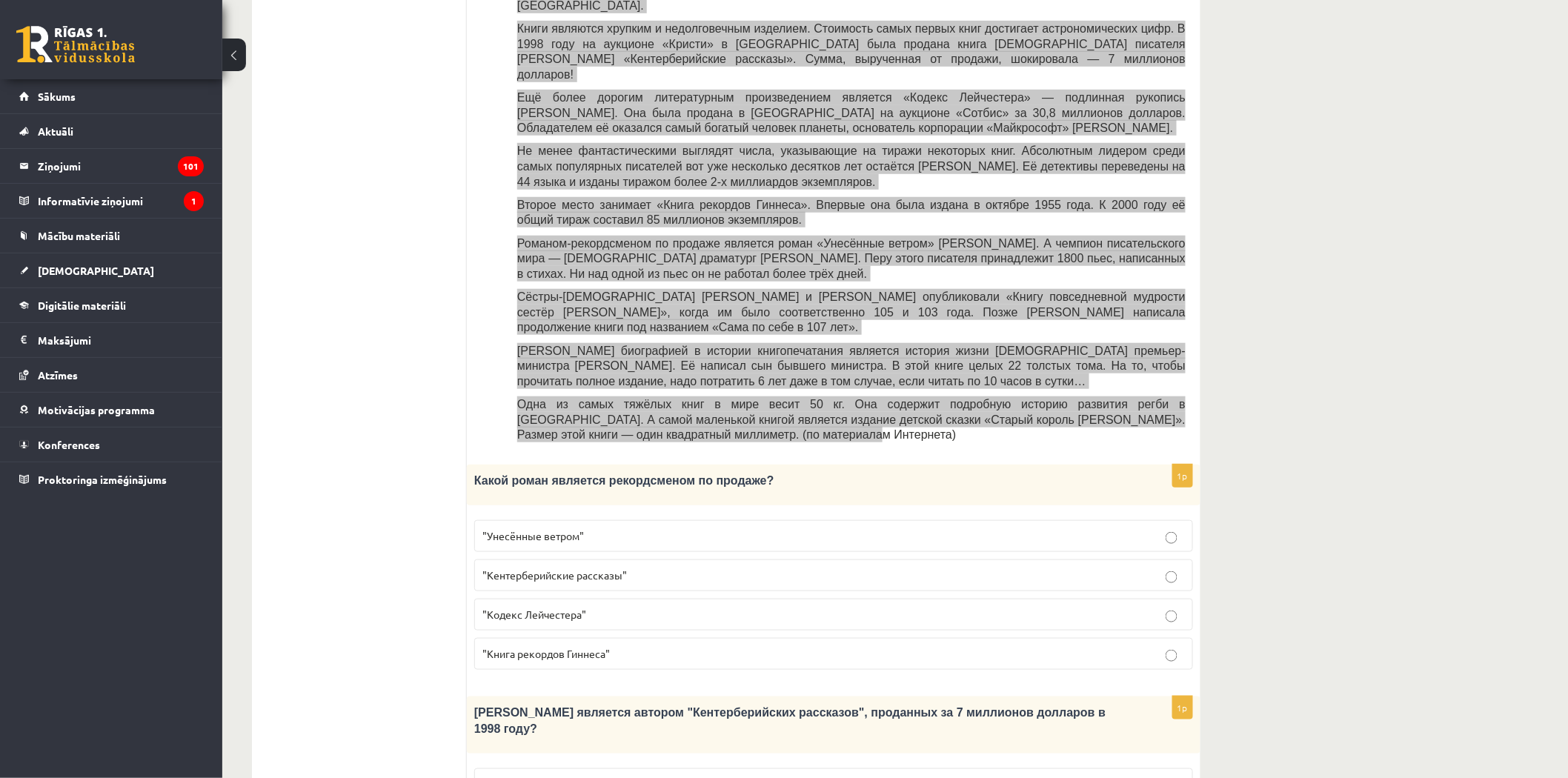
scroll to position [412, 0]
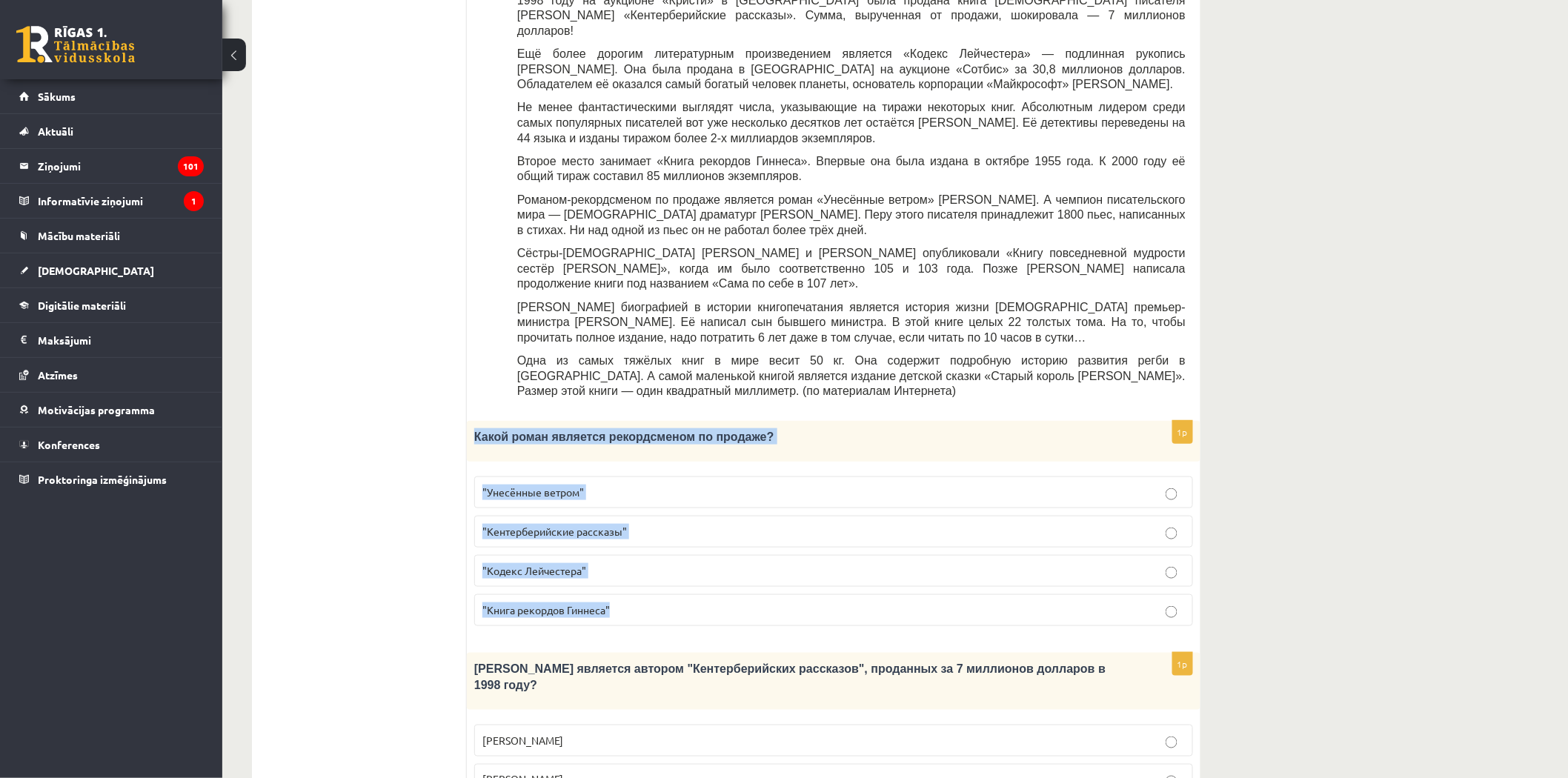
drag, startPoint x: 470, startPoint y: 387, endPoint x: 630, endPoint y: 571, distance: 243.8
click at [630, 571] on div "1p Какой роман является рекордсменом по продаже? "Унесённые ветром" "Кентербери…" at bounding box center [834, 530] width 734 height 217
click at [545, 485] on span ""Унесённые ветром"" at bounding box center [534, 492] width 102 height 13
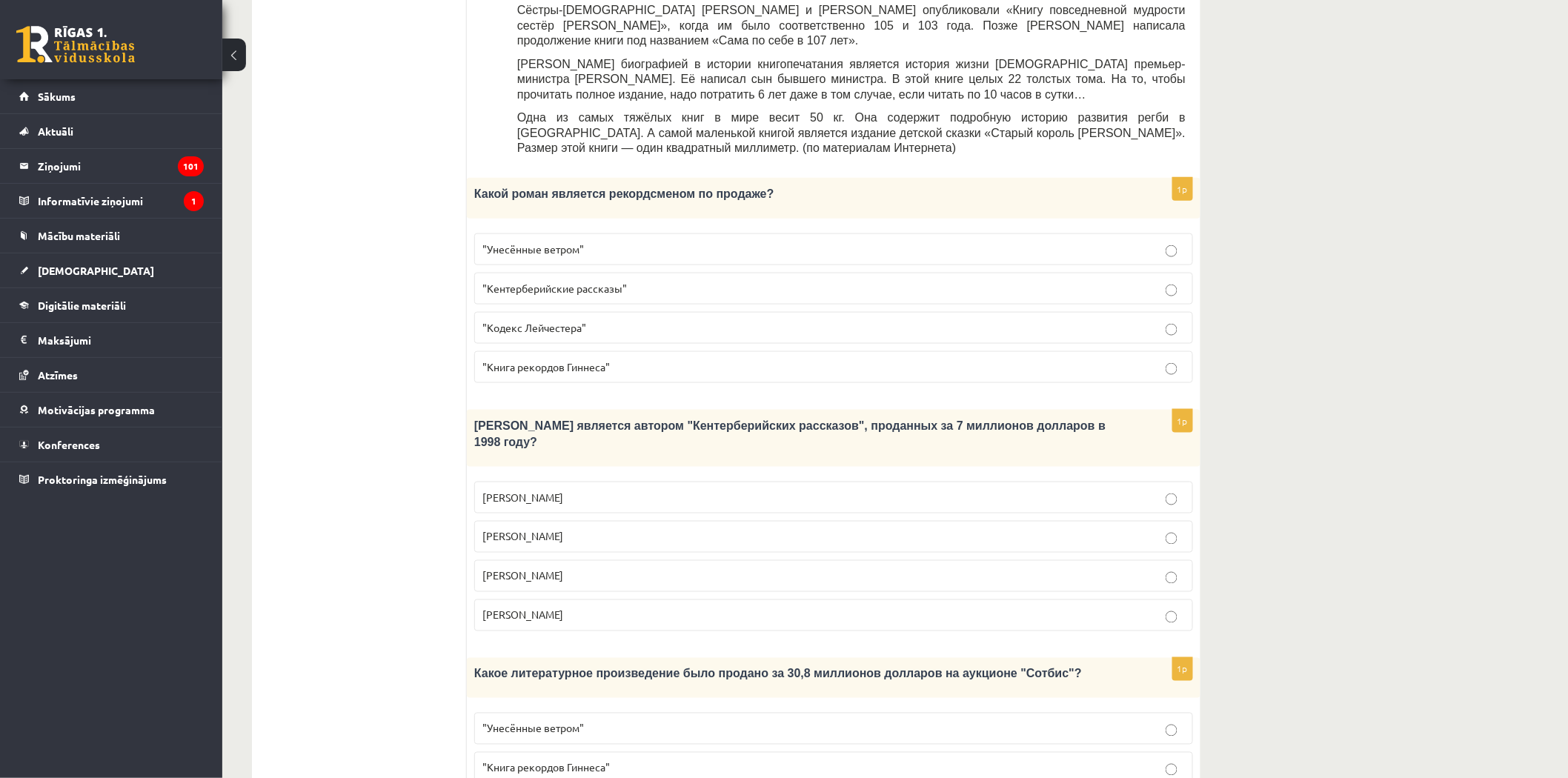
scroll to position [658, 0]
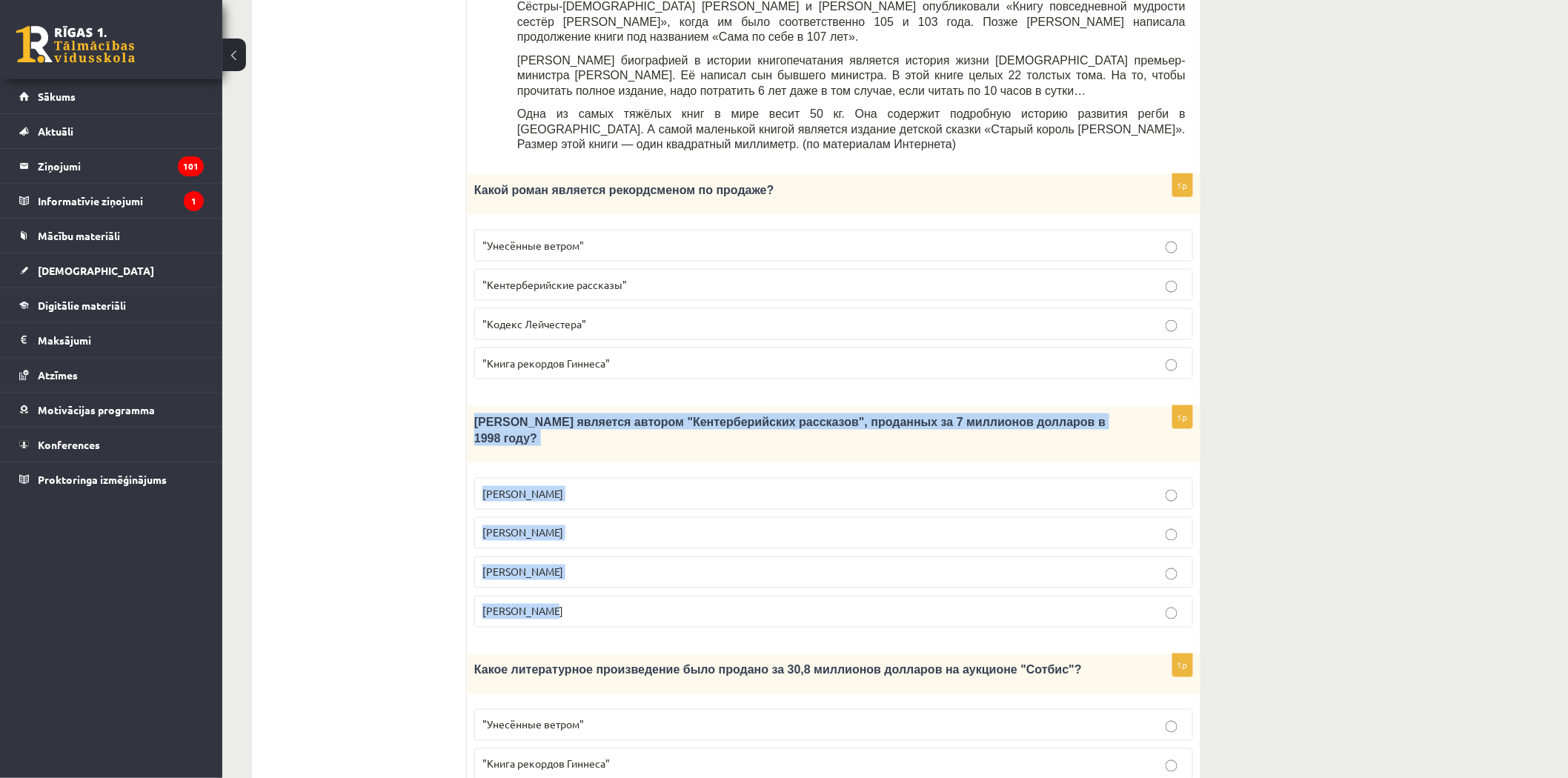
drag, startPoint x: 476, startPoint y: 379, endPoint x: 575, endPoint y: 553, distance: 200.2
click at [575, 553] on div "1p Кто является автором "Кентерберийских рассказов", проданных за 7 миллионов д…" at bounding box center [834, 522] width 734 height 233
click at [524, 565] on span "Джефри Чосер" at bounding box center [523, 572] width 81 height 13
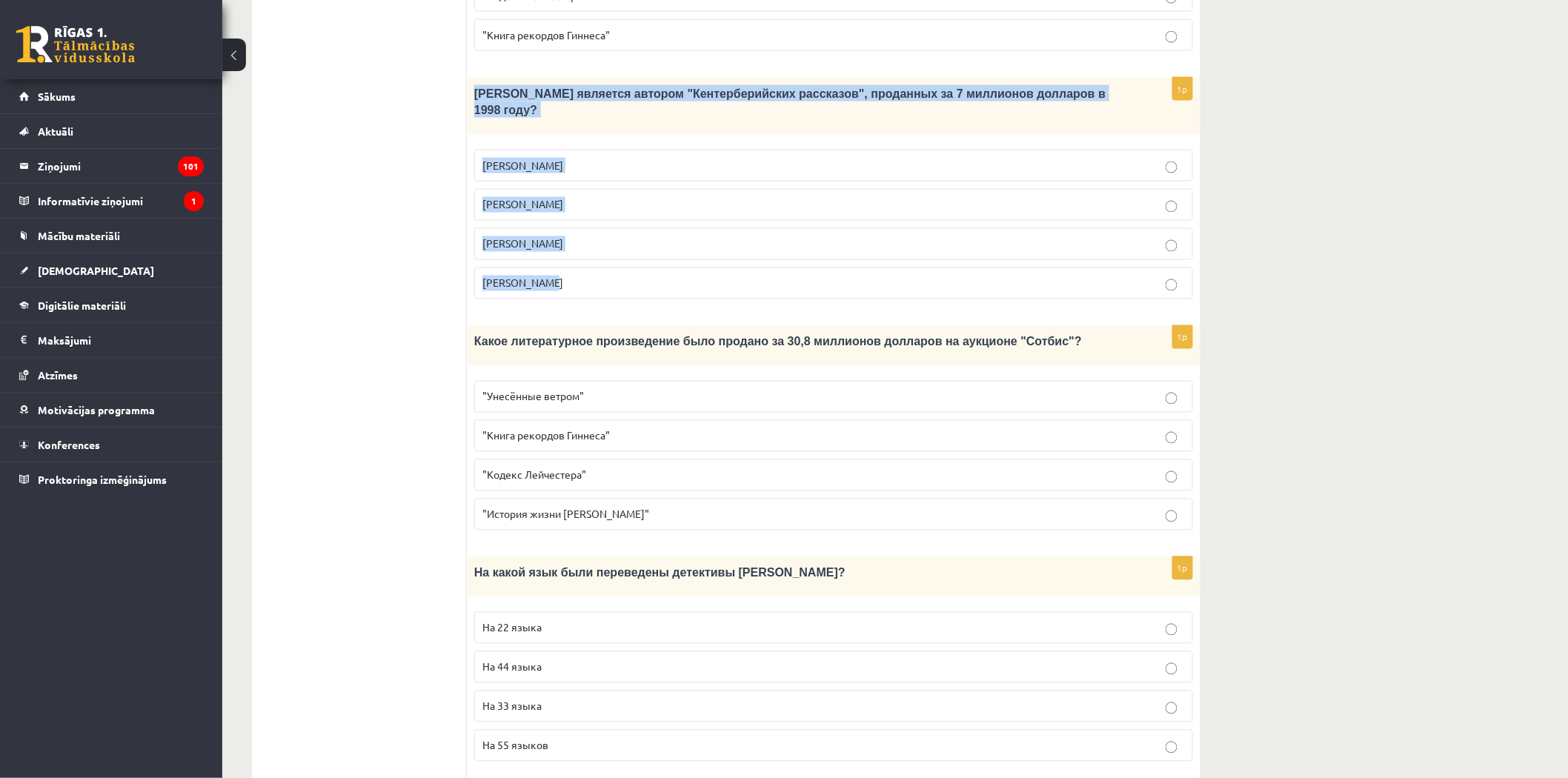
scroll to position [988, 0]
drag, startPoint x: 474, startPoint y: 279, endPoint x: 678, endPoint y: 460, distance: 272.7
click at [678, 460] on div "1p Какое литературное произведение было продано за 30,8 миллионов долларов на а…" at bounding box center [834, 433] width 734 height 217
click at [543, 467] on span ""Кодекс Лейчестера"" at bounding box center [535, 474] width 104 height 13
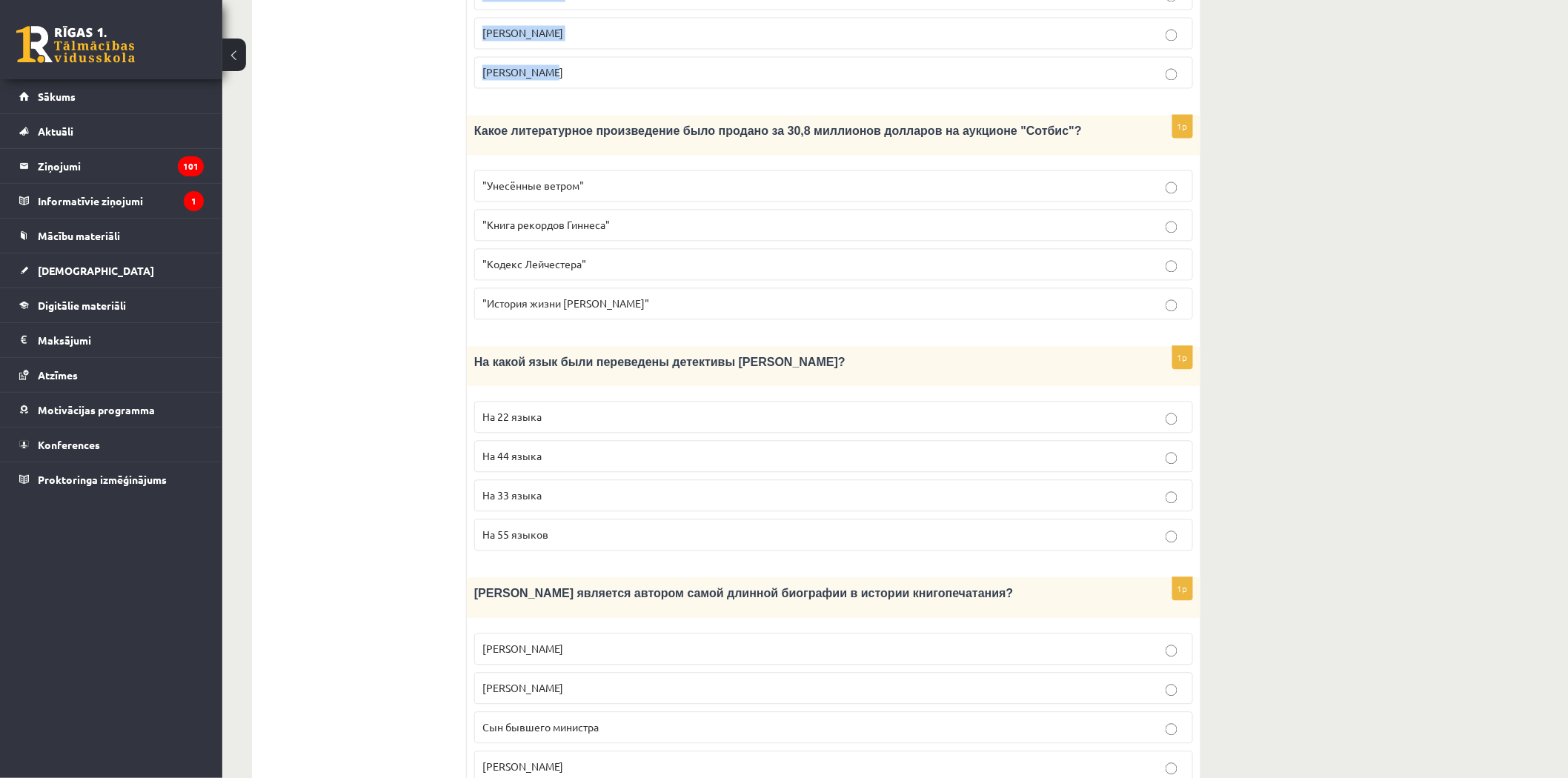
scroll to position [1201, 0]
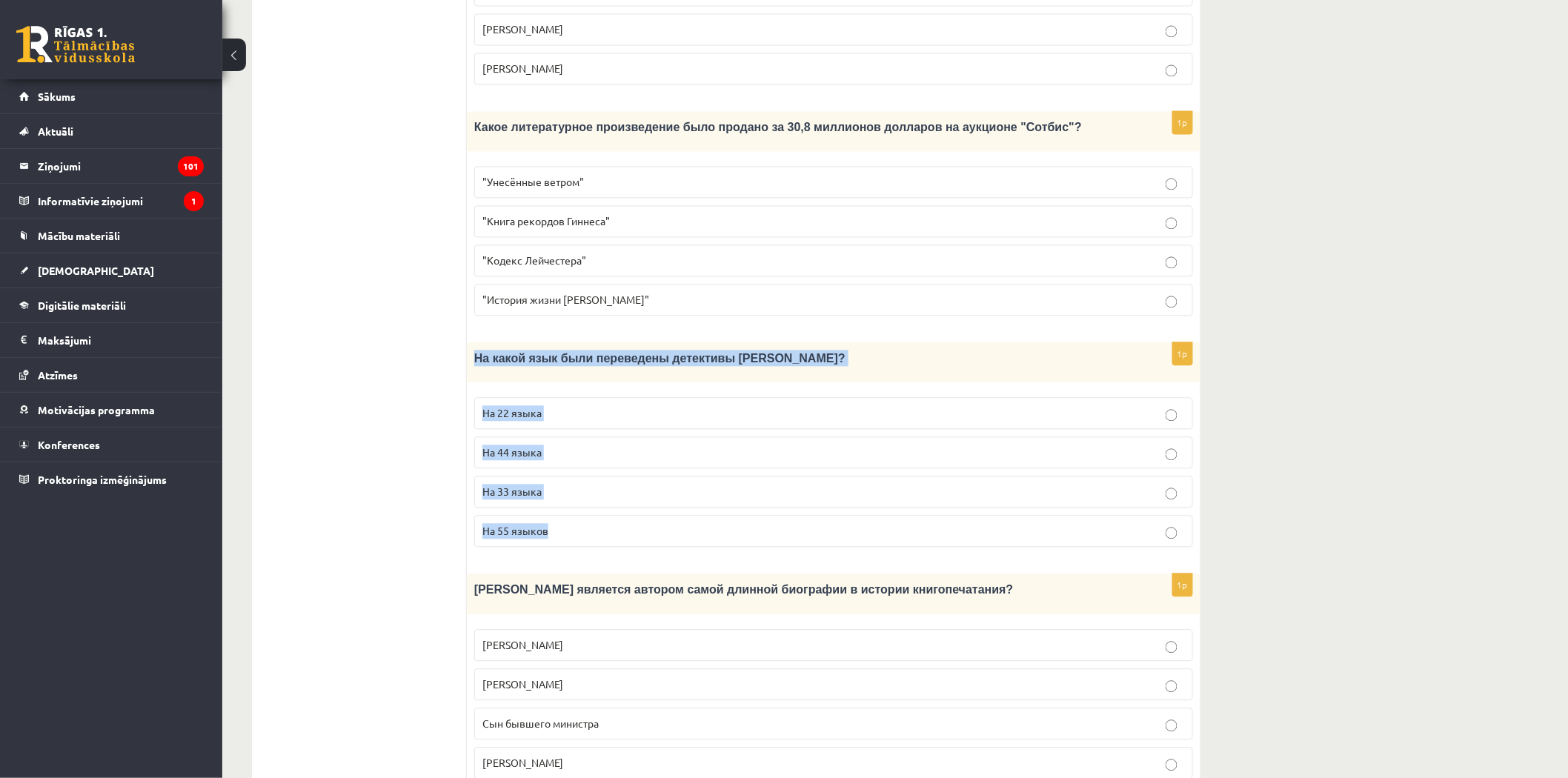
drag, startPoint x: 470, startPoint y: 298, endPoint x: 586, endPoint y: 465, distance: 203.3
click at [586, 465] on div "1p На какой язык были переведены детективы Агаты Кристи? На 22 языка На 44 язык…" at bounding box center [834, 451] width 734 height 217
click at [509, 445] on span "На 44 языка" at bounding box center [512, 452] width 59 height 13
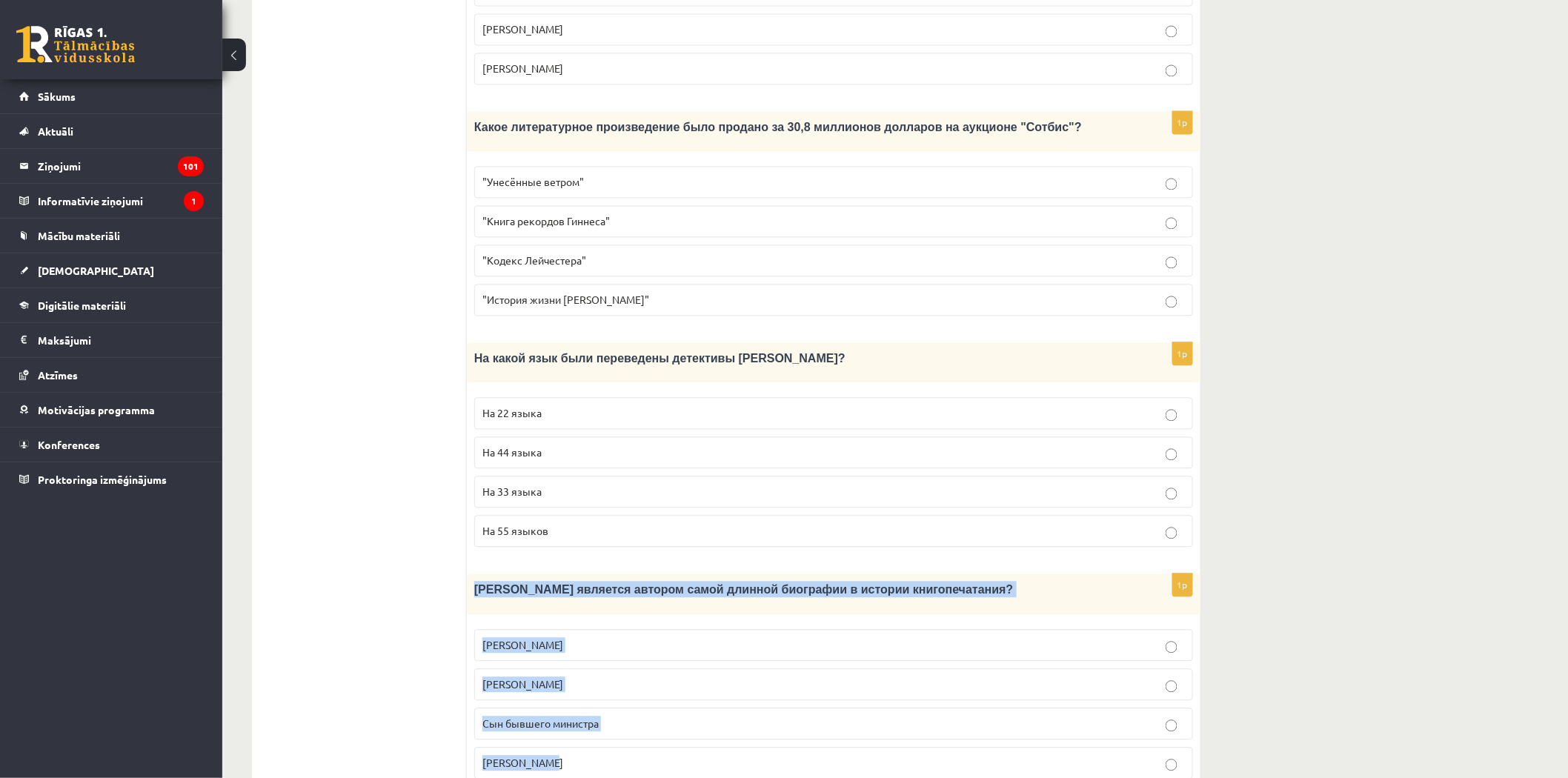
drag, startPoint x: 474, startPoint y: 531, endPoint x: 596, endPoint y: 708, distance: 215.0
click at [596, 708] on div "1p Кто является автором самой длинной биографии в истории книгопечатания? Билл …" at bounding box center [834, 682] width 734 height 217
click at [616, 708] on label "Сын бывшего министра" at bounding box center [833, 723] width 719 height 32
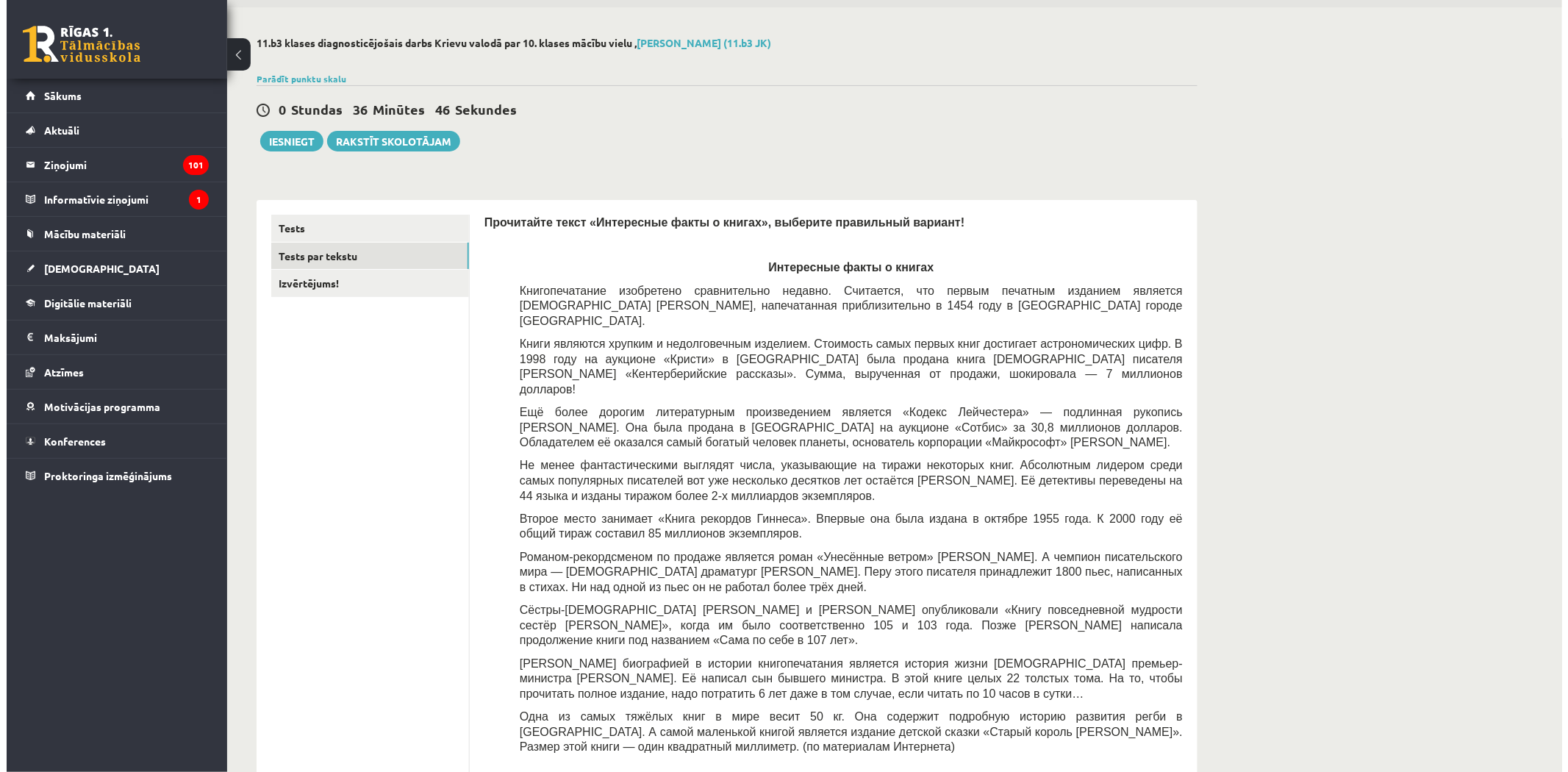
scroll to position [0, 0]
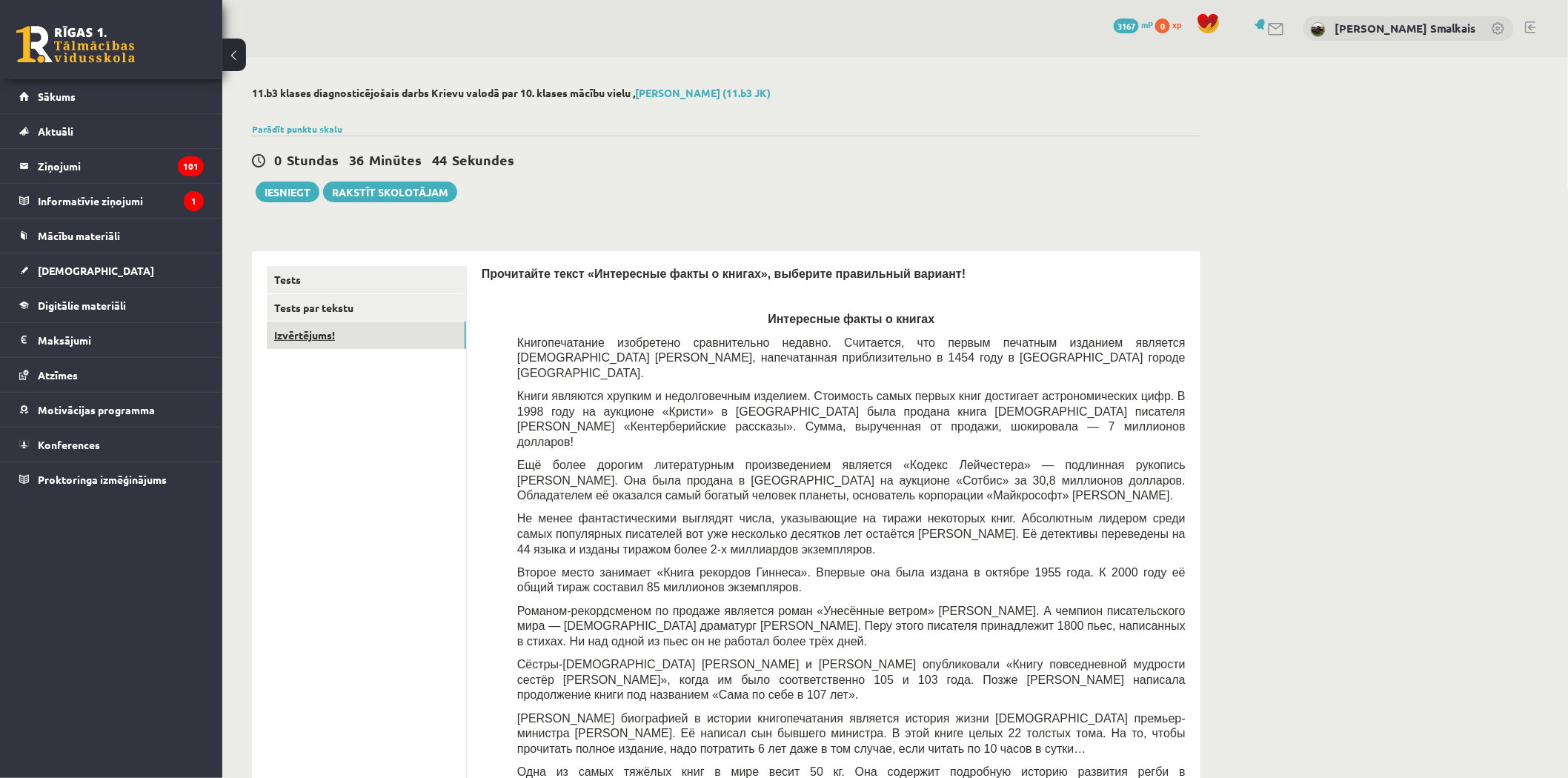
click at [309, 335] on link "Izvērtējums!" at bounding box center [367, 335] width 200 height 28
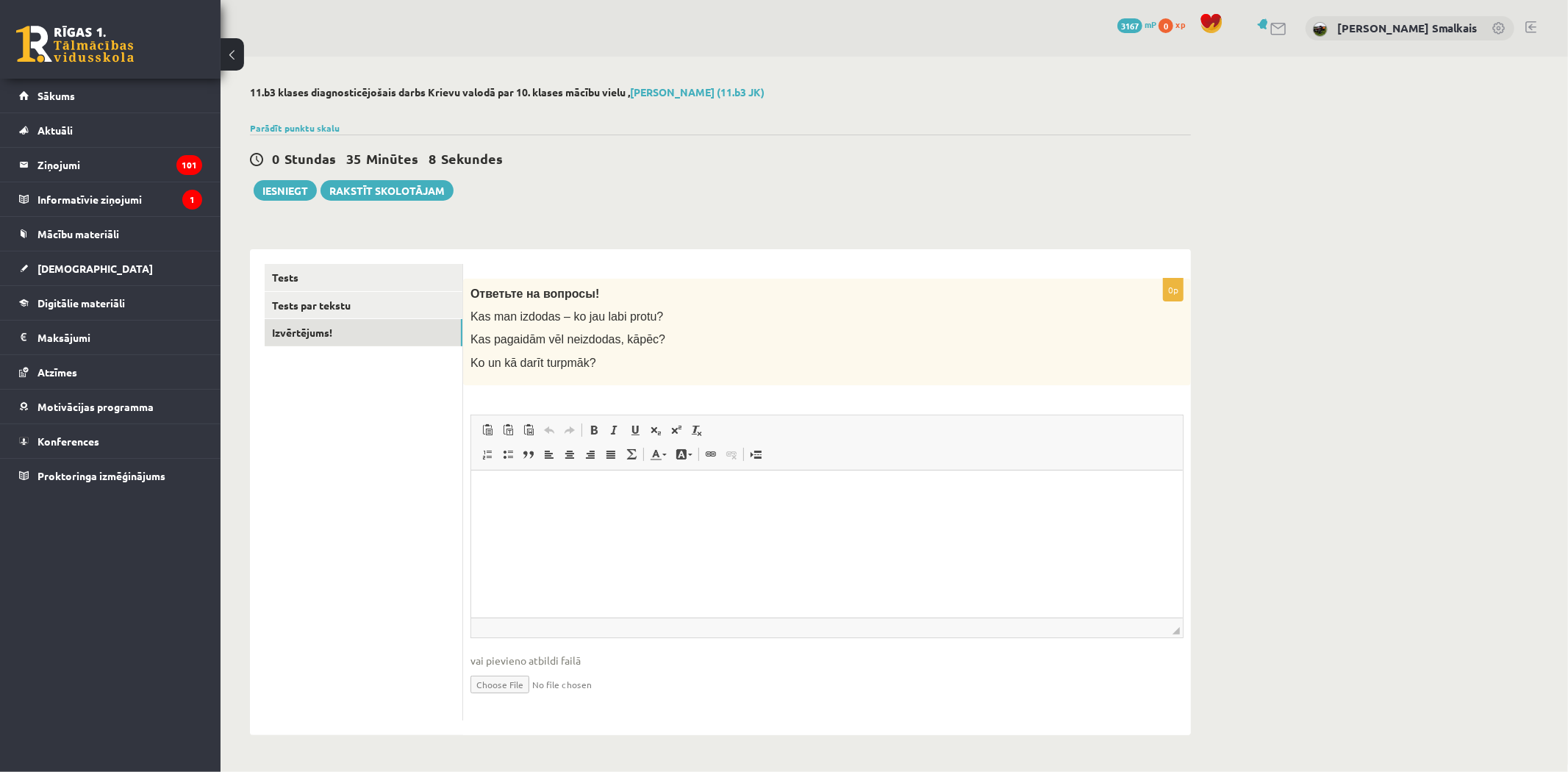
click at [549, 515] on html at bounding box center [826, 492] width 712 height 45
click at [534, 506] on p "**********" at bounding box center [826, 500] width 683 height 30
click at [596, 492] on p "**********" at bounding box center [826, 500] width 683 height 30
drag, startPoint x: 746, startPoint y: 547, endPoint x: 622, endPoint y: 525, distance: 125.9
click at [622, 525] on span "Kopēt" at bounding box center [635, 525] width 43 height 21
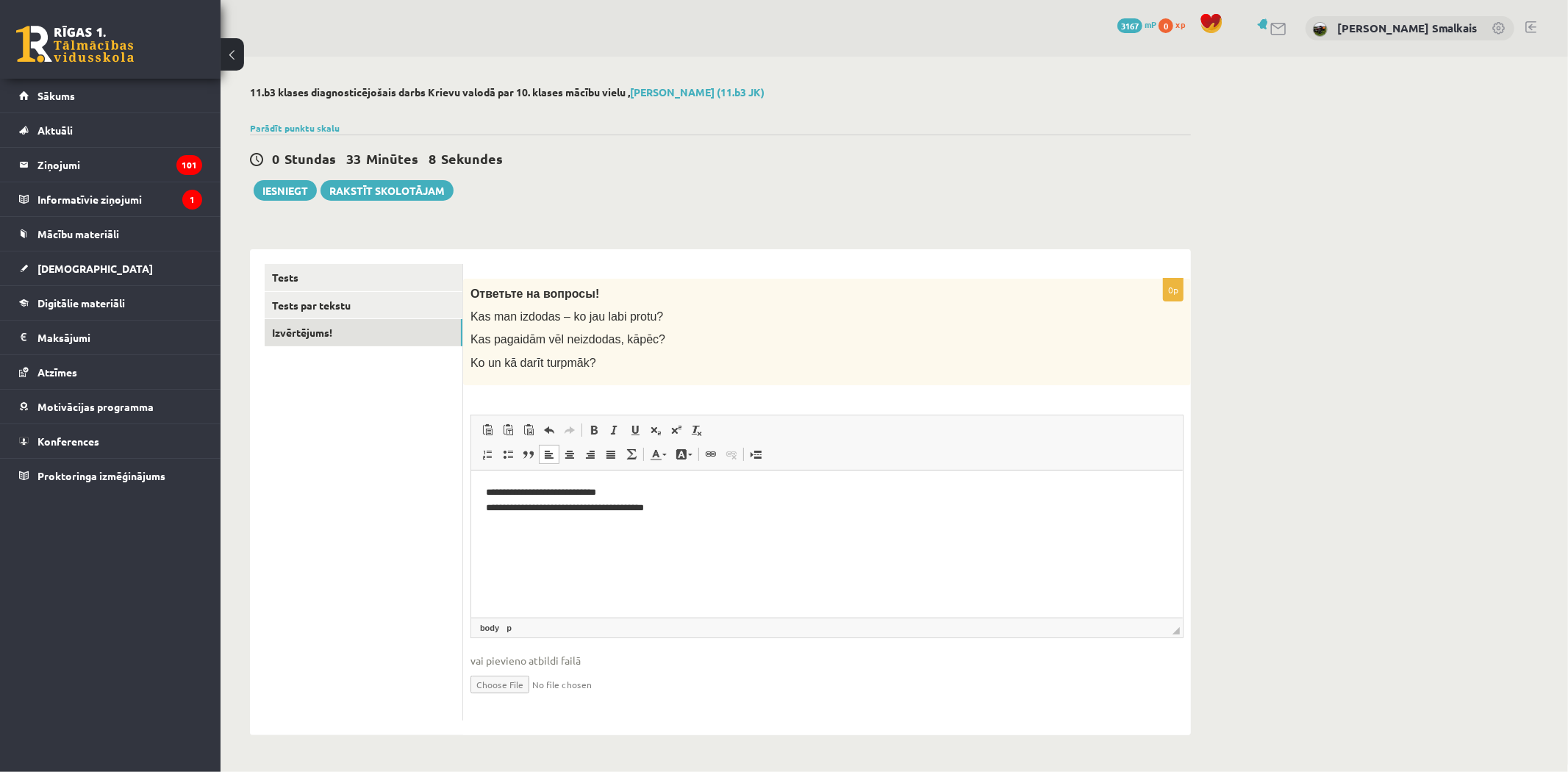
click at [484, 505] on html "**********" at bounding box center [826, 500] width 712 height 60
click at [851, 494] on p "**********" at bounding box center [826, 492] width 683 height 15
click at [274, 187] on button "Iesniegt" at bounding box center [285, 190] width 63 height 21
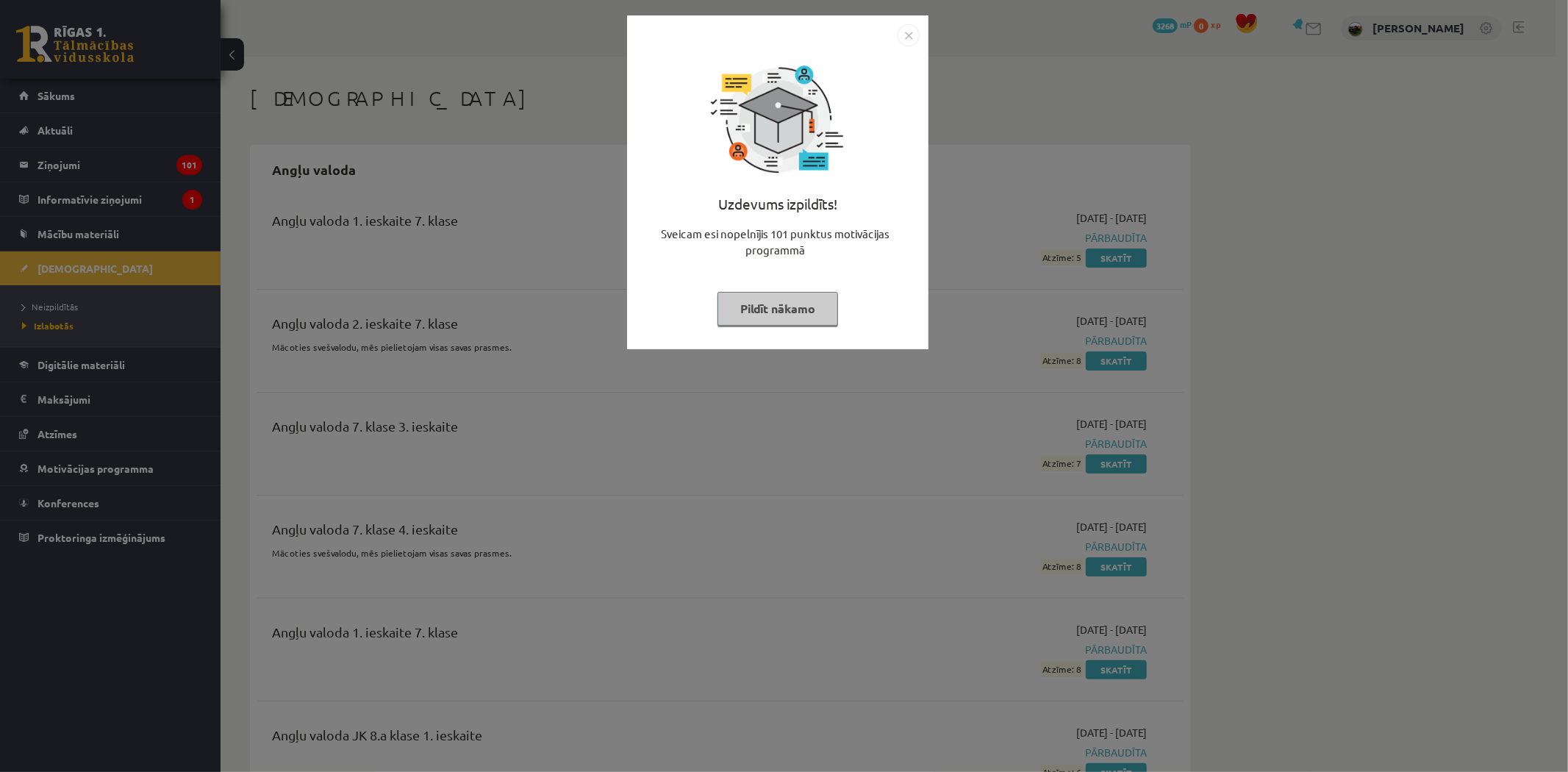
click at [909, 38] on img "Close" at bounding box center [908, 34] width 22 height 22
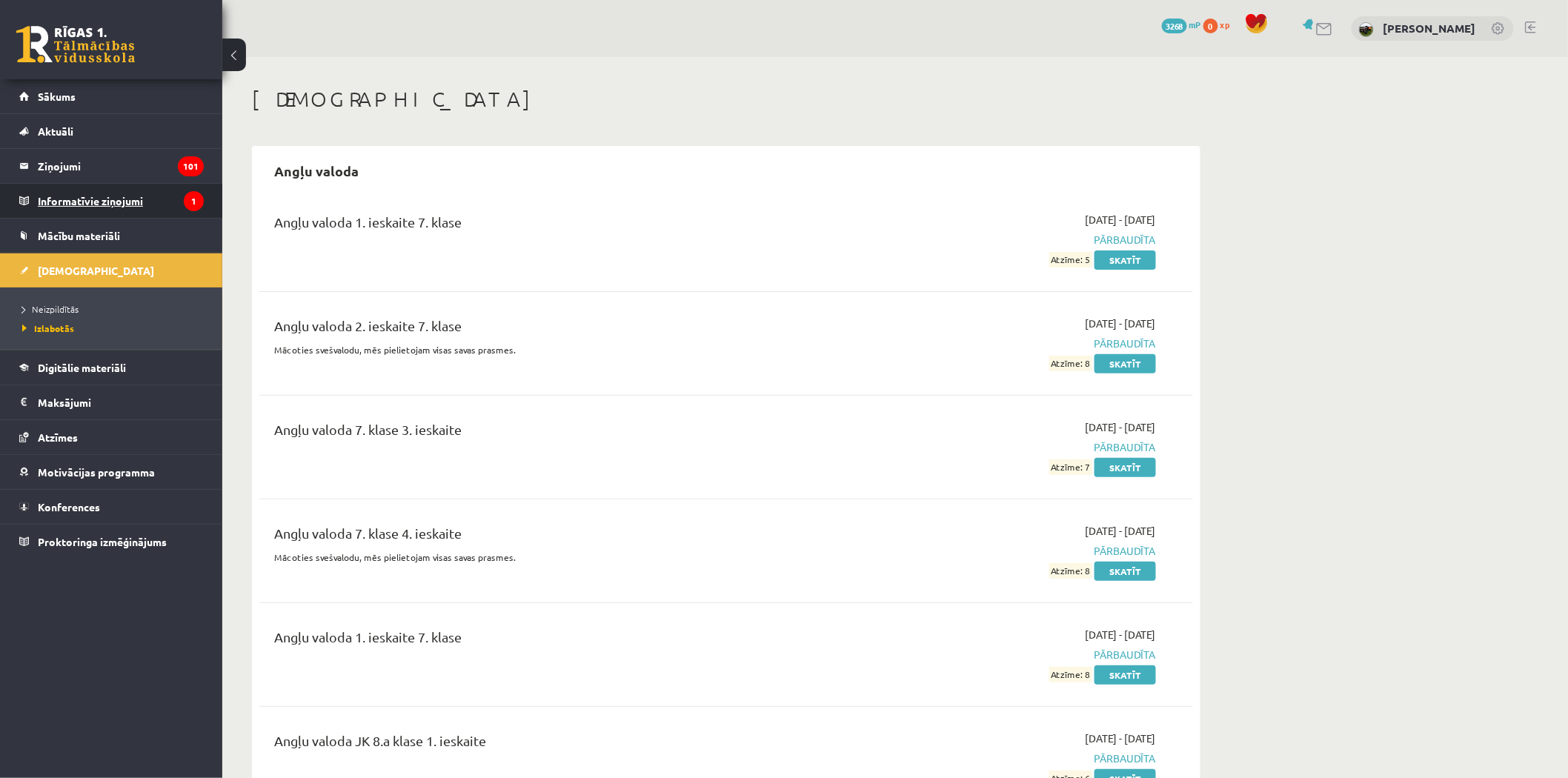
click at [93, 194] on legend "Informatīvie ziņojumi 1" at bounding box center [120, 201] width 166 height 35
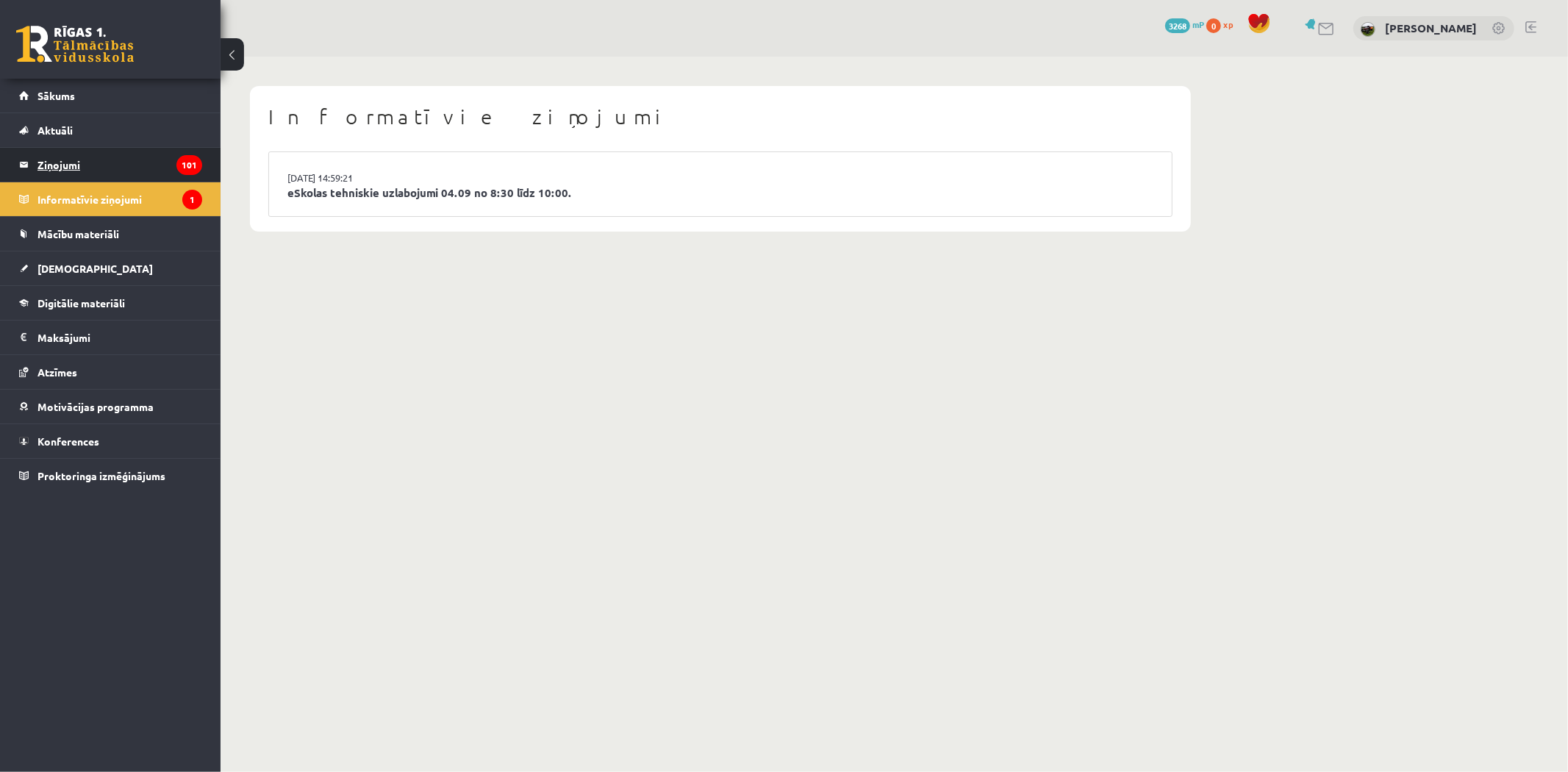
click at [91, 162] on legend "Ziņojumi 101" at bounding box center [119, 165] width 165 height 34
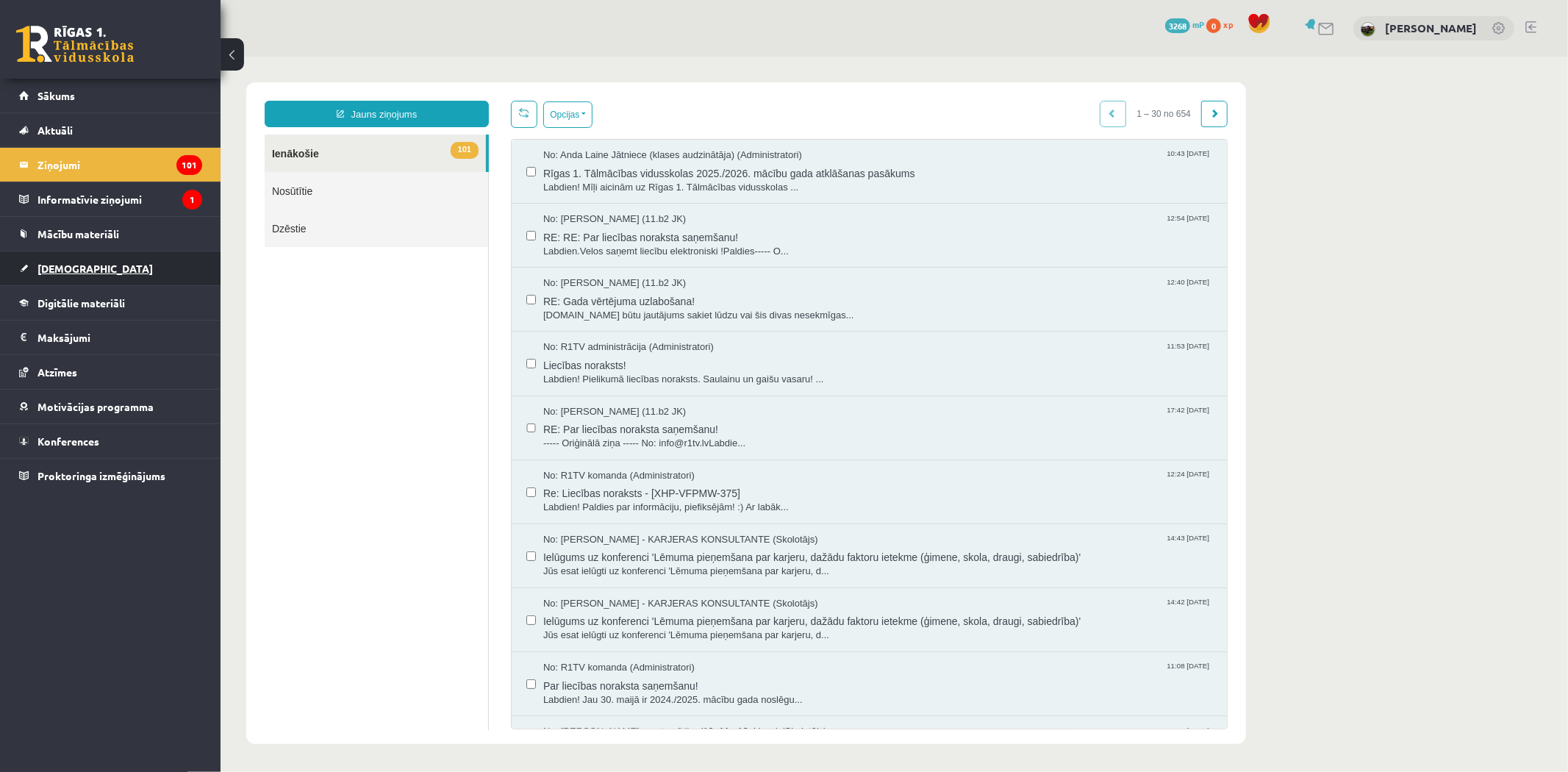
click at [65, 260] on link "[DEMOGRAPHIC_DATA]" at bounding box center [110, 268] width 183 height 34
